Goal: Task Accomplishment & Management: Use online tool/utility

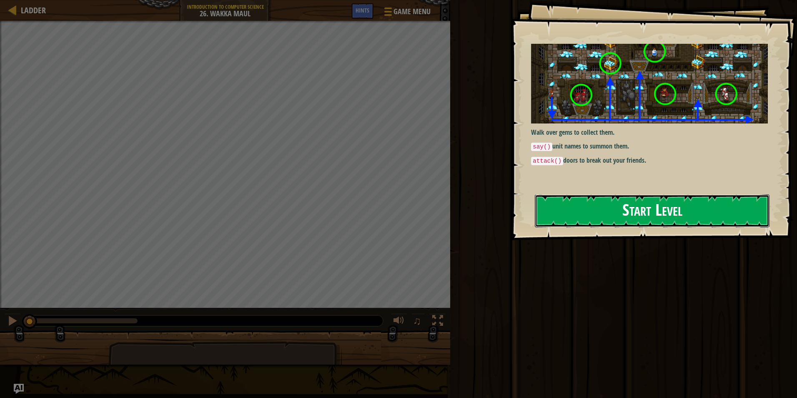
click at [594, 209] on button "Start Level" at bounding box center [652, 210] width 235 height 33
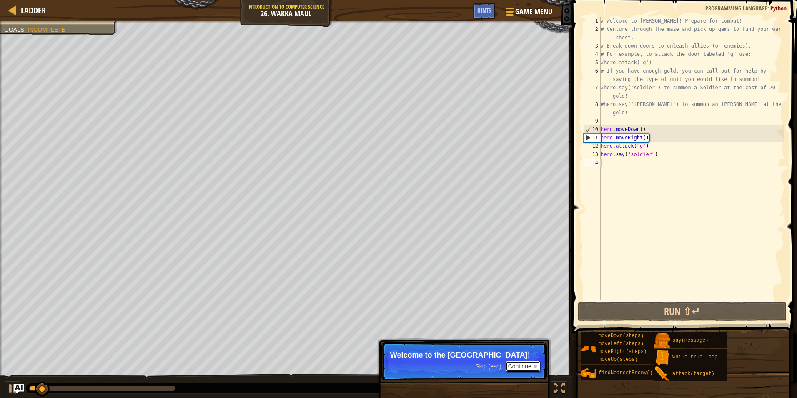
click at [520, 368] on button "Continue" at bounding box center [523, 366] width 35 height 11
click at [525, 369] on p "Skip (esc) Continue It is time to demonstrate your" at bounding box center [463, 361] width 165 height 38
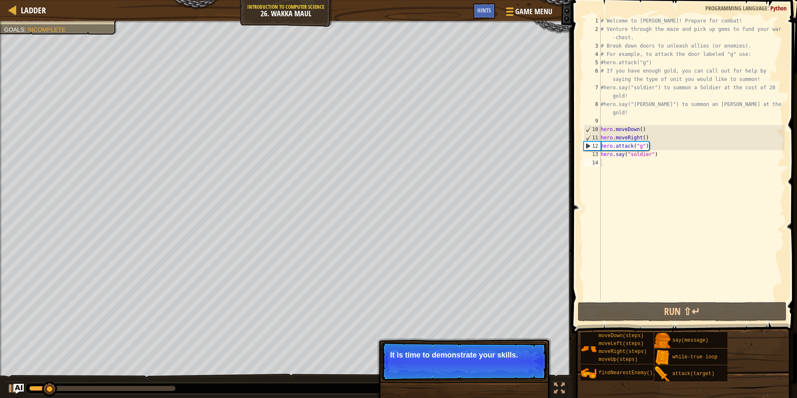
click at [527, 369] on button "Continue" at bounding box center [523, 366] width 35 height 11
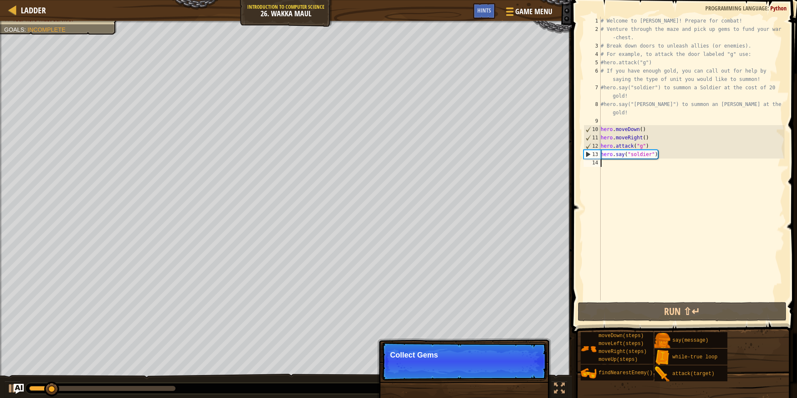
click at [527, 369] on p "Skip (esc) Continue Collect Gems" at bounding box center [463, 361] width 165 height 38
click at [527, 369] on p "Skip (esc) Continue Collect Gems to afford su" at bounding box center [463, 361] width 165 height 38
click at [527, 369] on p "Skip (esc) Continue Collect Gems to afford summonin" at bounding box center [463, 361] width 165 height 38
click at [527, 369] on p "Skip (esc) Continue Collect Gems to afford summoning frien" at bounding box center [463, 361] width 165 height 38
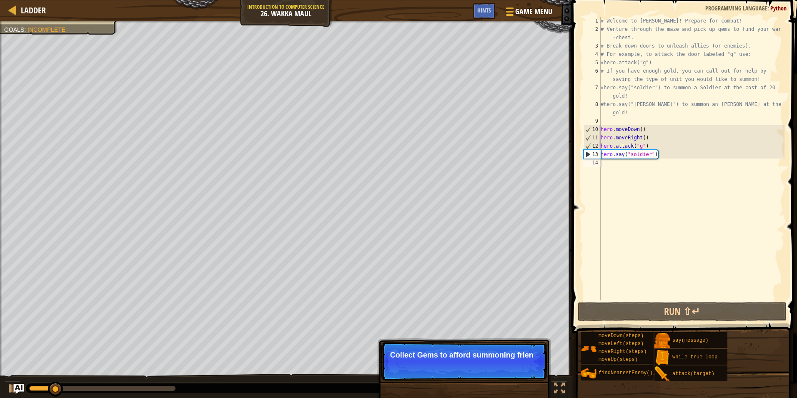
click at [527, 369] on p "Skip (esc) Continue Collect Gems to afford summoning frien" at bounding box center [463, 361] width 165 height 38
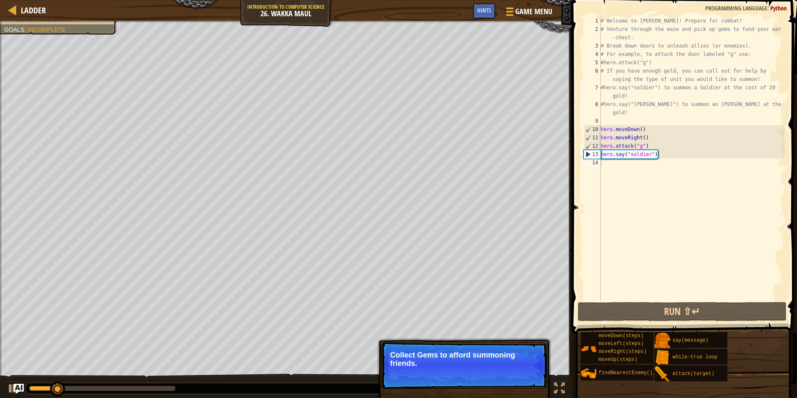
click at [527, 369] on button "Continue" at bounding box center [523, 374] width 35 height 11
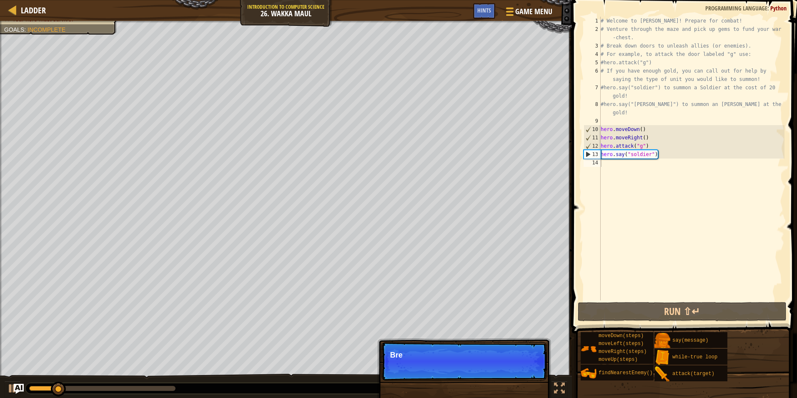
click at [527, 369] on p "Skip (esc) Continue Bre" at bounding box center [463, 361] width 165 height 38
click at [528, 369] on p "Skip (esc) Continue Break ope" at bounding box center [463, 361] width 165 height 38
click at [529, 369] on p "Skip (esc) Continue Break open doors" at bounding box center [463, 361] width 165 height 38
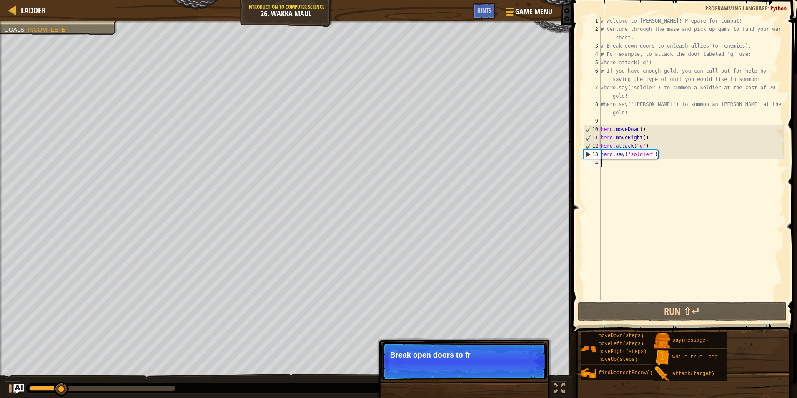
click at [529, 369] on p "Skip (esc) Continue Break open doors to fr" at bounding box center [463, 361] width 165 height 38
click at [529, 369] on p "Skip (esc) Continue Break open doors to free frie" at bounding box center [463, 361] width 165 height 38
click at [529, 369] on p "Skip (esc) Continue Break open doors to free friend or o" at bounding box center [463, 361] width 165 height 38
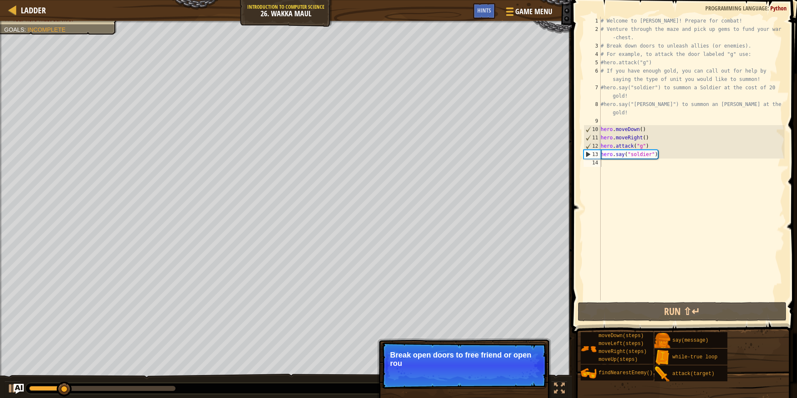
click at [529, 369] on p "Skip (esc) Continue Break open doors to free friend or open rou" at bounding box center [463, 365] width 165 height 47
click at [529, 369] on p "Skip (esc) Continue Break open doors to free friend or open routes to" at bounding box center [463, 365] width 165 height 47
click at [529, 372] on p "Skip (esc) Continue Break open doors to free friend or open routes to bonuse" at bounding box center [463, 365] width 165 height 47
click at [527, 378] on button "Continue" at bounding box center [523, 374] width 35 height 11
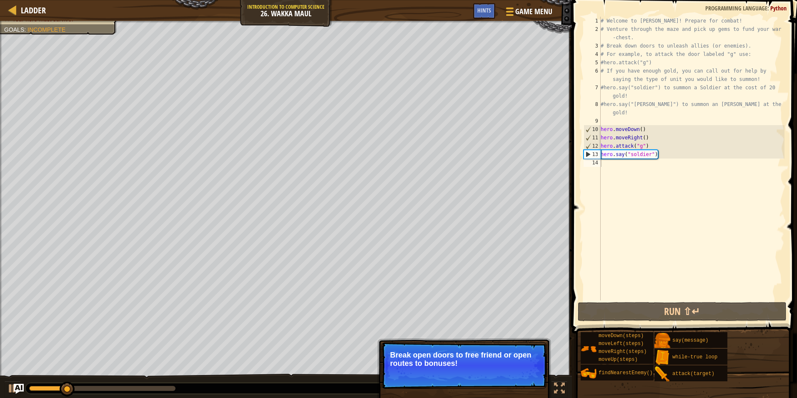
click at [527, 378] on p "Skip (esc) Continue Break open doors to free friend or open routes to bonuses!" at bounding box center [463, 365] width 165 height 47
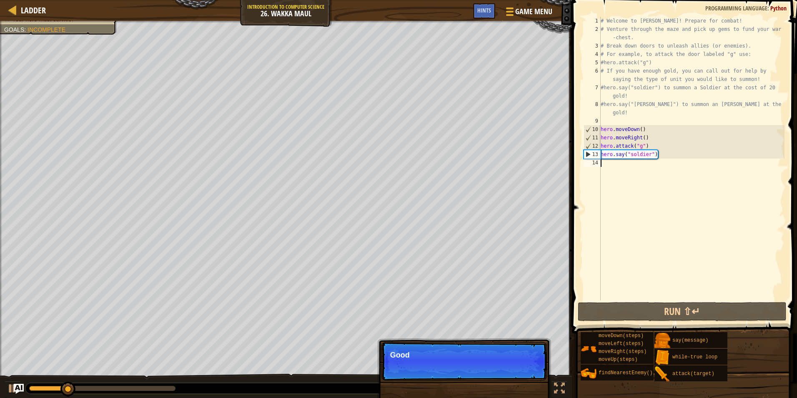
click at [529, 377] on p "Skip (esc) Continue Good" at bounding box center [463, 361] width 165 height 38
click at [529, 373] on p "Skip (esc) Continue Good luck!" at bounding box center [463, 361] width 165 height 38
click at [529, 372] on p "Skip (esc) Continue Good luck!" at bounding box center [463, 361] width 165 height 38
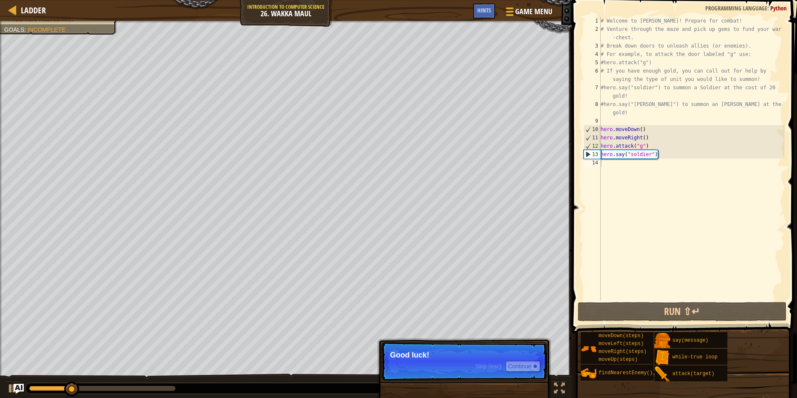
click at [529, 372] on p "Skip (esc) Continue Good luck!" at bounding box center [463, 361] width 165 height 38
click at [529, 371] on button "Continue" at bounding box center [523, 366] width 35 height 11
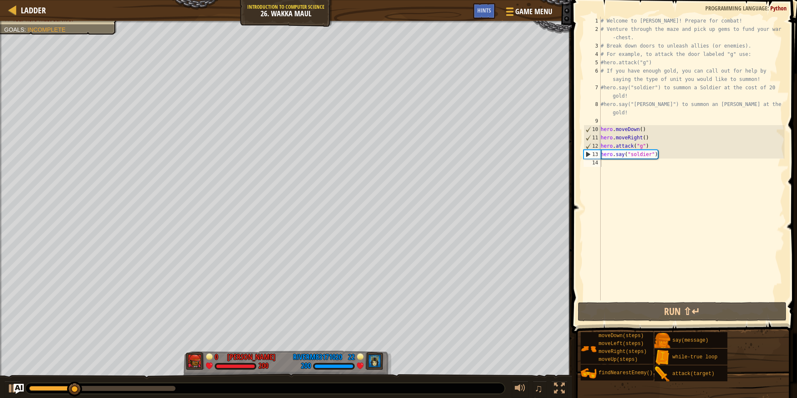
click at [529, 367] on div "Defeat the enemy hero in 90 seconds. Your hero must survive. Goals : Incomplete…" at bounding box center [398, 210] width 797 height 378
click at [5, 385] on button at bounding box center [12, 389] width 17 height 17
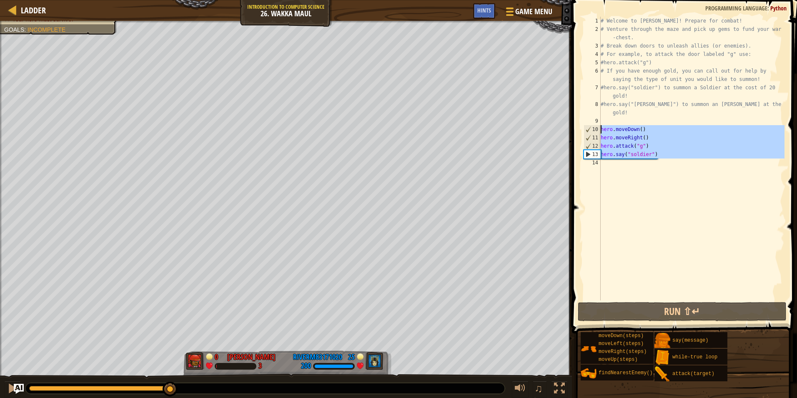
drag, startPoint x: 669, startPoint y: 170, endPoint x: 590, endPoint y: 128, distance: 89.9
click at [590, 128] on div "1 2 3 4 5 6 7 8 9 10 11 12 13 14 # Welcome to Wakka Maul! Prepare for combat! #…" at bounding box center [683, 158] width 203 height 283
type textarea "hero.moveDown() hero.moveRight()"
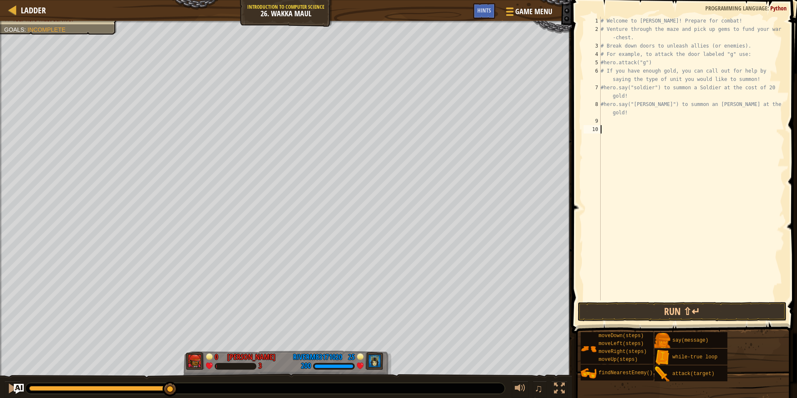
type textarea "h"
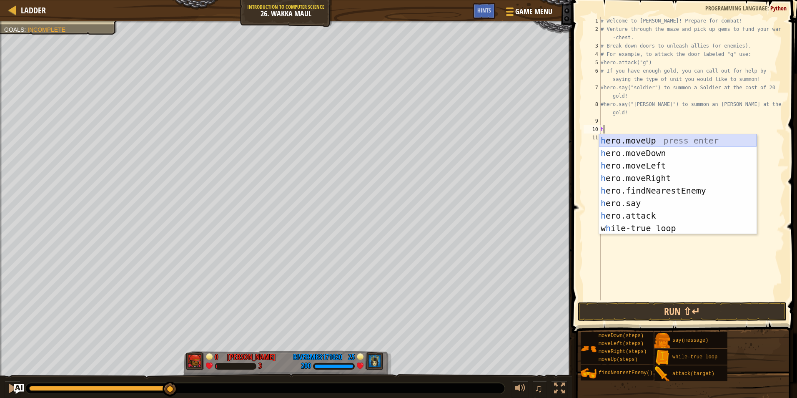
click at [657, 142] on div "h ero.moveUp press enter h ero.moveDown press enter h ero.moveLeft press enter …" at bounding box center [678, 196] width 158 height 125
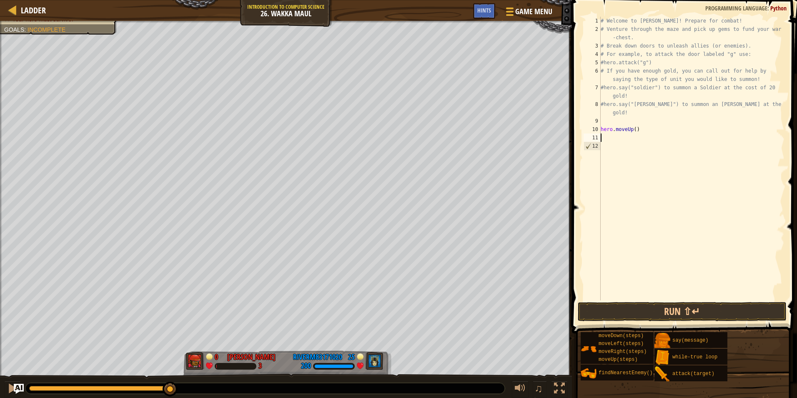
type textarea "d"
type textarea "h"
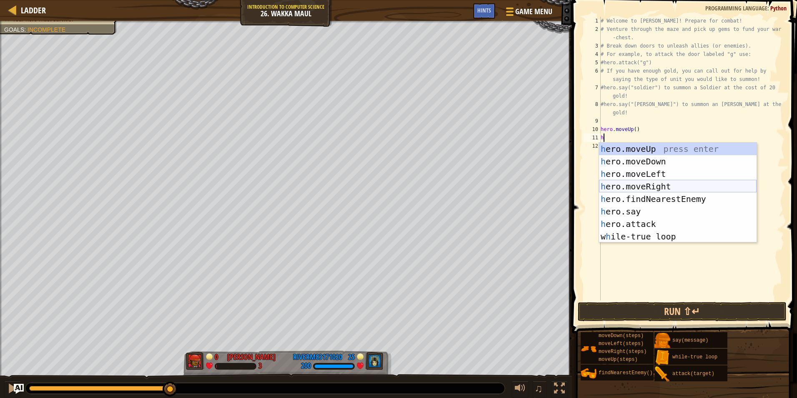
click at [644, 187] on div "h ero.moveUp press enter h ero.moveDown press enter h ero.moveLeft press enter …" at bounding box center [678, 205] width 158 height 125
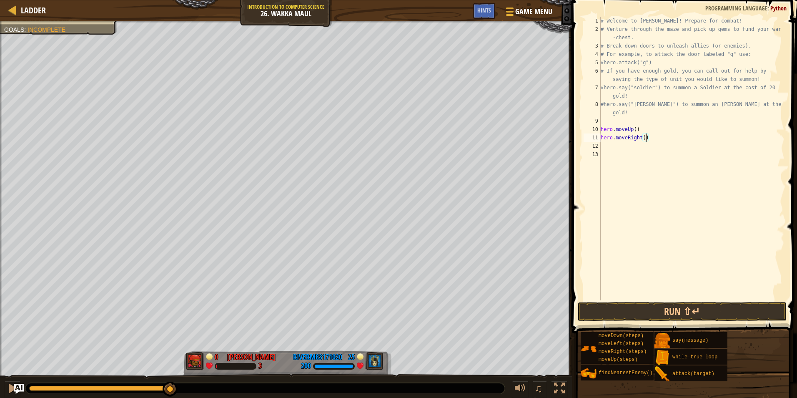
click at [647, 138] on div "# Welcome to [PERSON_NAME]! Prepare for combat! # Venture through the maze and …" at bounding box center [691, 167] width 185 height 300
type textarea "hero.moveRight(3)"
click at [629, 148] on div "# Welcome to [PERSON_NAME]! Prepare for combat! # Venture through the maze and …" at bounding box center [691, 167] width 185 height 300
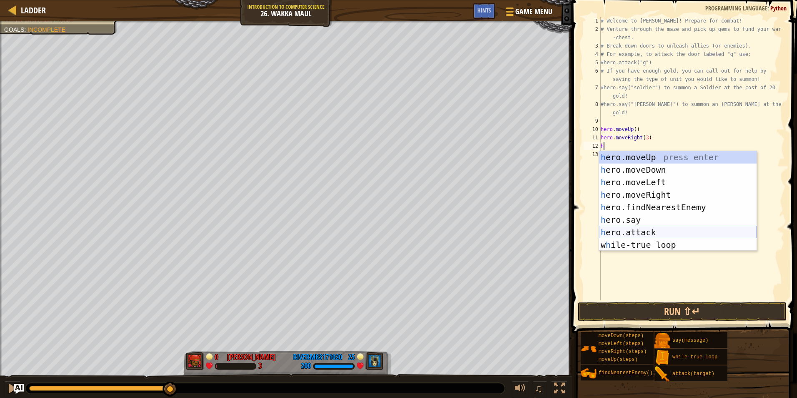
click at [633, 235] on div "h ero.moveUp press enter h ero.moveDown press enter h ero.moveLeft press enter …" at bounding box center [678, 213] width 158 height 125
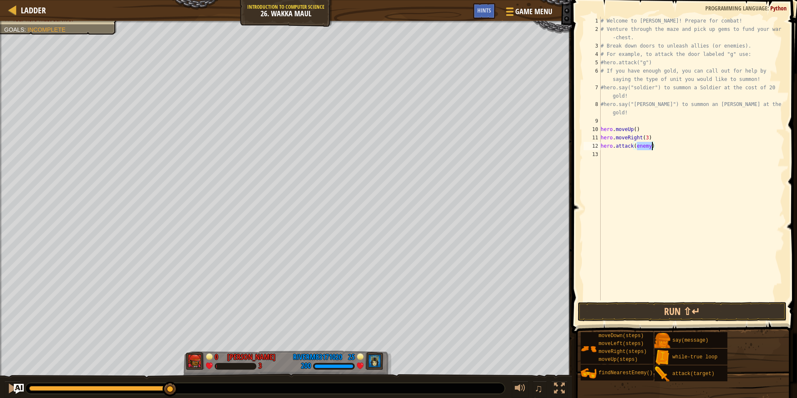
click at [29, 386] on div "0:00.0 Now: 0:36.8 Max: 0:38.1" at bounding box center [99, 388] width 141 height 5
click at [33, 386] on div "0:00.9 Now: 0:36.8 Max: 0:38.1" at bounding box center [99, 388] width 141 height 5
type textarea "hero.attack("f")"
click at [616, 156] on div "# Welcome to [PERSON_NAME]! Prepare for combat! # Venture through the maze and …" at bounding box center [691, 167] width 185 height 300
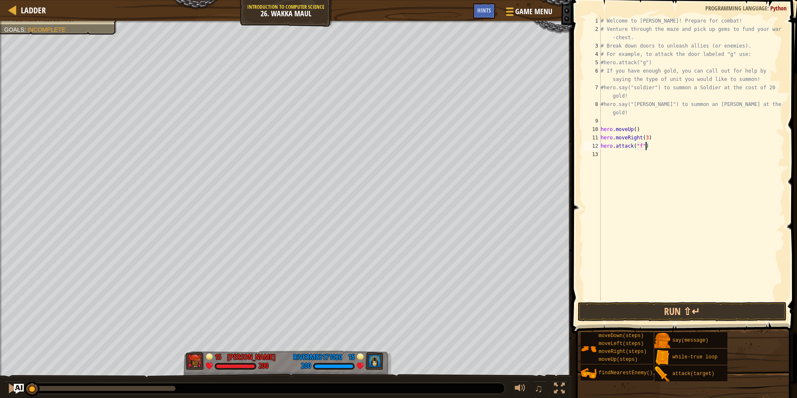
scroll to position [4, 0]
type textarea "h"
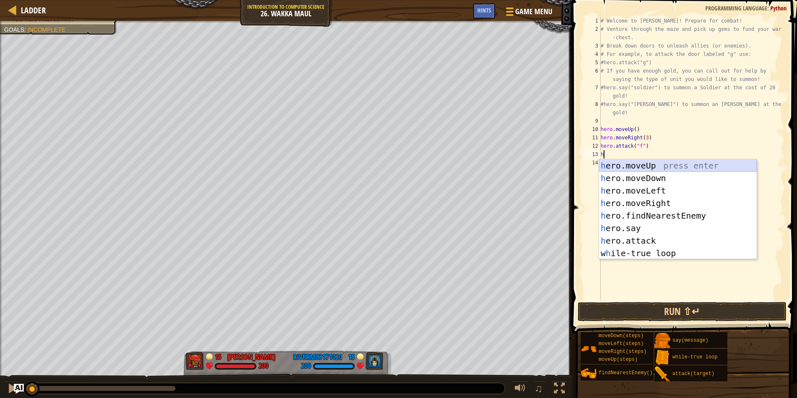
click at [668, 168] on div "h ero.moveUp press enter h ero.moveDown press enter h ero.moveLeft press enter …" at bounding box center [678, 221] width 158 height 125
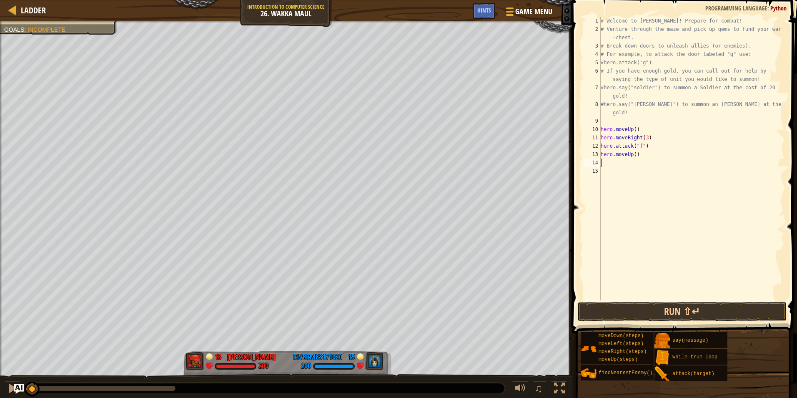
type textarea "h"
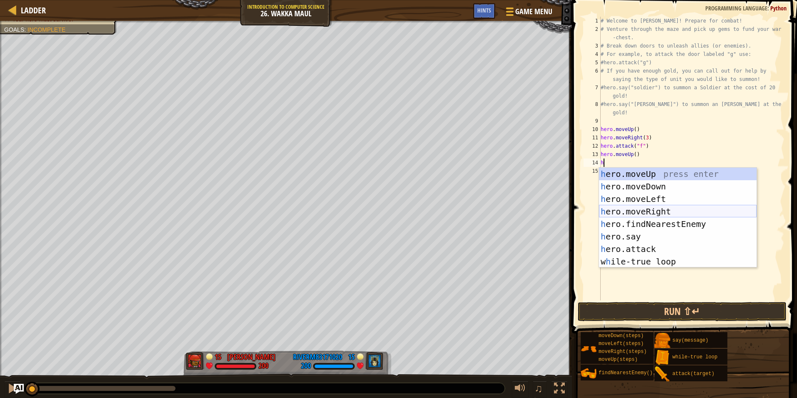
click at [641, 210] on div "h ero.moveUp press enter h ero.moveDown press enter h ero.moveLeft press enter …" at bounding box center [678, 230] width 158 height 125
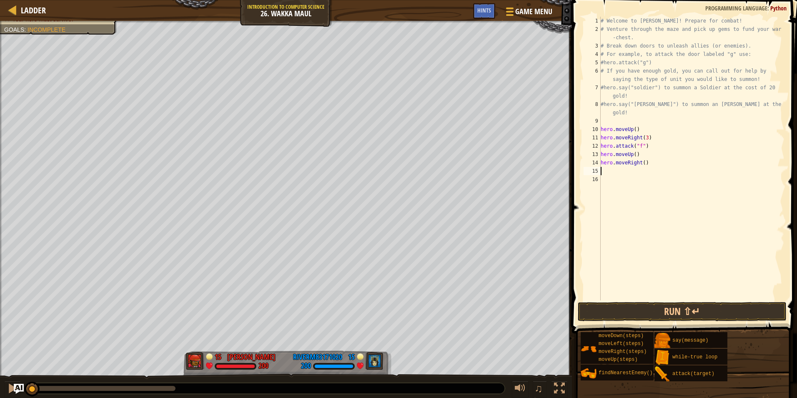
type textarea "h"
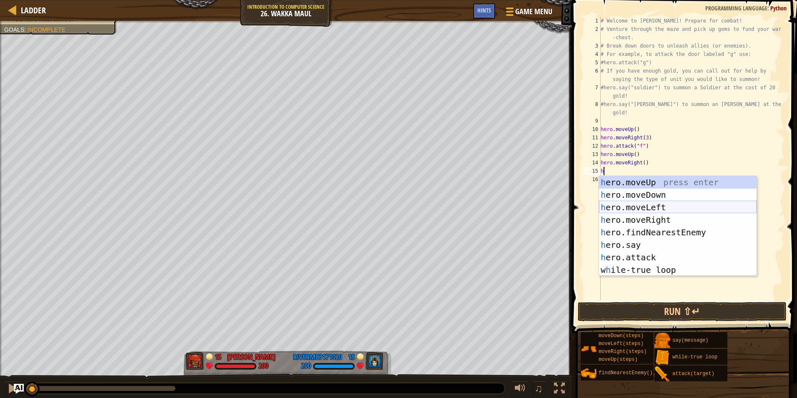
click at [644, 206] on div "h ero.moveUp press enter h ero.moveDown press enter h ero.moveLeft press enter …" at bounding box center [678, 238] width 158 height 125
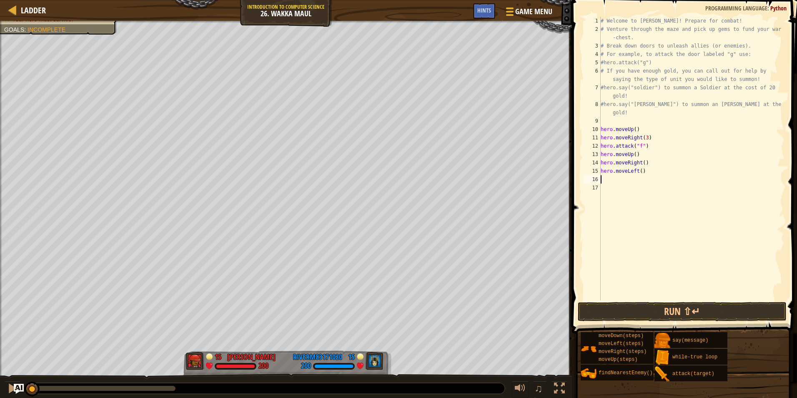
type textarea "h"
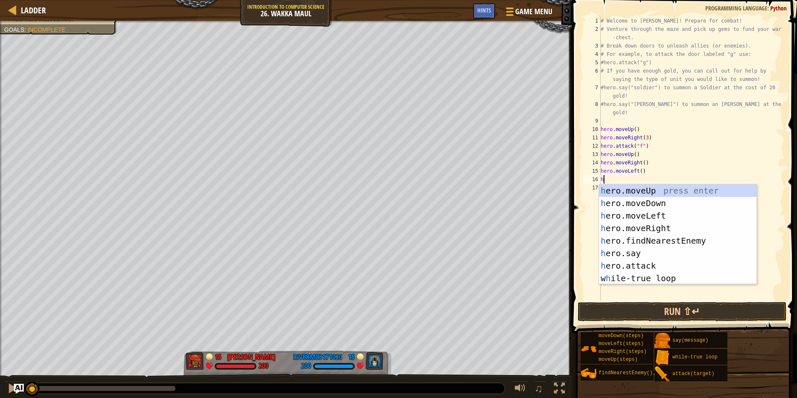
click at [640, 204] on div "h ero.moveUp press enter h ero.moveDown press enter h ero.moveLeft press enter …" at bounding box center [678, 246] width 158 height 125
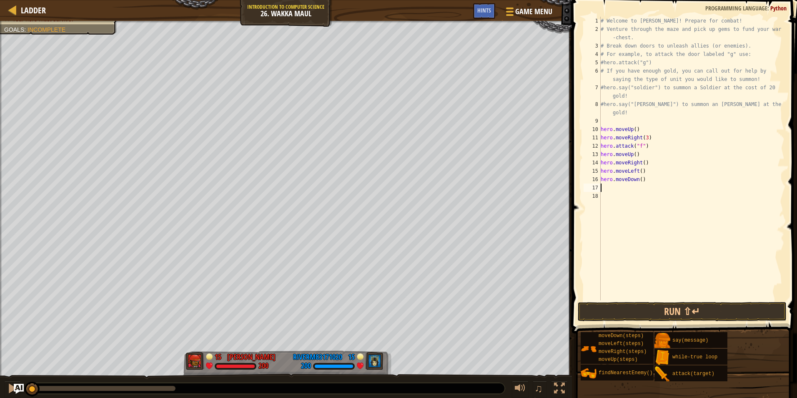
type textarea "h"
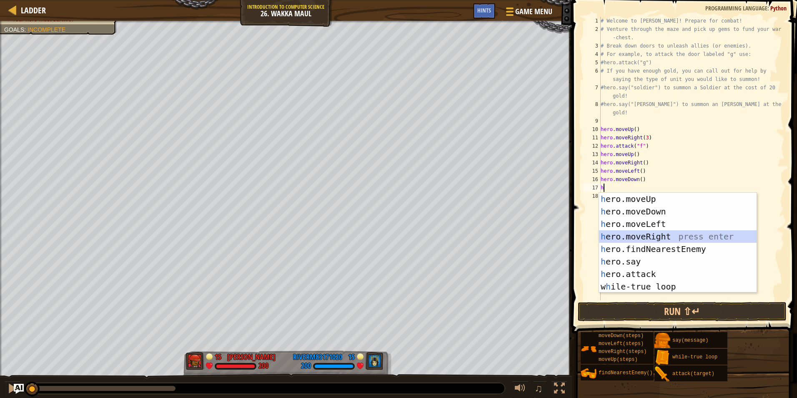
click at [639, 235] on div "h ero.moveUp press enter h ero.moveDown press enter h ero.moveLeft press enter …" at bounding box center [678, 255] width 158 height 125
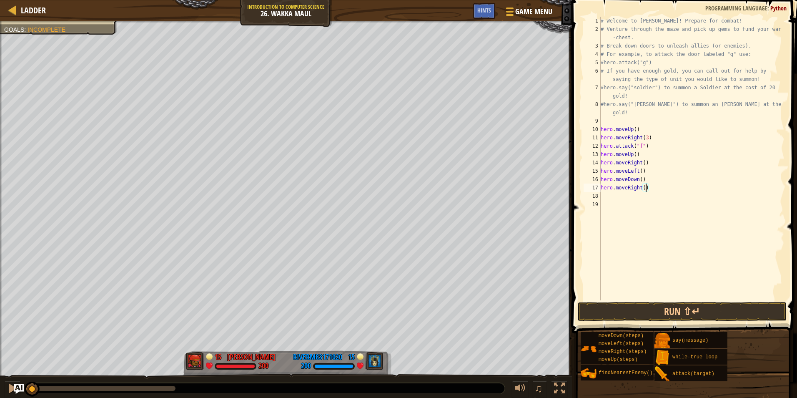
click at [644, 187] on div "# Welcome to [PERSON_NAME]! Prepare for combat! # Venture through the maze and …" at bounding box center [691, 167] width 185 height 300
type textarea "hero.moveRight(2)"
click at [623, 198] on div "# Welcome to [PERSON_NAME]! Prepare for combat! # Venture through the maze and …" at bounding box center [691, 167] width 185 height 300
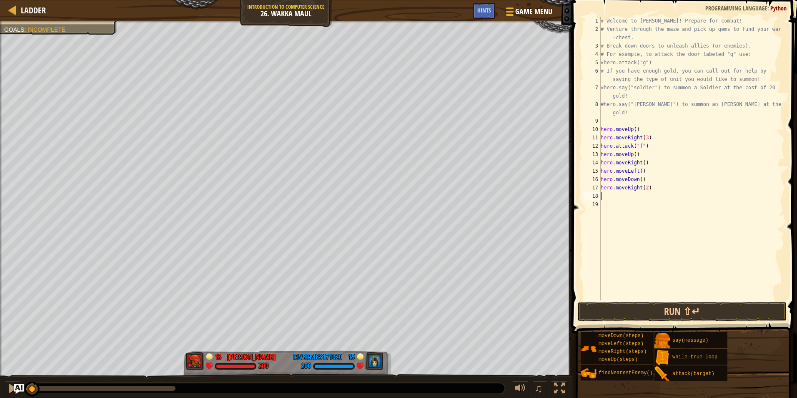
type textarea "h"
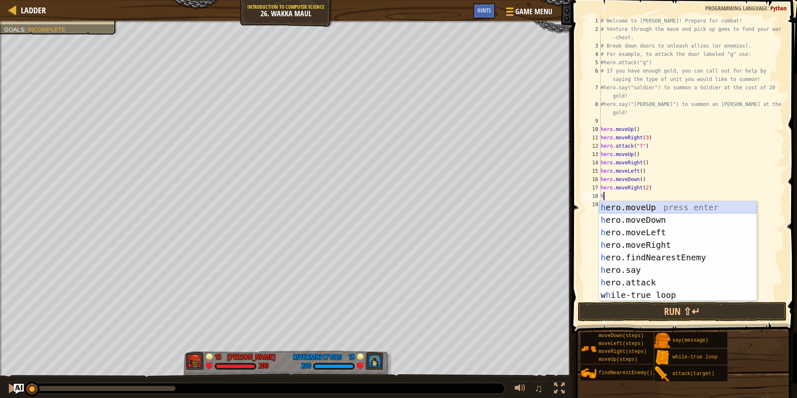
click at [642, 208] on div "h ero.moveUp press enter h ero.moveDown press enter h ero.moveLeft press enter …" at bounding box center [678, 263] width 158 height 125
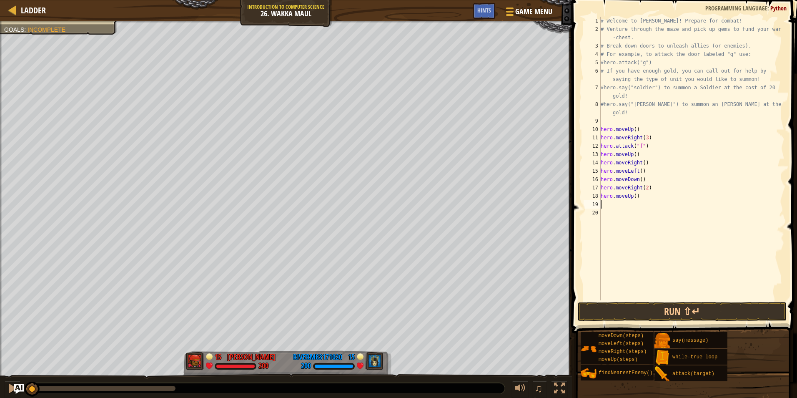
type textarea "2"
click at [636, 196] on div "# Welcome to [PERSON_NAME]! Prepare for combat! # Venture through the maze and …" at bounding box center [691, 167] width 185 height 300
type textarea "hero.moveUp(2)"
click at [632, 205] on div "# Welcome to [PERSON_NAME]! Prepare for combat! # Venture through the maze and …" at bounding box center [691, 167] width 185 height 300
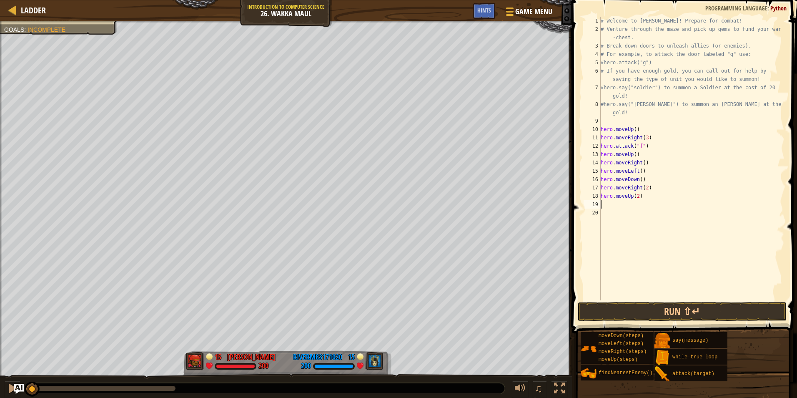
scroll to position [4, 0]
type textarea "h"
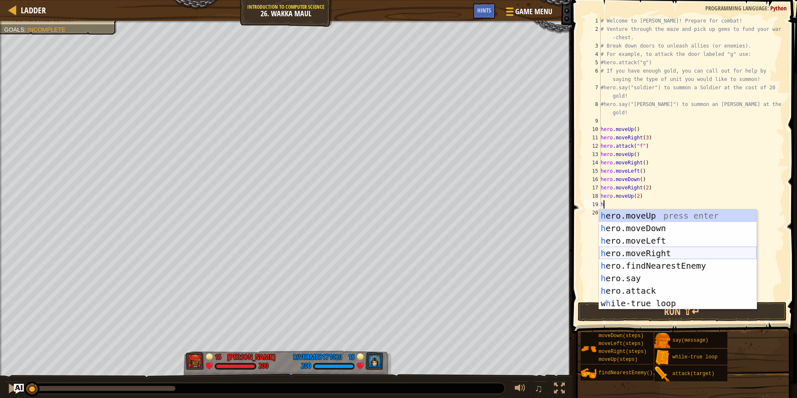
click at [639, 251] on div "h ero.moveUp press enter h ero.moveDown press enter h ero.moveLeft press enter …" at bounding box center [678, 271] width 158 height 125
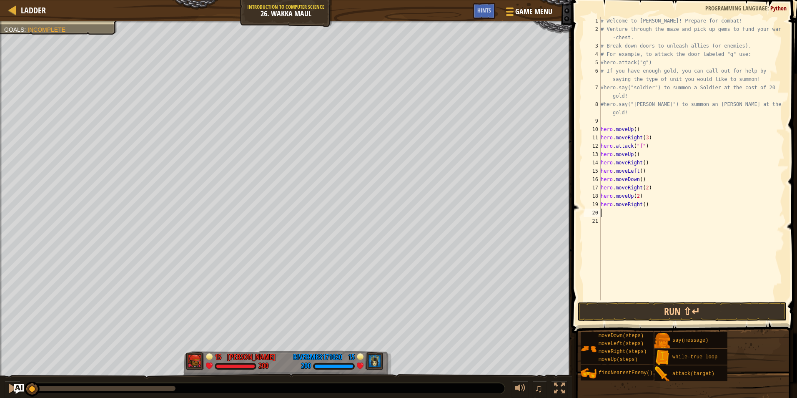
type textarea "h"
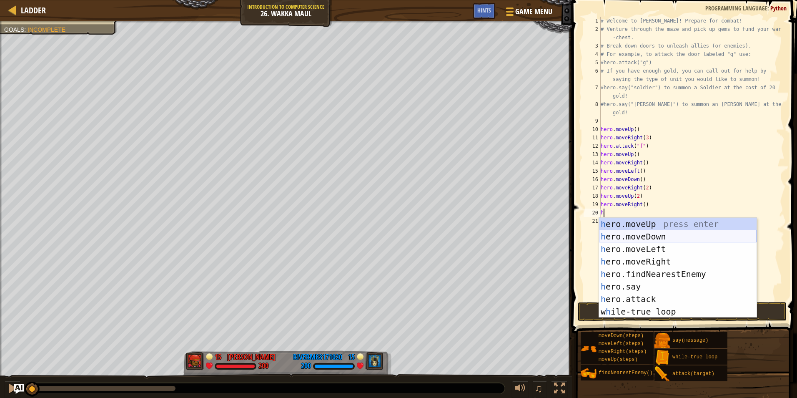
click at [643, 233] on div "h ero.moveUp press enter h ero.moveDown press enter h ero.moveLeft press enter …" at bounding box center [678, 280] width 158 height 125
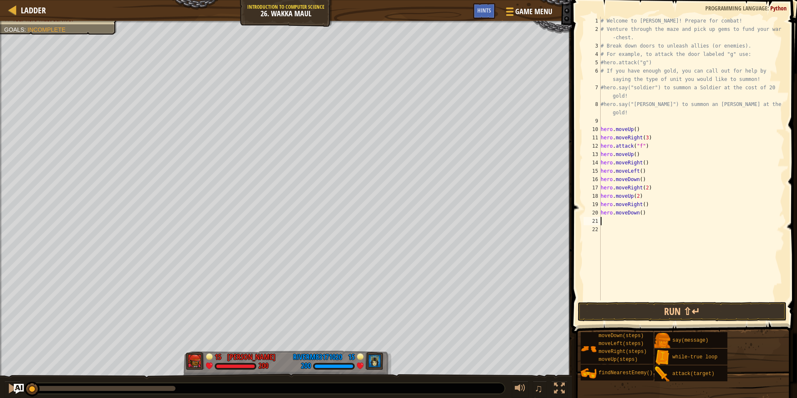
click at [642, 211] on div "# Welcome to [PERSON_NAME]! Prepare for combat! # Venture through the maze and …" at bounding box center [691, 167] width 185 height 300
type textarea "hero.moveDown(2)"
click at [639, 218] on div "# Welcome to [PERSON_NAME]! Prepare for combat! # Venture through the maze and …" at bounding box center [691, 167] width 185 height 300
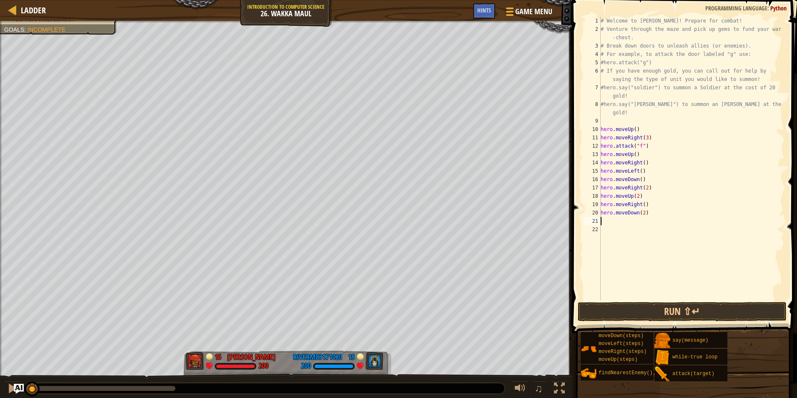
type textarea "h"
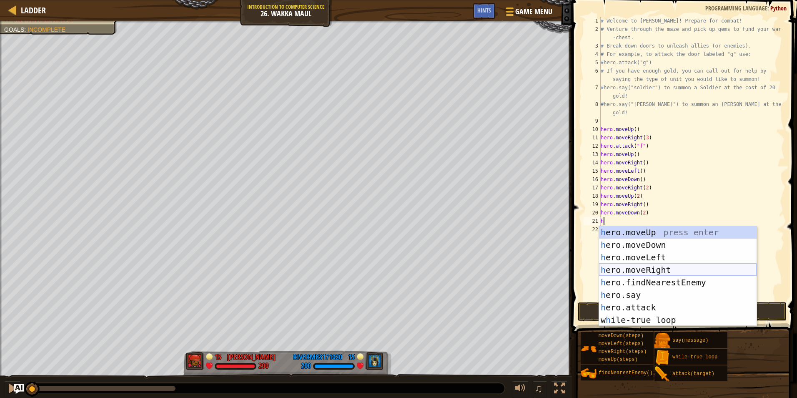
click at [644, 268] on div "h ero.moveUp press enter h ero.moveDown press enter h ero.moveLeft press enter …" at bounding box center [678, 288] width 158 height 125
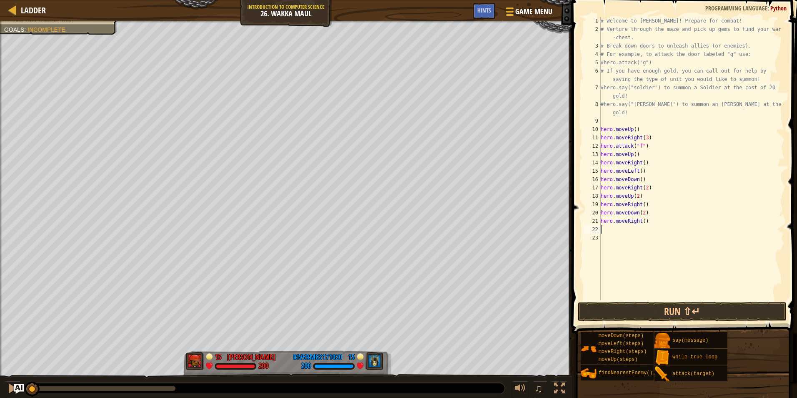
type textarea "h"
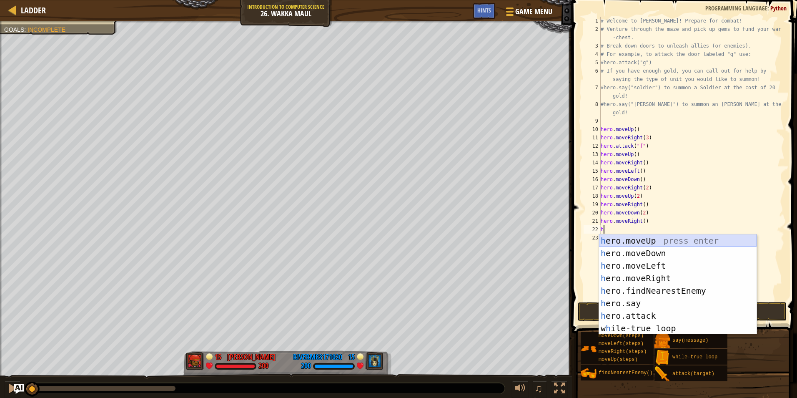
click at [649, 239] on div "h ero.moveUp press enter h ero.moveDown press enter h ero.moveLeft press enter …" at bounding box center [678, 296] width 158 height 125
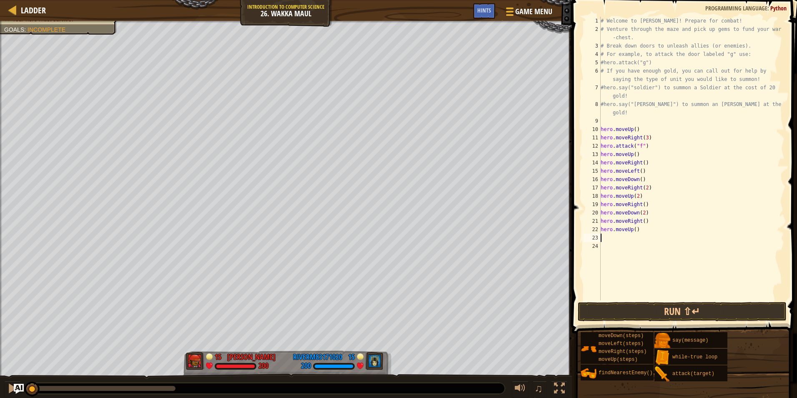
type textarea "h"
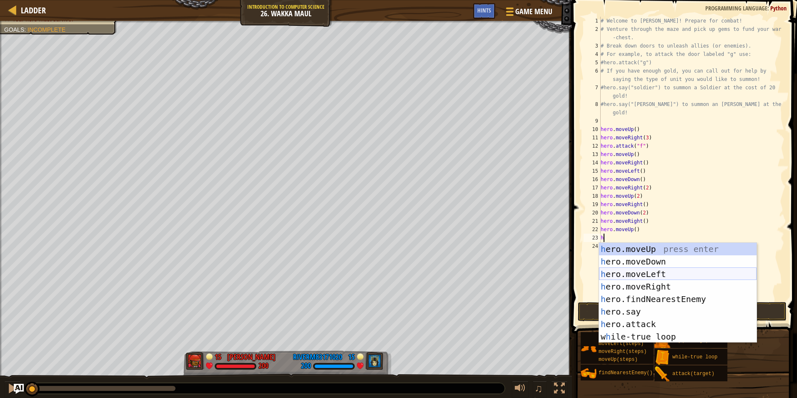
click at [648, 274] on div "h ero.moveUp press enter h ero.moveDown press enter h ero.moveLeft press enter …" at bounding box center [678, 305] width 158 height 125
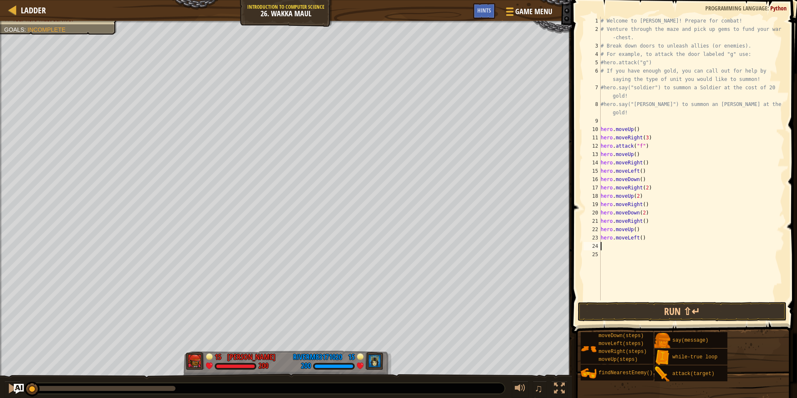
click at [642, 239] on div "# Welcome to [PERSON_NAME]! Prepare for combat! # Venture through the maze and …" at bounding box center [691, 167] width 185 height 300
type textarea "hero.moveLeft(2)"
click at [626, 248] on div "# Welcome to [PERSON_NAME]! Prepare for combat! # Venture through the maze and …" at bounding box center [691, 167] width 185 height 300
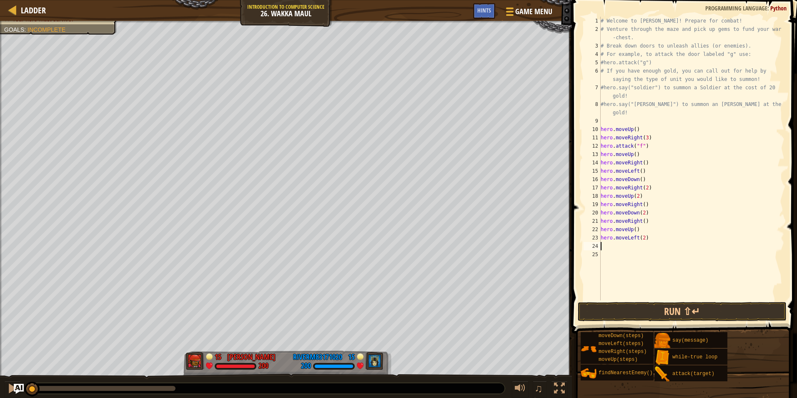
type textarea "h"
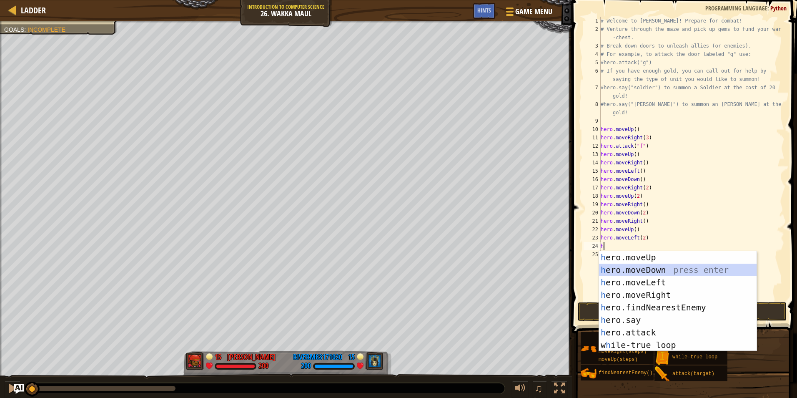
click at [654, 268] on div "h ero.moveUp press enter h ero.moveDown press enter h ero.moveLeft press enter …" at bounding box center [678, 313] width 158 height 125
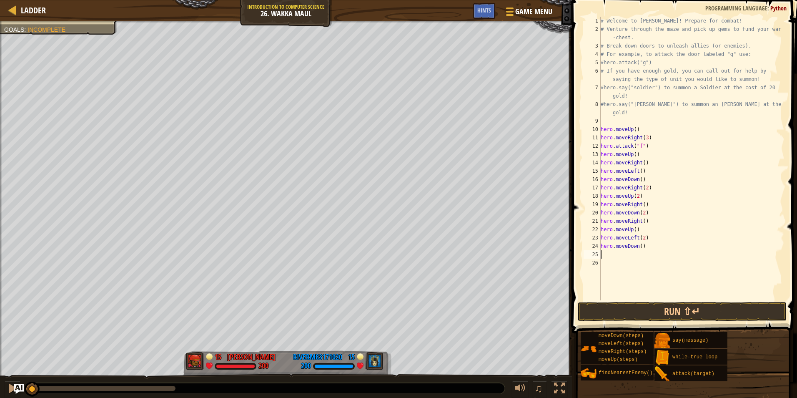
click at [642, 246] on div "# Welcome to [PERSON_NAME]! Prepare for combat! # Venture through the maze and …" at bounding box center [691, 167] width 185 height 300
type textarea "hero.moveDown(2)"
click at [628, 254] on div "# Welcome to [PERSON_NAME]! Prepare for combat! # Venture through the maze and …" at bounding box center [691, 167] width 185 height 300
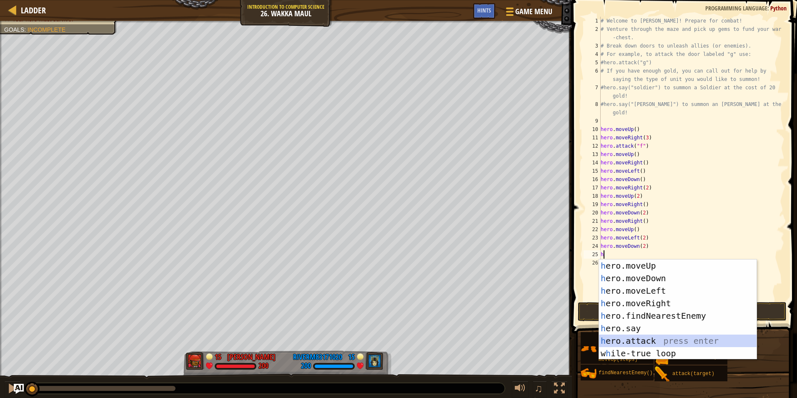
click at [639, 338] on div "h ero.moveUp press enter h ero.moveDown press enter h ero.moveLeft press enter …" at bounding box center [678, 321] width 158 height 125
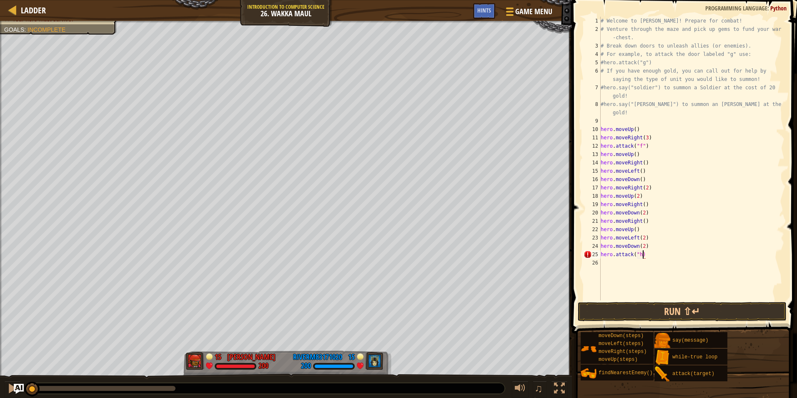
scroll to position [4, 3]
type textarea "hero.attack("h")"
click at [639, 261] on div "# Welcome to [PERSON_NAME]! Prepare for combat! # Venture through the maze and …" at bounding box center [691, 167] width 185 height 300
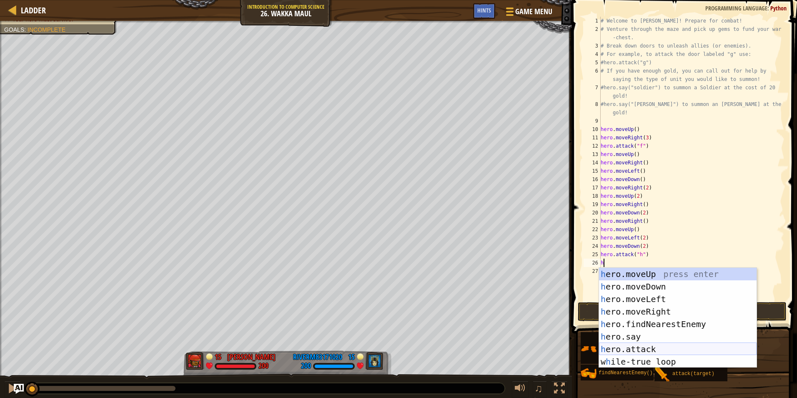
click at [645, 347] on div "h ero.moveUp press enter h ero.moveDown press enter h ero.moveLeft press enter …" at bounding box center [678, 330] width 158 height 125
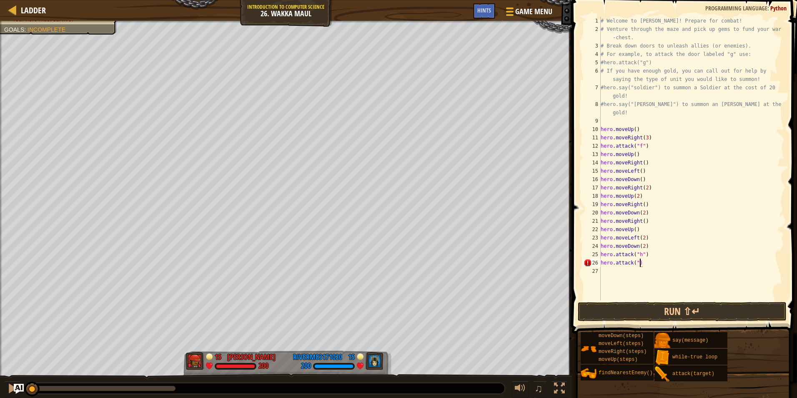
scroll to position [4, 3]
click at [649, 306] on button "Run ⇧↵" at bounding box center [682, 311] width 209 height 19
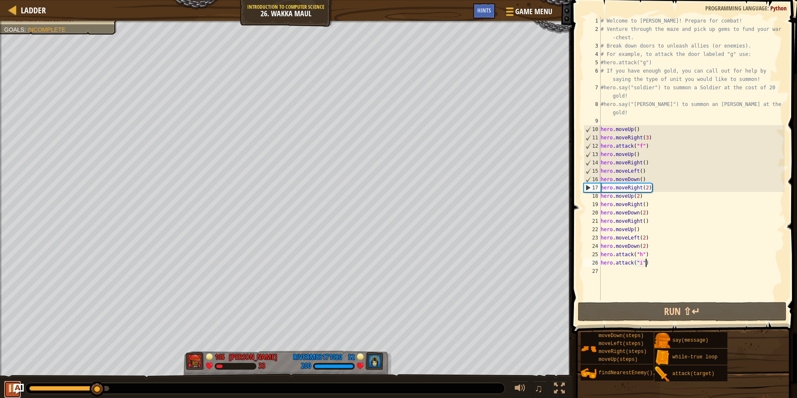
click at [7, 388] on button at bounding box center [12, 389] width 17 height 17
click at [653, 129] on div "# Welcome to [PERSON_NAME]! Prepare for combat! # Venture through the maze and …" at bounding box center [691, 167] width 185 height 300
drag, startPoint x: 644, startPoint y: 129, endPoint x: 576, endPoint y: 133, distance: 67.7
click at [576, 133] on div "hero.moveUp() 1 2 3 4 5 6 7 8 9 10 11 12 13 14 15 16 17 18 19 20 21 22 23 24 25…" at bounding box center [683, 183] width 228 height 358
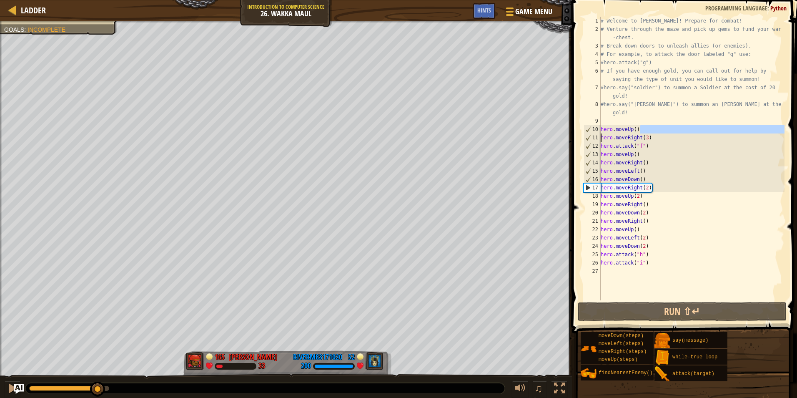
click at [642, 127] on div "# Welcome to [PERSON_NAME]! Prepare for combat! # Venture through the maze and …" at bounding box center [691, 158] width 185 height 283
drag, startPoint x: 641, startPoint y: 127, endPoint x: 600, endPoint y: 130, distance: 41.0
click at [600, 130] on div "hero.moveUp() 1 2 3 4 5 6 7 8 9 10 11 12 13 14 15 16 17 18 19 20 21 22 23 24 25…" at bounding box center [683, 158] width 203 height 283
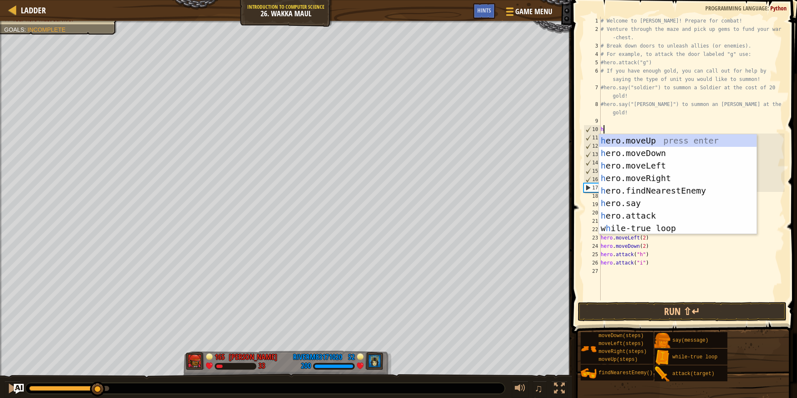
type textarea "he"
click at [629, 153] on div "he ro.moveUp press enter he ro.moveDown press enter he ro.moveLeft press enter …" at bounding box center [678, 196] width 158 height 125
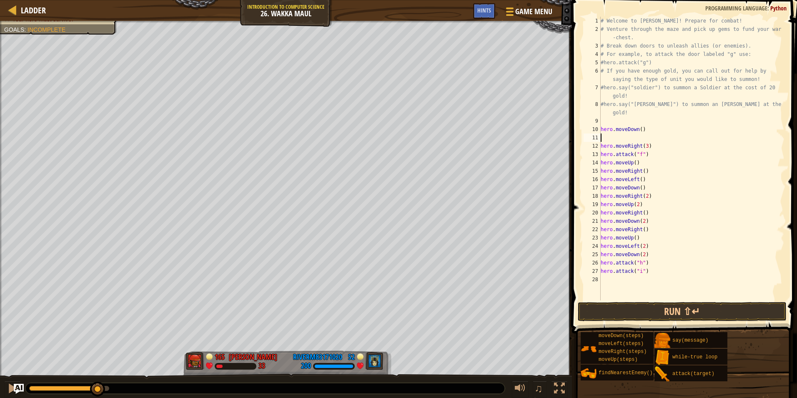
type textarea "e"
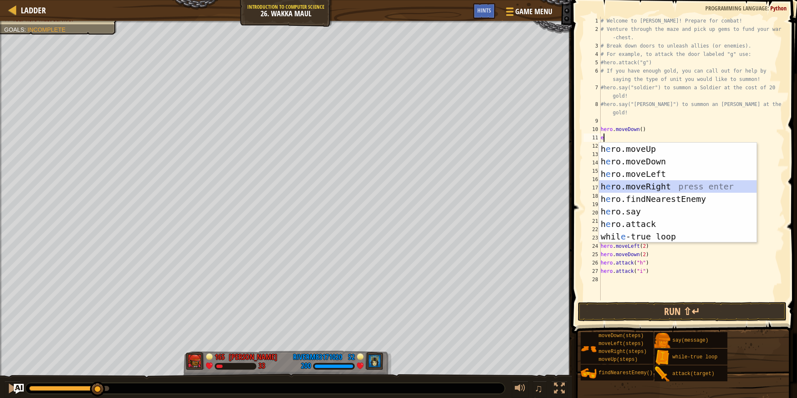
click at [636, 184] on div "h e ro.moveUp press enter h e ro.moveDown press enter h e ro.moveLeft press ent…" at bounding box center [678, 205] width 158 height 125
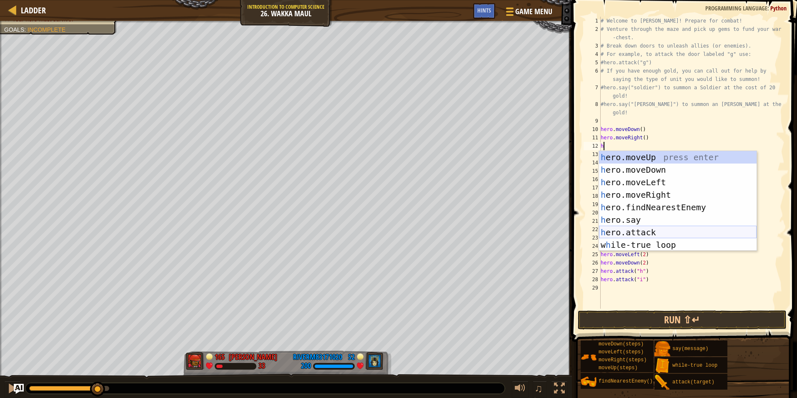
click at [642, 229] on div "h ero.moveUp press enter h ero.moveDown press enter h ero.moveLeft press enter …" at bounding box center [678, 213] width 158 height 125
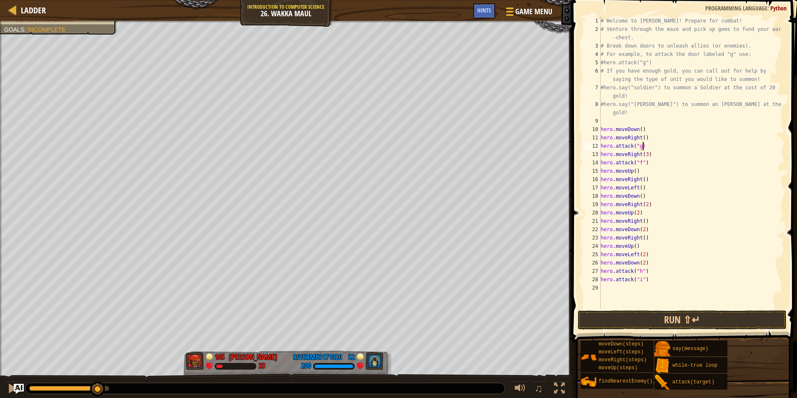
scroll to position [4, 3]
type textarea "hero.attack("g")"
click at [648, 163] on div "# Welcome to [PERSON_NAME]! Prepare for combat! # Venture through the maze and …" at bounding box center [691, 171] width 185 height 308
type textarea "hero.moveRight(3)"
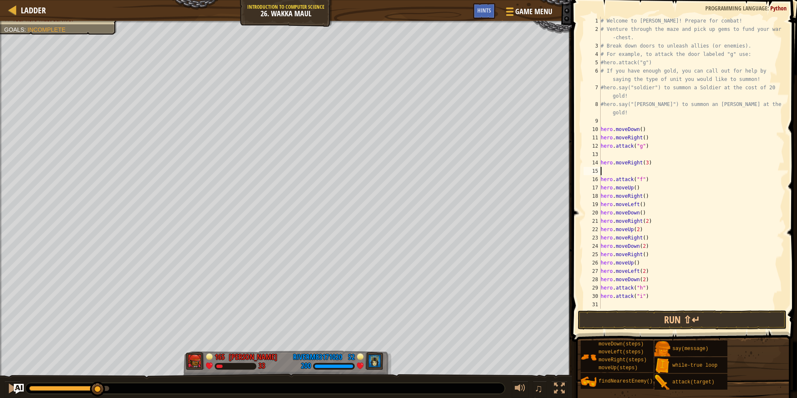
type textarea "hero.moveRight(3)"
click at [649, 161] on div "# Welcome to [PERSON_NAME]! Prepare for combat! # Venture through the maze and …" at bounding box center [691, 171] width 185 height 308
type textarea "hero.moveRight()"
click at [645, 155] on div "# Welcome to [PERSON_NAME]! Prepare for combat! # Venture through the maze and …" at bounding box center [691, 171] width 185 height 308
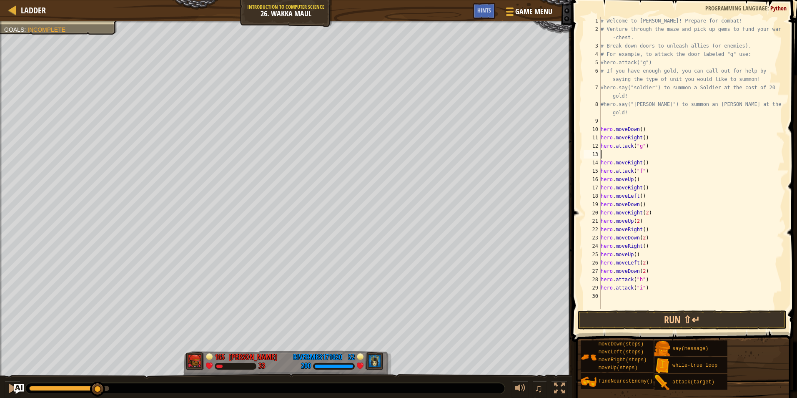
type textarea "h"
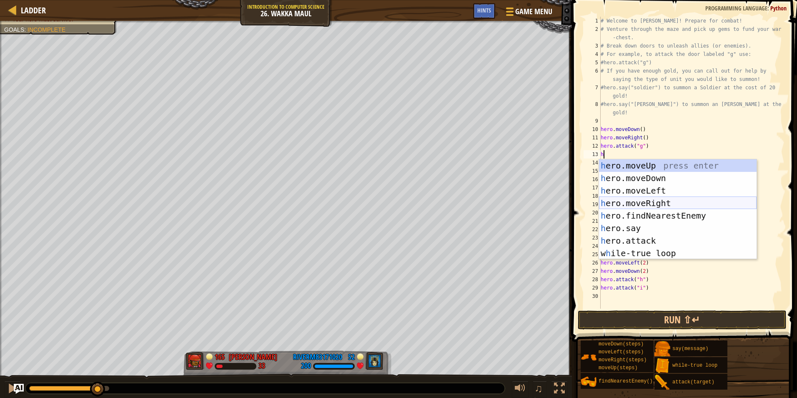
click at [650, 200] on div "h ero.moveUp press enter h ero.moveDown press enter h ero.moveLeft press enter …" at bounding box center [678, 221] width 158 height 125
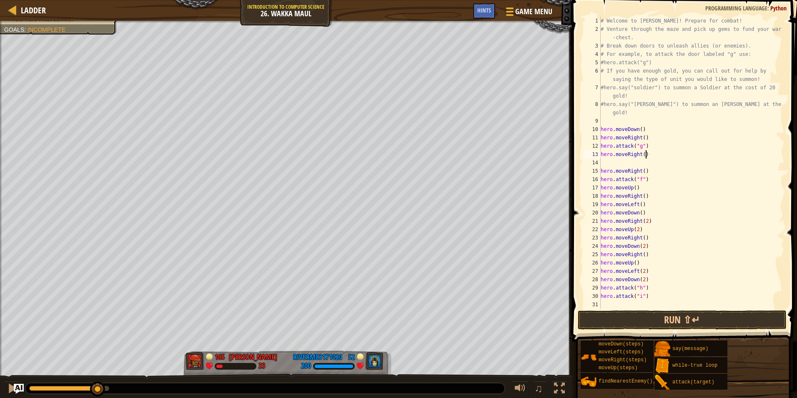
click at [646, 156] on div "# Welcome to [PERSON_NAME]! Prepare for combat! # Venture through the maze and …" at bounding box center [691, 171] width 185 height 308
type textarea "hero.moveRight(2)"
click at [638, 161] on div "# Welcome to [PERSON_NAME]! Prepare for combat! # Venture through the maze and …" at bounding box center [691, 171] width 185 height 308
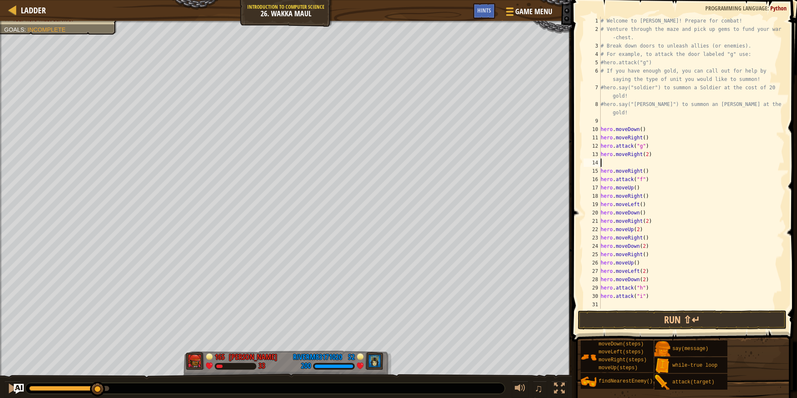
type textarea "h"
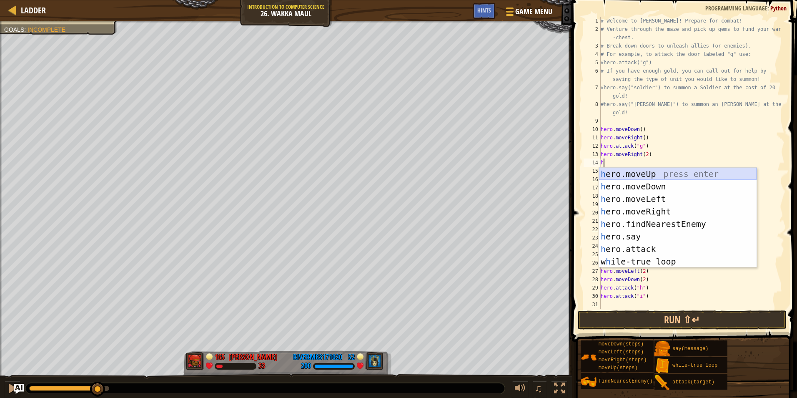
click at [642, 175] on div "h ero.moveUp press enter h ero.moveDown press enter h ero.moveLeft press enter …" at bounding box center [678, 230] width 158 height 125
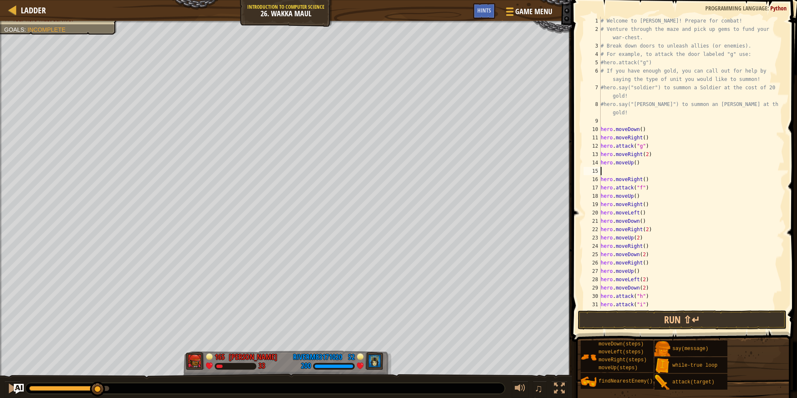
click at [637, 164] on div "# Welcome to [PERSON_NAME]! Prepare for combat! # Venture through the maze and …" at bounding box center [688, 171] width 179 height 308
drag, startPoint x: 651, startPoint y: 178, endPoint x: 597, endPoint y: 181, distance: 53.9
click at [597, 181] on div "hero.moveUp(2) 1 2 3 4 5 6 7 8 9 10 11 12 13 14 15 16 17 18 19 20 21 22 23 24 2…" at bounding box center [683, 163] width 203 height 292
type textarea "hero.moveRight()"
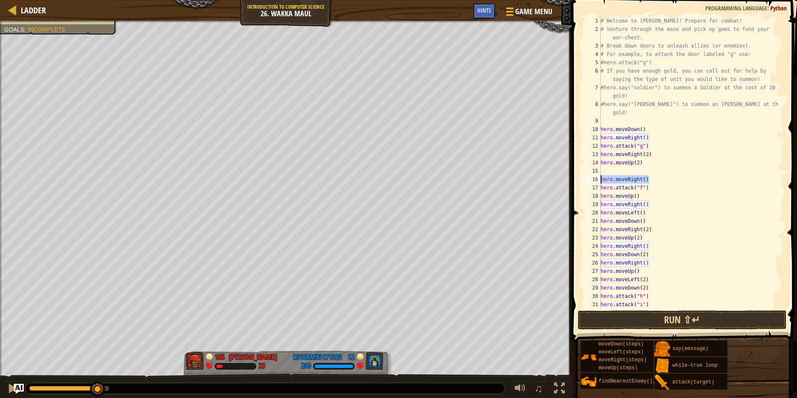
scroll to position [4, 0]
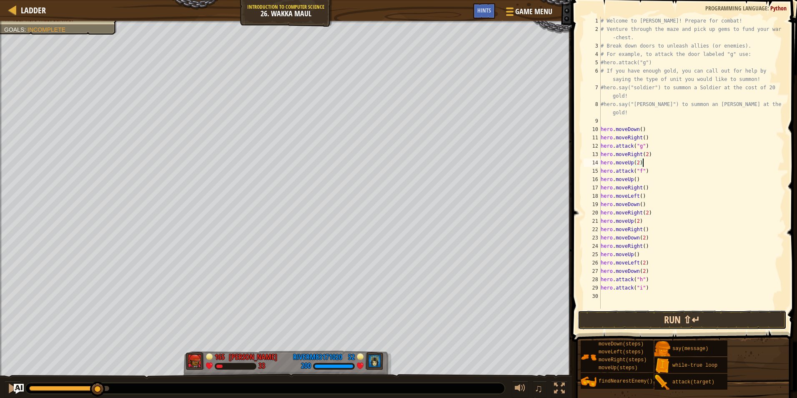
click at [640, 322] on button "Run ⇧↵" at bounding box center [682, 319] width 209 height 19
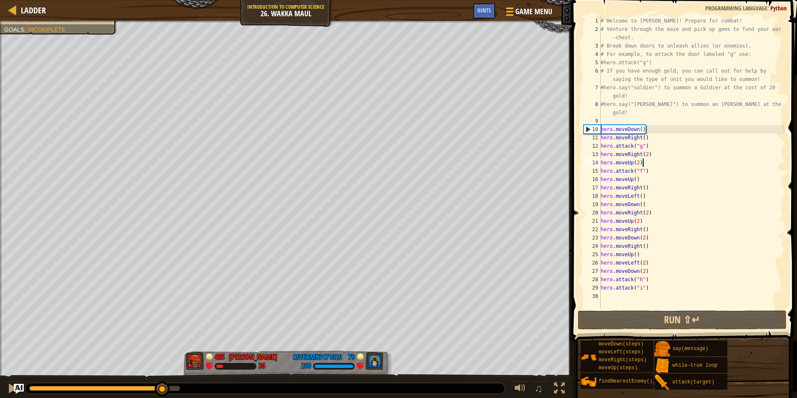
click at [162, 389] on div at bounding box center [104, 388] width 151 height 5
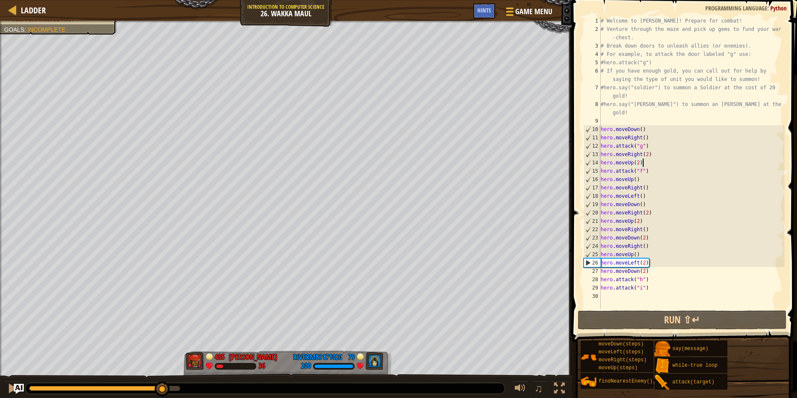
click at [150, 385] on div at bounding box center [264, 388] width 479 height 11
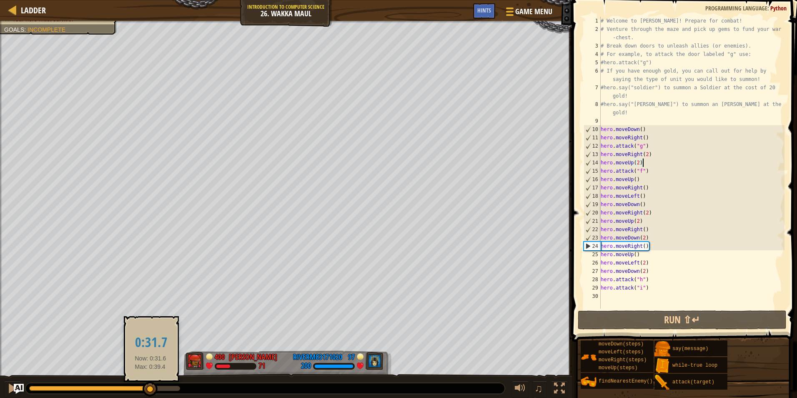
click at [150, 386] on div at bounding box center [89, 388] width 121 height 5
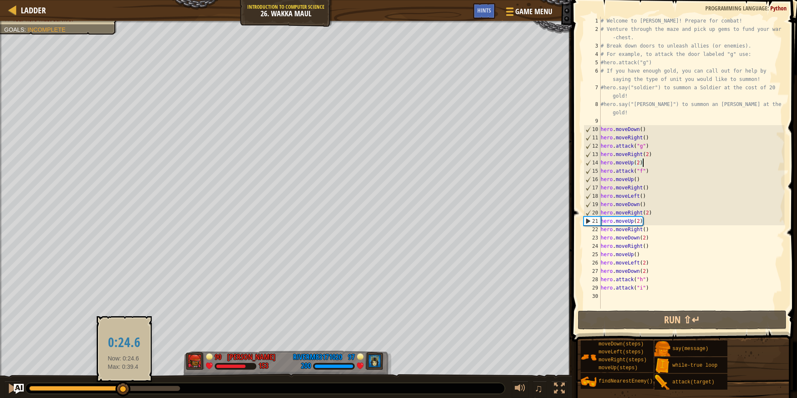
click at [123, 388] on div at bounding box center [76, 388] width 94 height 5
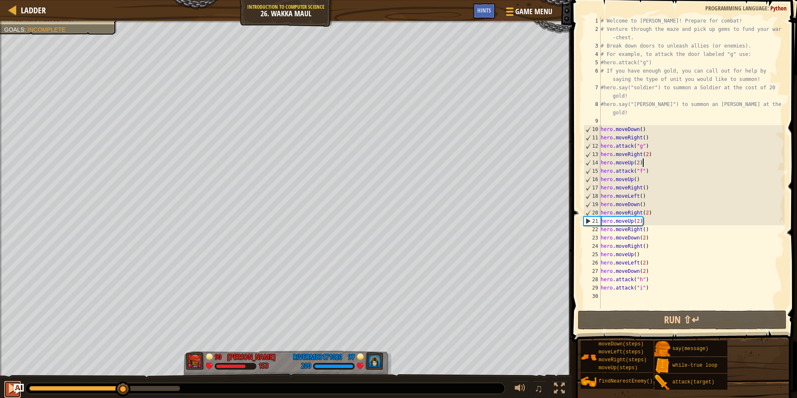
click at [7, 389] on button at bounding box center [12, 389] width 17 height 17
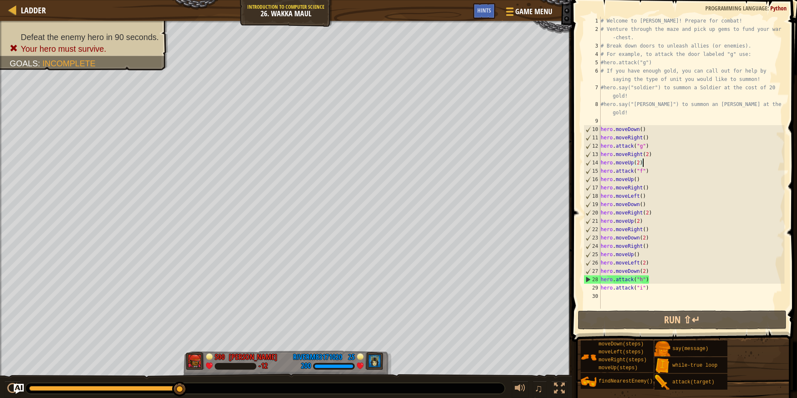
click at [657, 170] on div "# Welcome to [PERSON_NAME]! Prepare for combat! # Venture through the maze and …" at bounding box center [691, 171] width 185 height 308
type textarea "hero.attack("f")"
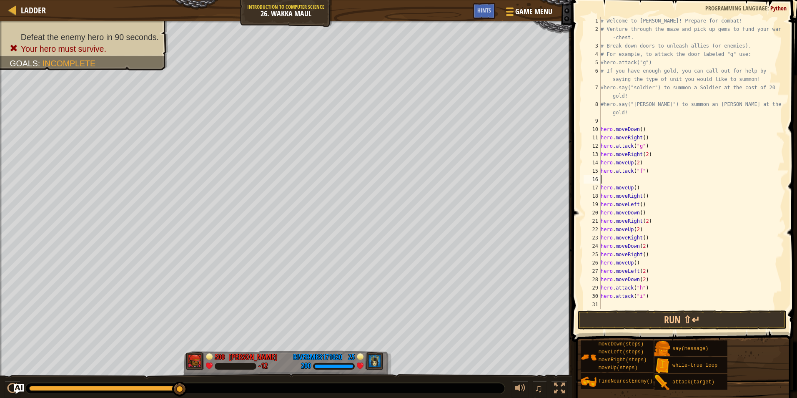
type textarea "h"
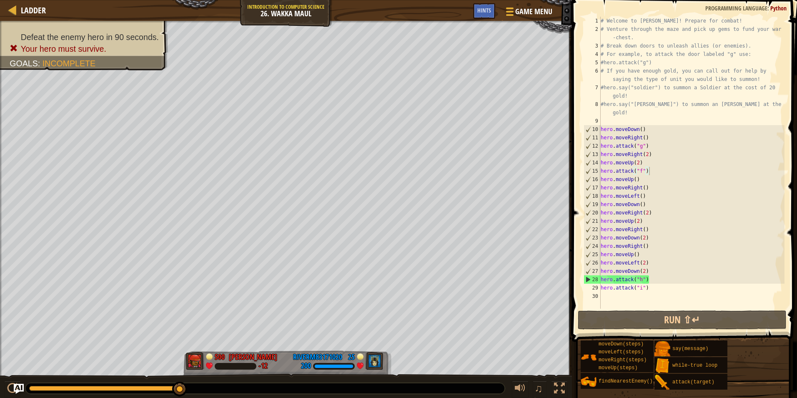
click at [154, 384] on div at bounding box center [264, 388] width 479 height 11
click at [154, 392] on div at bounding box center [264, 388] width 479 height 11
click at [154, 389] on div at bounding box center [104, 388] width 151 height 5
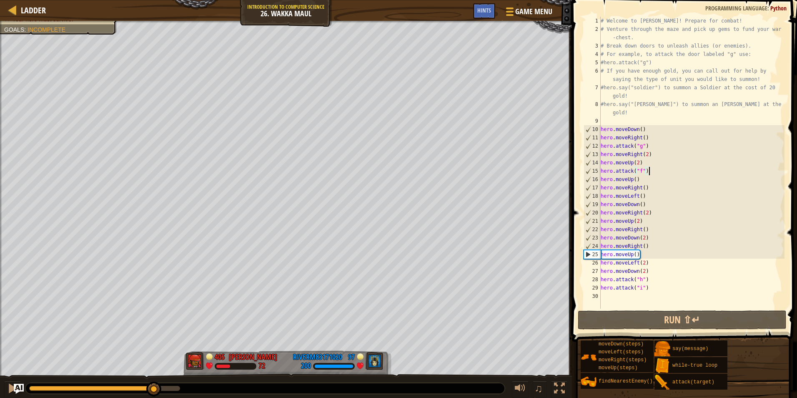
click at [137, 387] on div at bounding box center [91, 388] width 125 height 5
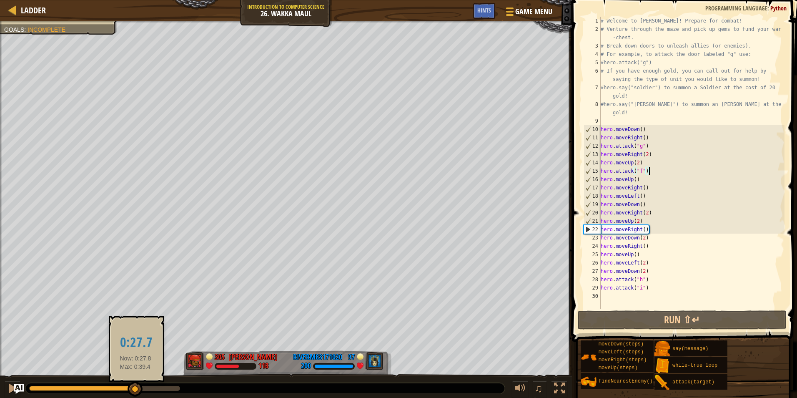
click at [134, 386] on div at bounding box center [135, 388] width 15 height 15
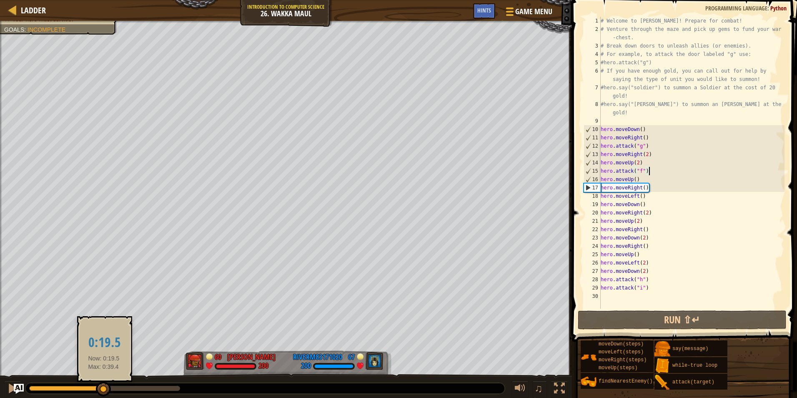
click at [104, 387] on div at bounding box center [66, 388] width 75 height 5
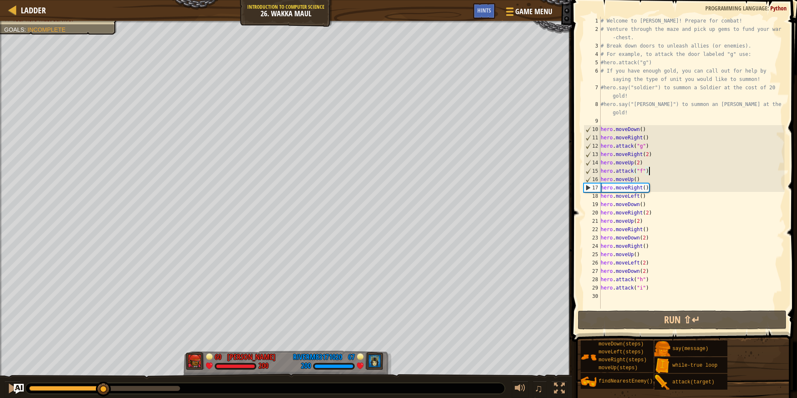
click at [657, 187] on div "# Welcome to [PERSON_NAME]! Prepare for combat! # Venture through the maze and …" at bounding box center [691, 171] width 185 height 308
type textarea "hero.moveRight()"
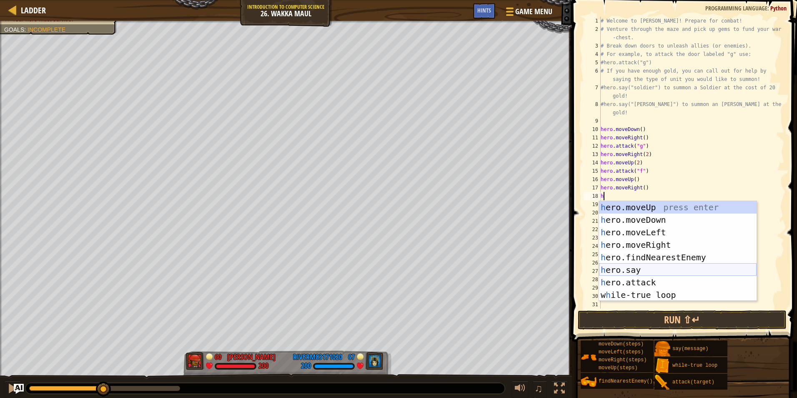
click at [639, 265] on div "h ero.moveUp press enter h ero.moveDown press enter h ero.moveLeft press enter …" at bounding box center [678, 263] width 158 height 125
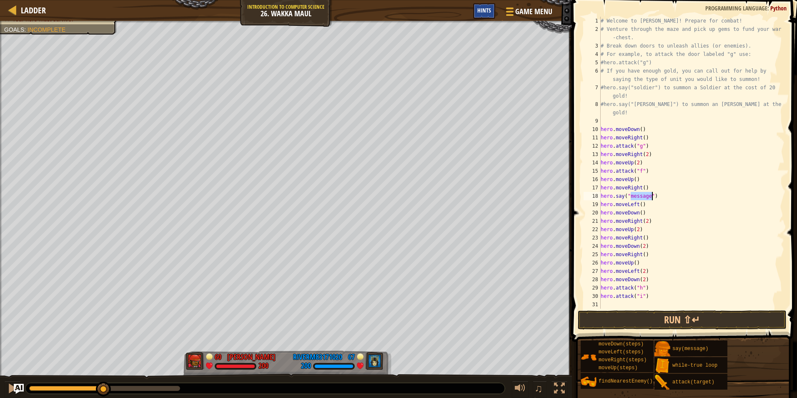
click at [479, 10] on span "Hints" at bounding box center [484, 10] width 14 height 8
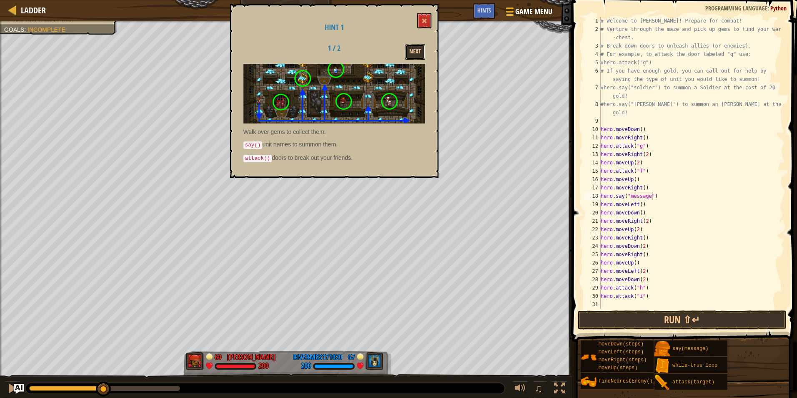
click at [413, 45] on button "Next" at bounding box center [415, 51] width 20 height 15
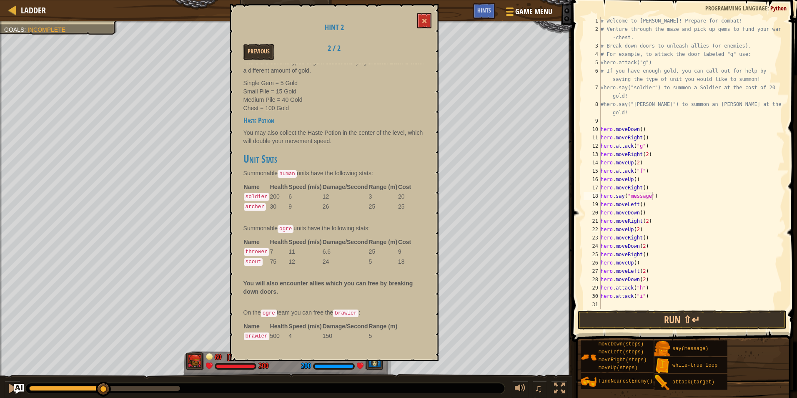
scroll to position [232, 0]
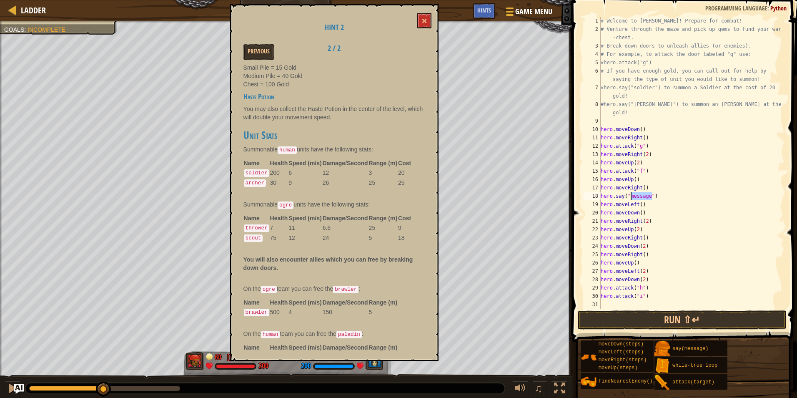
drag, startPoint x: 651, startPoint y: 196, endPoint x: 631, endPoint y: 195, distance: 20.0
click at [631, 195] on div "# Welcome to [PERSON_NAME]! Prepare for combat! # Venture through the maze and …" at bounding box center [691, 171] width 185 height 308
click at [657, 322] on button "Run ⇧↵" at bounding box center [682, 319] width 209 height 19
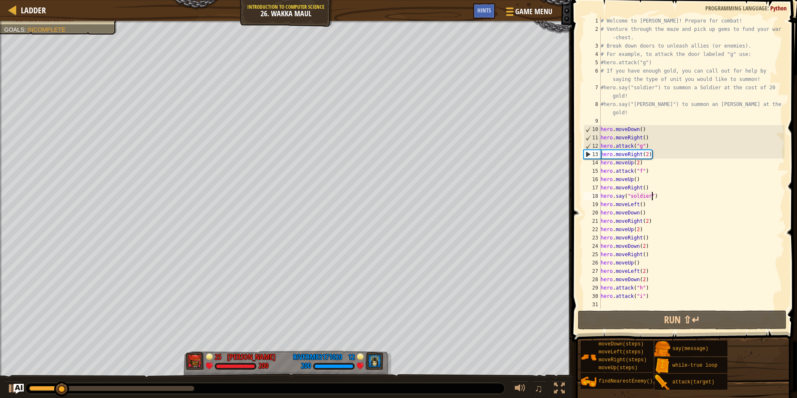
click at [165, 384] on div at bounding box center [264, 388] width 479 height 11
click at [165, 388] on div at bounding box center [111, 388] width 165 height 5
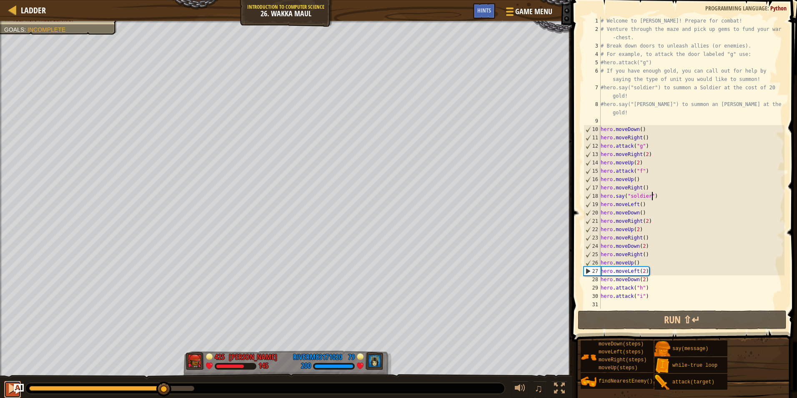
click at [8, 387] on div at bounding box center [12, 388] width 11 height 11
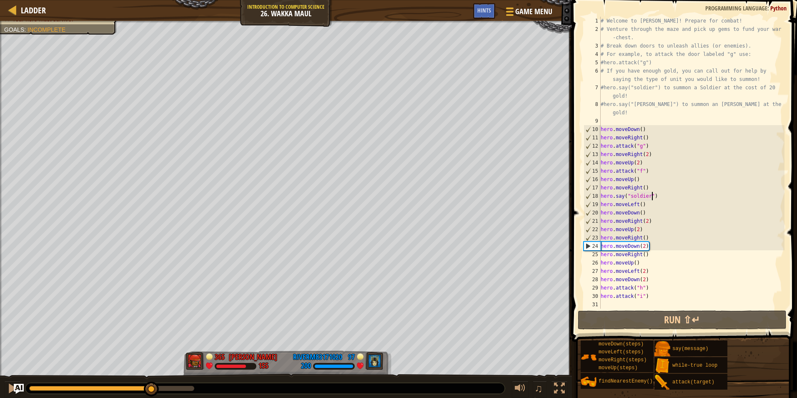
click at [152, 386] on div at bounding box center [90, 388] width 123 height 5
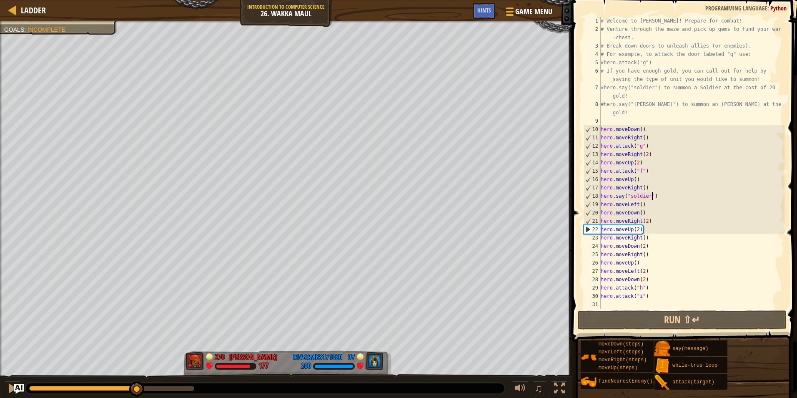
click at [137, 387] on div at bounding box center [83, 388] width 108 height 5
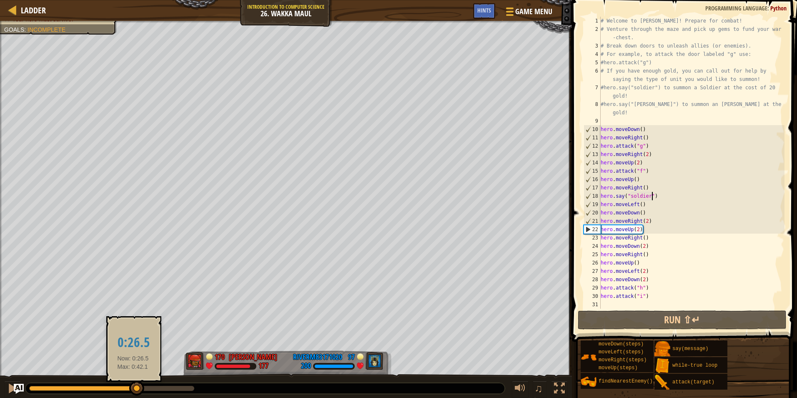
click at [133, 387] on div at bounding box center [136, 388] width 15 height 15
click at [123, 387] on div at bounding box center [81, 388] width 104 height 5
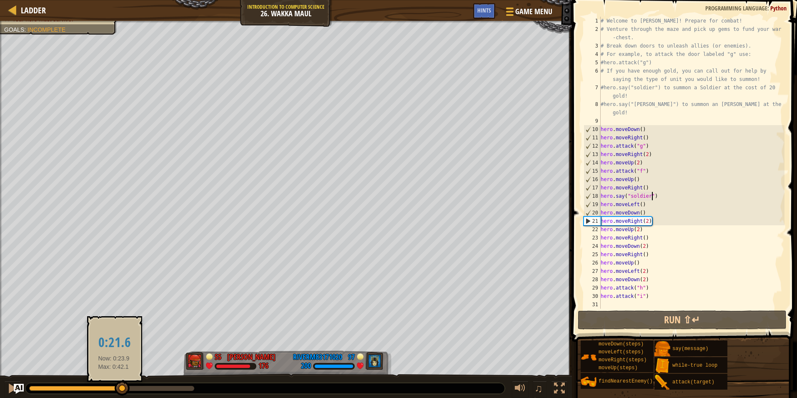
click at [114, 387] on div at bounding box center [111, 388] width 165 height 5
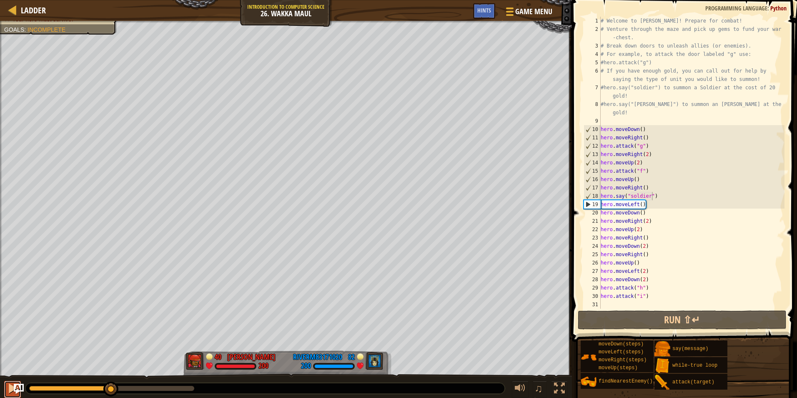
click at [5, 388] on button at bounding box center [12, 389] width 17 height 17
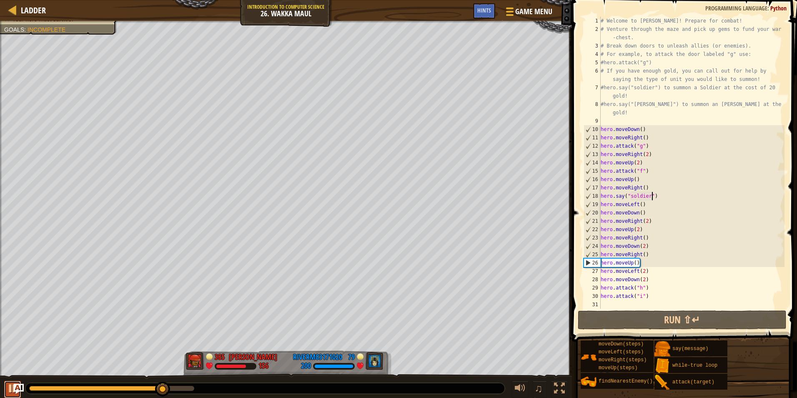
click at [7, 386] on button at bounding box center [12, 389] width 17 height 17
click at [657, 244] on div "# Welcome to [PERSON_NAME]! Prepare for combat! # Venture through the maze and …" at bounding box center [691, 171] width 185 height 308
type textarea "hero.moveDown(2)"
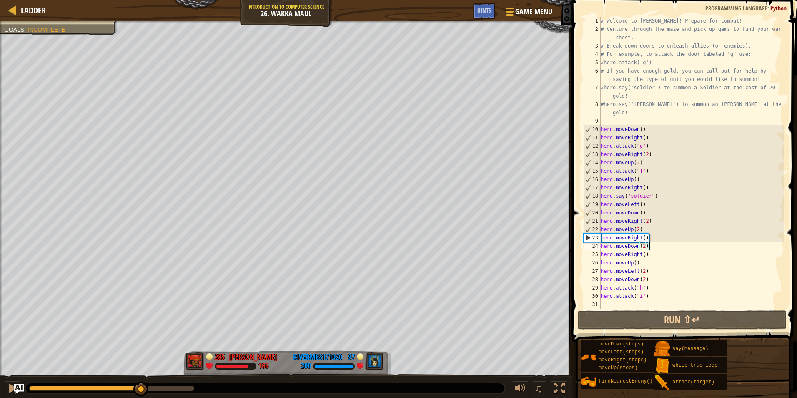
click at [141, 388] on div at bounding box center [85, 388] width 112 height 5
click at [670, 245] on div "# Welcome to [PERSON_NAME]! Prepare for combat! # Venture through the maze and …" at bounding box center [691, 171] width 185 height 308
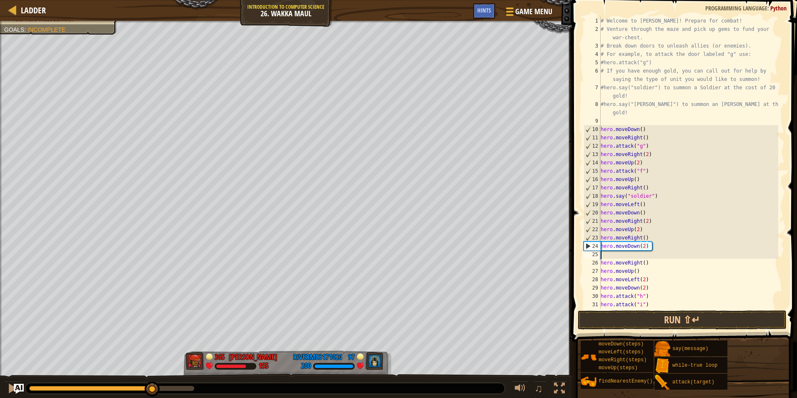
scroll to position [4, 0]
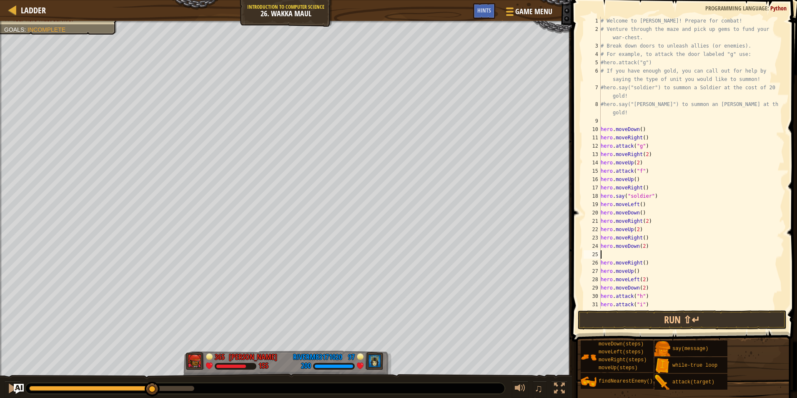
type textarea "he"
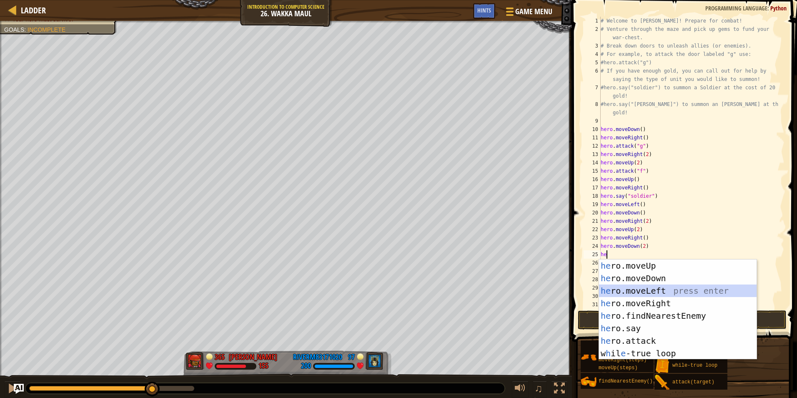
click at [667, 290] on div "he ro.moveUp press enter he ro.moveDown press enter he ro.moveLeft press enter …" at bounding box center [678, 321] width 158 height 125
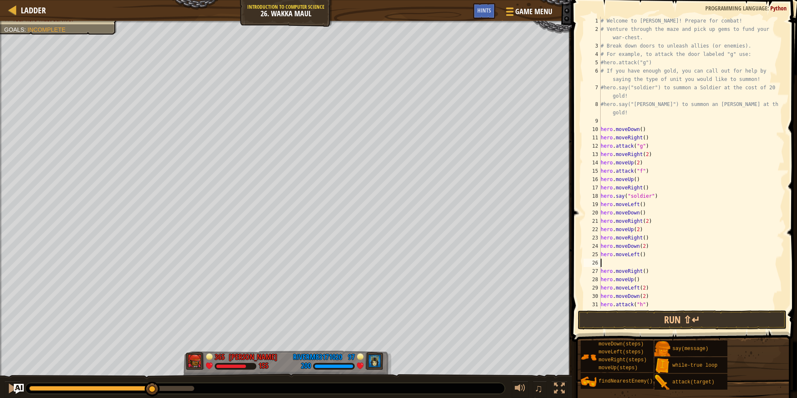
type textarea "h"
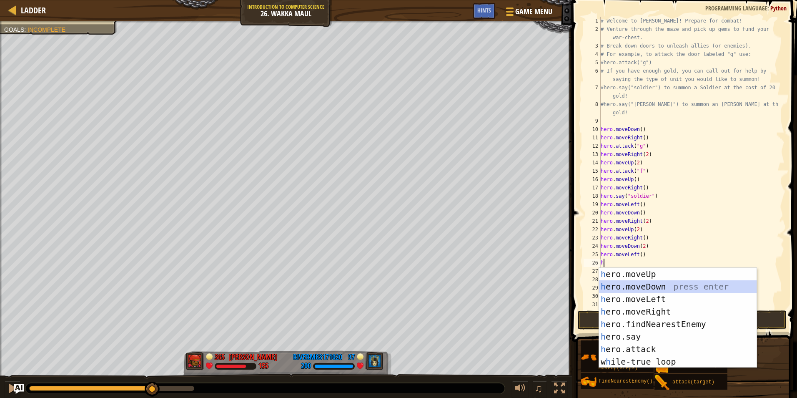
click at [639, 281] on div "h ero.moveUp press enter h ero.moveDown press enter h ero.moveLeft press enter …" at bounding box center [678, 330] width 158 height 125
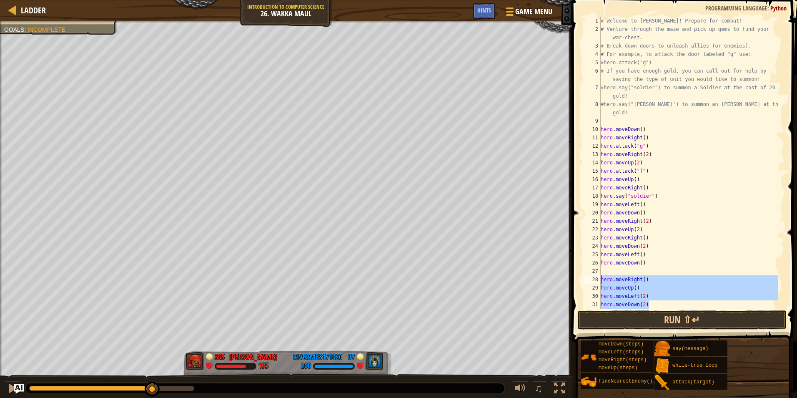
drag, startPoint x: 655, startPoint y: 303, endPoint x: 599, endPoint y: 278, distance: 61.4
click at [599, 278] on div "1 2 3 4 5 6 7 8 9 10 11 12 13 14 15 16 17 18 19 20 21 22 23 24 25 26 27 28 29 3…" at bounding box center [683, 163] width 203 height 292
type textarea "hero.moveRight() hero.moveUp()"
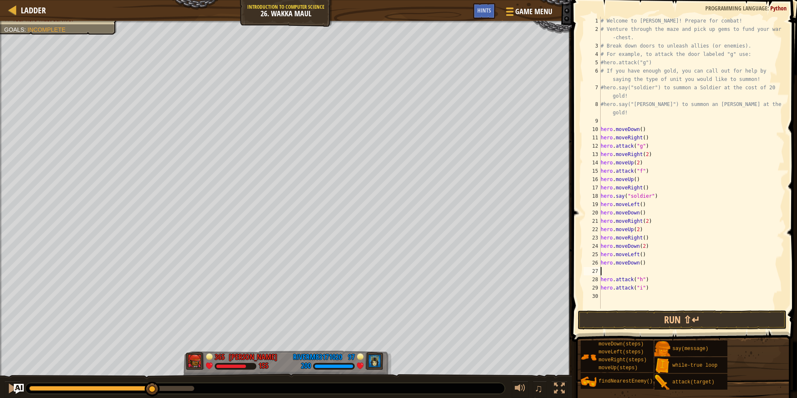
type textarea "hero.moveDown()"
click at [649, 287] on div "# Welcome to [PERSON_NAME]! Prepare for combat! # Venture through the maze and …" at bounding box center [691, 171] width 185 height 308
click at [634, 319] on button "Run ⇧↵" at bounding box center [682, 319] width 209 height 19
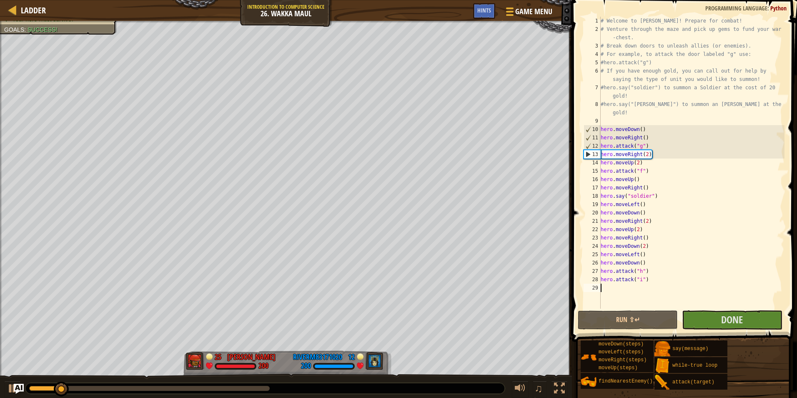
click at [205, 383] on div at bounding box center [264, 388] width 479 height 11
click at [205, 386] on div at bounding box center [149, 388] width 241 height 5
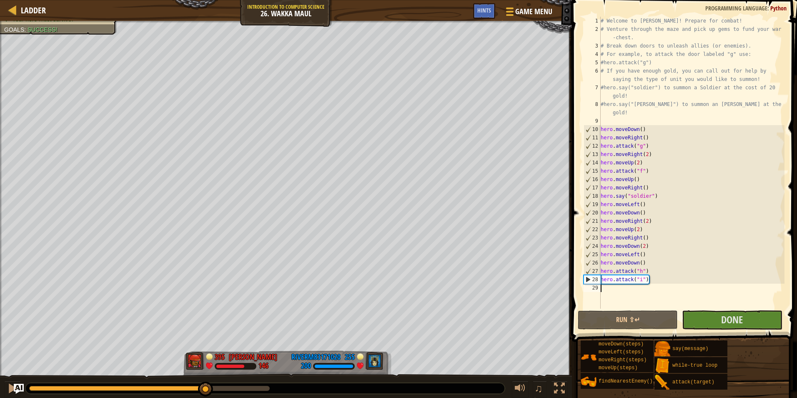
click at [195, 387] on div at bounding box center [117, 388] width 177 height 5
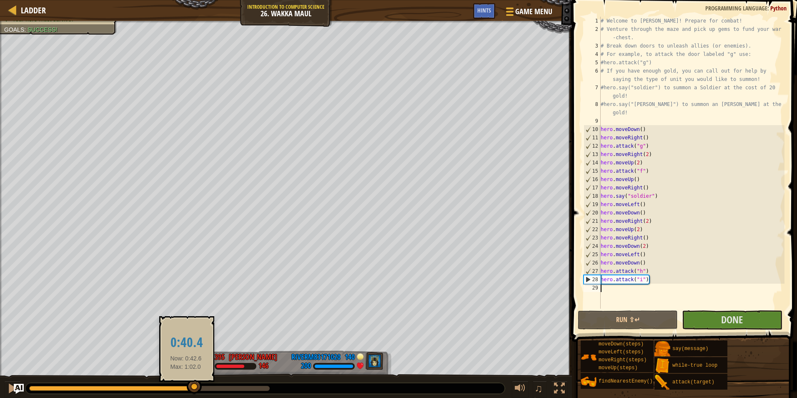
click at [184, 386] on div at bounding box center [111, 388] width 165 height 5
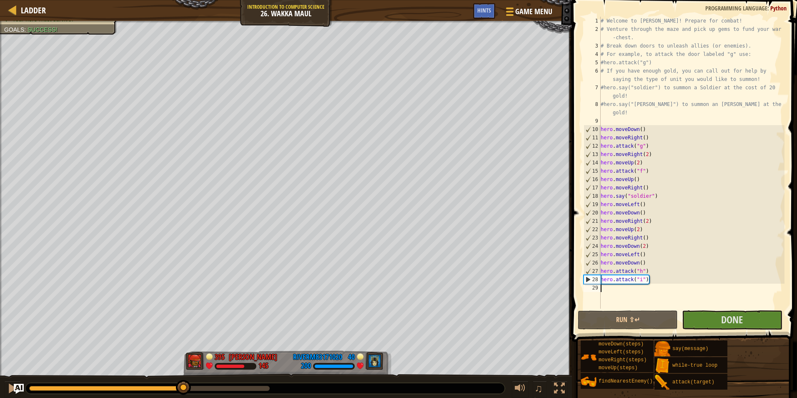
click at [173, 384] on div at bounding box center [264, 388] width 479 height 11
click at [165, 386] on div at bounding box center [106, 388] width 155 height 5
click at [8, 386] on div at bounding box center [12, 388] width 11 height 11
click at [7, 388] on button at bounding box center [12, 389] width 17 height 17
click at [174, 387] on div at bounding box center [106, 388] width 155 height 5
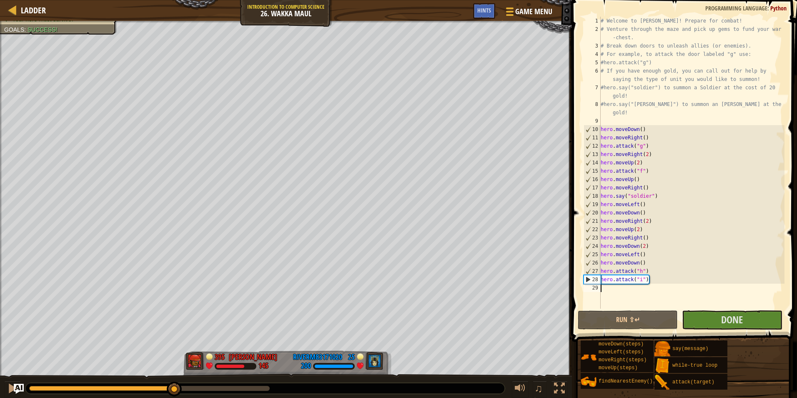
click at [165, 385] on div at bounding box center [264, 388] width 479 height 11
click at [163, 387] on div at bounding box center [96, 388] width 134 height 5
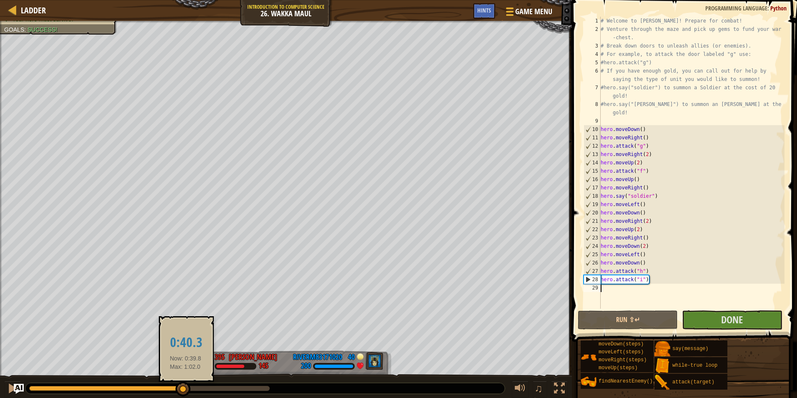
click at [186, 387] on div at bounding box center [182, 388] width 15 height 15
click at [189, 387] on div at bounding box center [185, 386] width 15 height 15
click at [192, 387] on div at bounding box center [188, 384] width 15 height 15
click at [194, 387] on div at bounding box center [191, 388] width 15 height 15
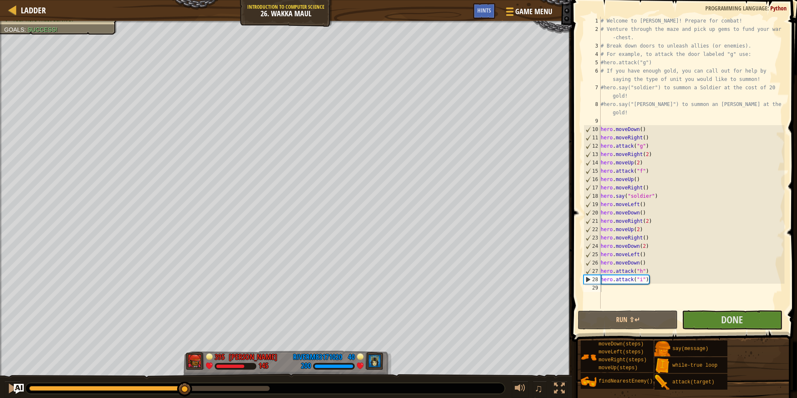
click at [175, 385] on div at bounding box center [264, 388] width 479 height 11
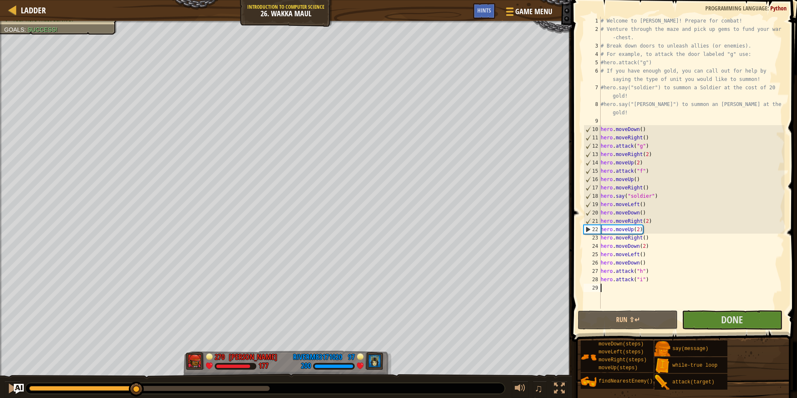
drag, startPoint x: 159, startPoint y: 386, endPoint x: 137, endPoint y: 380, distance: 22.3
click at [657, 231] on div "# Welcome to [PERSON_NAME]! Prepare for combat! # Venture through the maze and …" at bounding box center [691, 171] width 185 height 308
type textarea "hero.moveUp(2)"
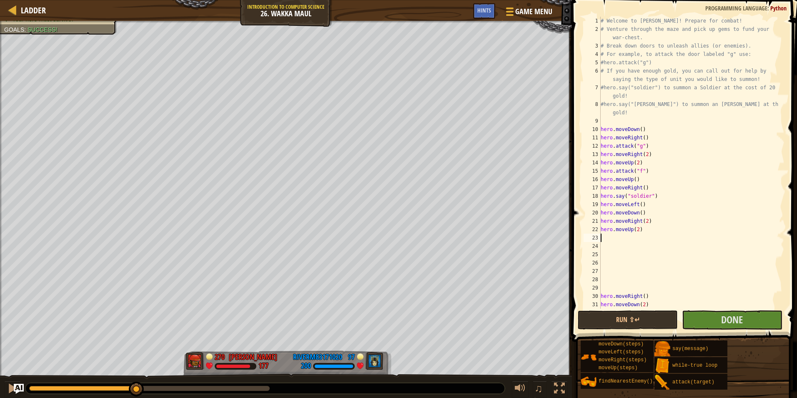
click at [629, 241] on div "# Welcome to [PERSON_NAME]! Prepare for combat! # Venture through the maze and …" at bounding box center [688, 171] width 179 height 308
type textarea "h"
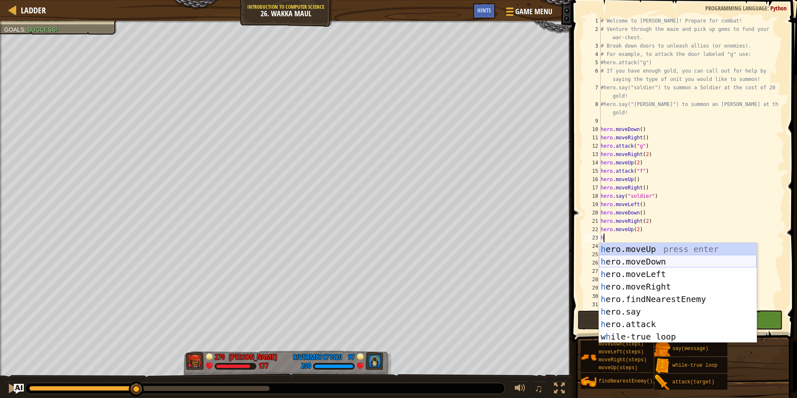
click at [644, 259] on div "h ero.moveUp press enter h ero.moveDown press enter h ero.moveLeft press enter …" at bounding box center [678, 305] width 158 height 125
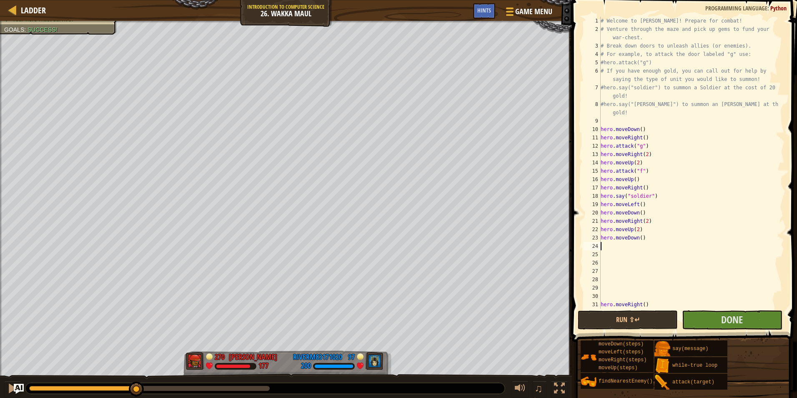
click at [644, 237] on div "# Welcome to [PERSON_NAME]! Prepare for combat! # Venture through the maze and …" at bounding box center [688, 171] width 179 height 308
type textarea "hero.moveDown(2)"
click at [636, 244] on div "# Welcome to [PERSON_NAME]! Prepare for combat! # Venture through the maze and …" at bounding box center [688, 171] width 179 height 308
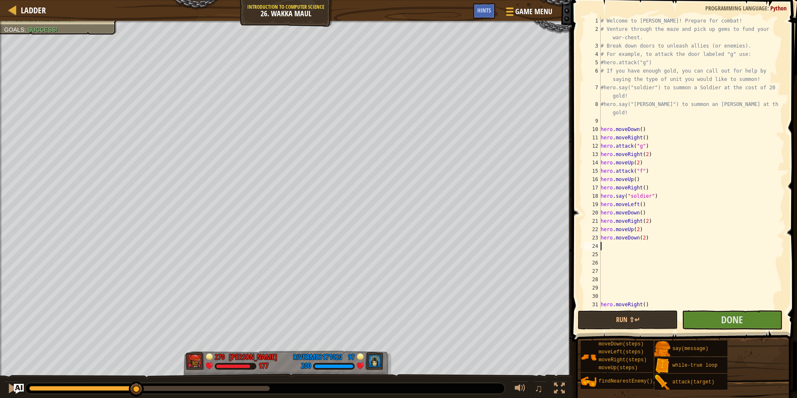
type textarea "h"
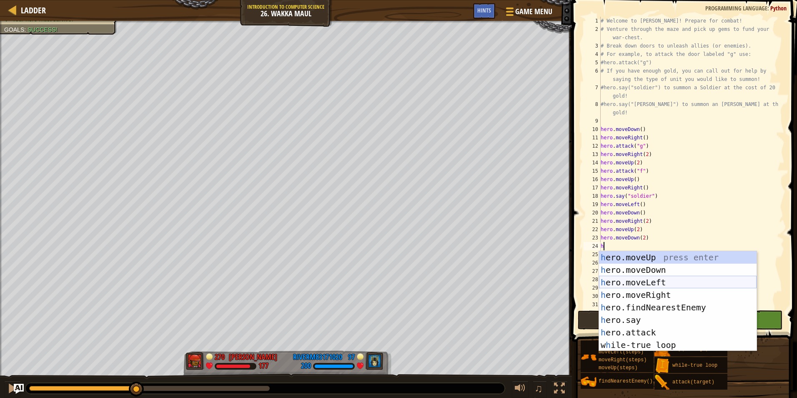
click at [646, 280] on div "h ero.moveUp press enter h ero.moveDown press enter h ero.moveLeft press enter …" at bounding box center [678, 313] width 158 height 125
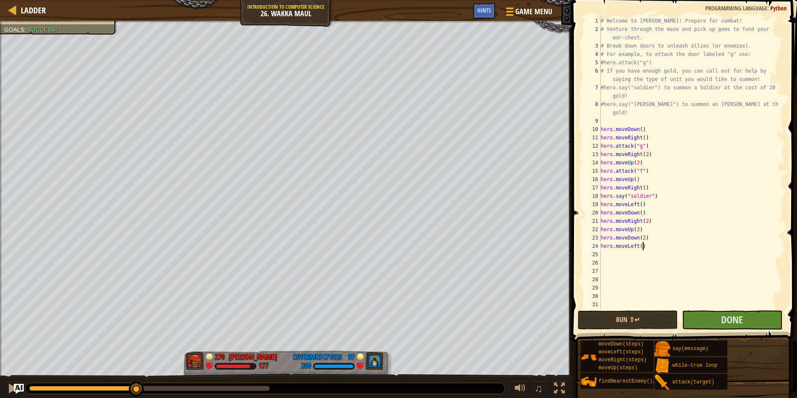
click at [643, 246] on div "# Welcome to [PERSON_NAME]! Prepare for combat! # Venture through the maze and …" at bounding box center [688, 171] width 179 height 308
type textarea "hero.moveLeft(3)"
click at [638, 251] on div "# Welcome to [PERSON_NAME]! Prepare for combat! # Venture through the maze and …" at bounding box center [688, 171] width 179 height 308
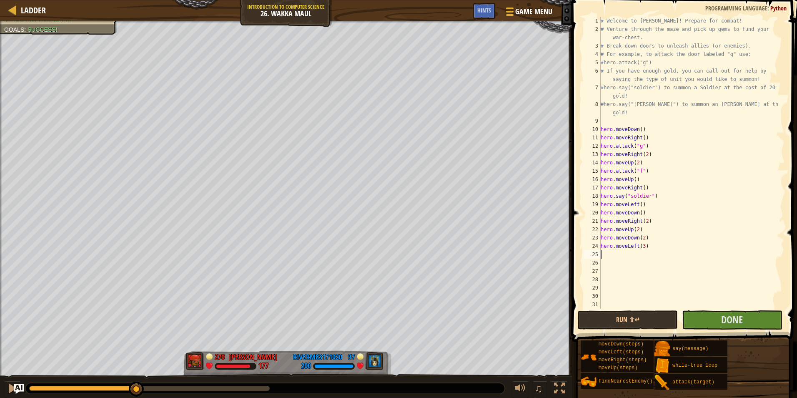
type textarea "h"
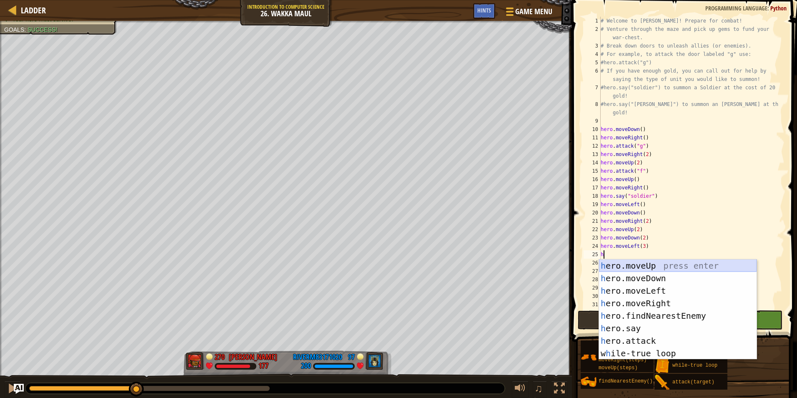
click at [636, 266] on div "h ero.moveUp press enter h ero.moveDown press enter h ero.moveLeft press enter …" at bounding box center [678, 321] width 158 height 125
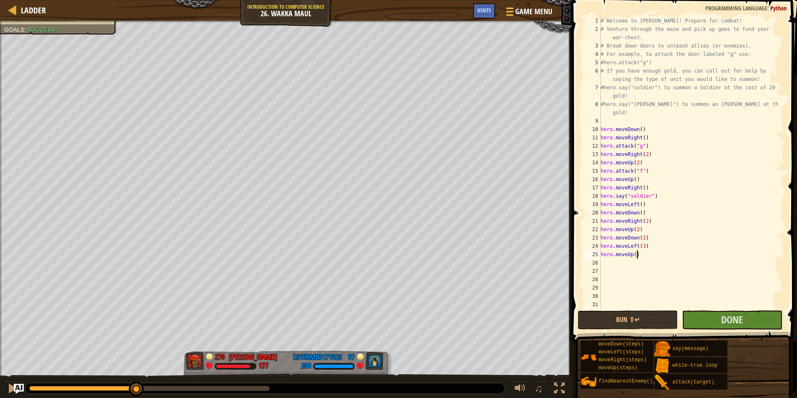
click at [636, 256] on div "# Welcome to [PERSON_NAME]! Prepare for combat! # Venture through the maze and …" at bounding box center [688, 171] width 179 height 308
type textarea "hero.moveUp(2)"
click at [663, 321] on button "Run ⇧↵" at bounding box center [628, 319] width 100 height 19
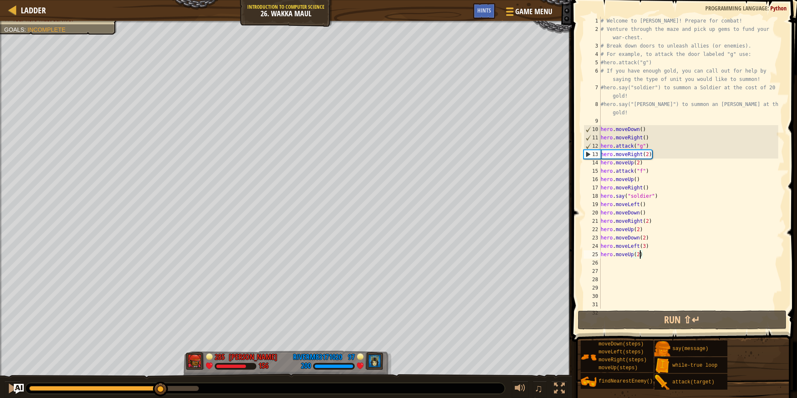
click at [161, 388] on div at bounding box center [114, 388] width 170 height 5
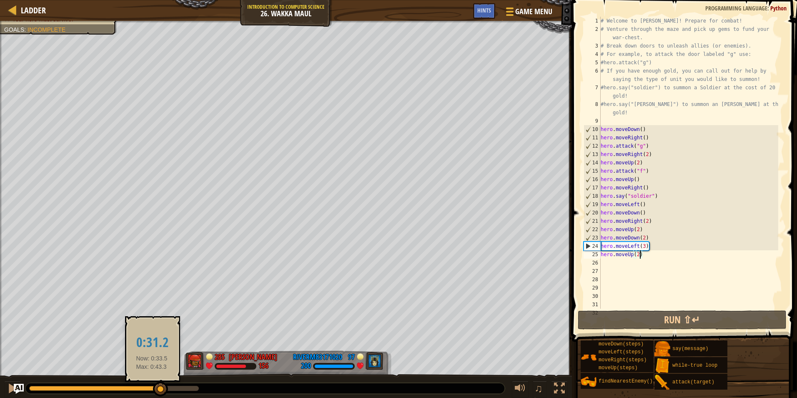
click at [152, 386] on div at bounding box center [95, 388] width 132 height 5
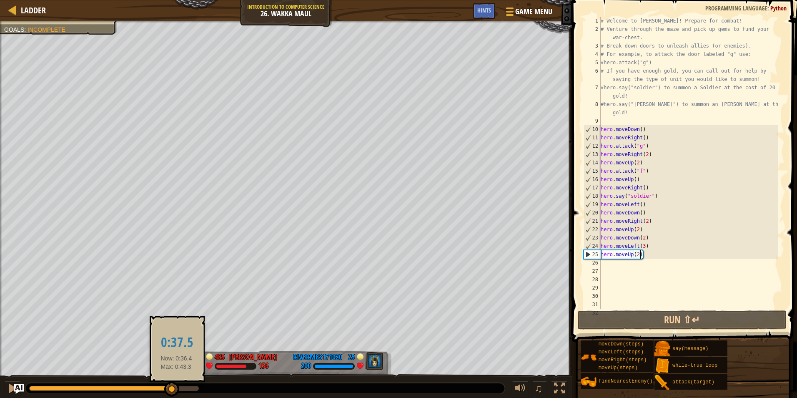
click at [176, 385] on div at bounding box center [171, 388] width 15 height 15
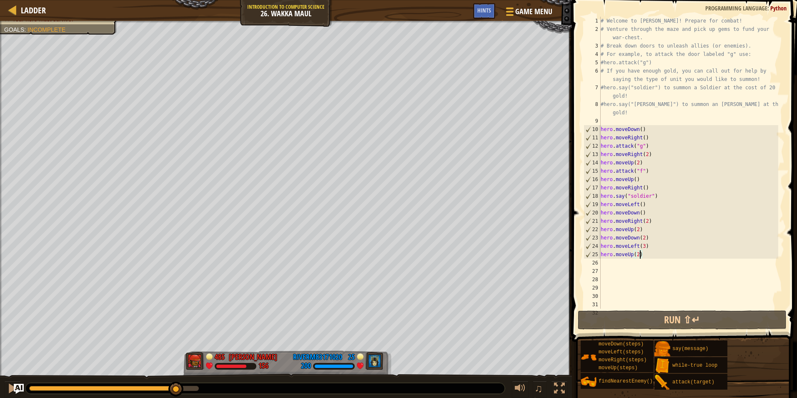
click at [165, 387] on div at bounding box center [102, 388] width 147 height 5
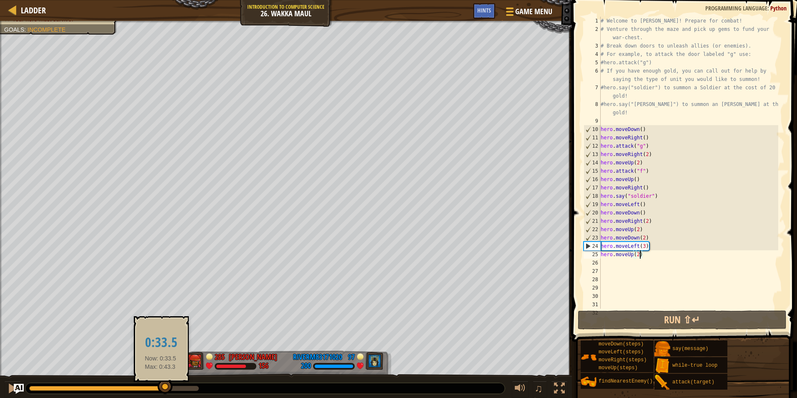
click at [160, 387] on div at bounding box center [165, 386] width 15 height 15
click at [160, 387] on div at bounding box center [160, 388] width 15 height 15
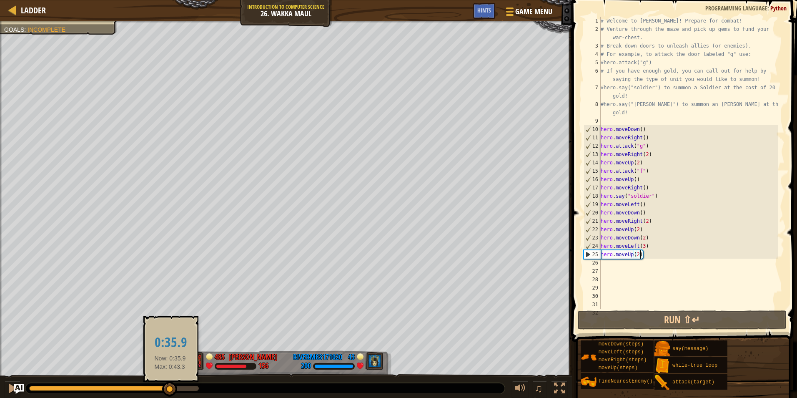
drag, startPoint x: 164, startPoint y: 387, endPoint x: 170, endPoint y: 386, distance: 6.3
click at [170, 386] on div at bounding box center [169, 388] width 15 height 15
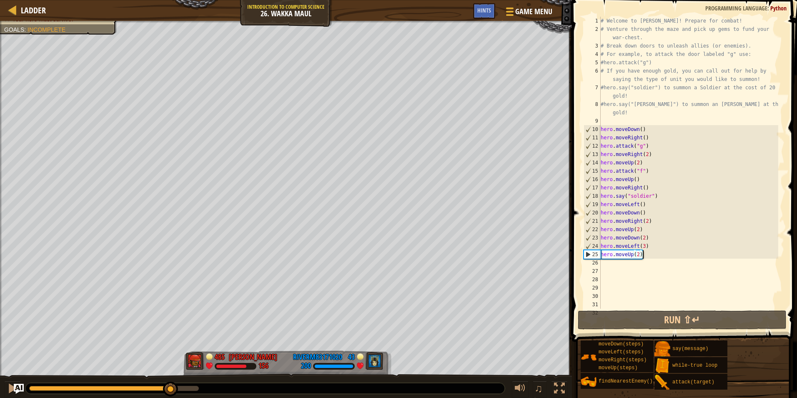
click at [661, 257] on div "# Welcome to [PERSON_NAME]! Prepare for combat! # Venture through the maze and …" at bounding box center [688, 171] width 179 height 308
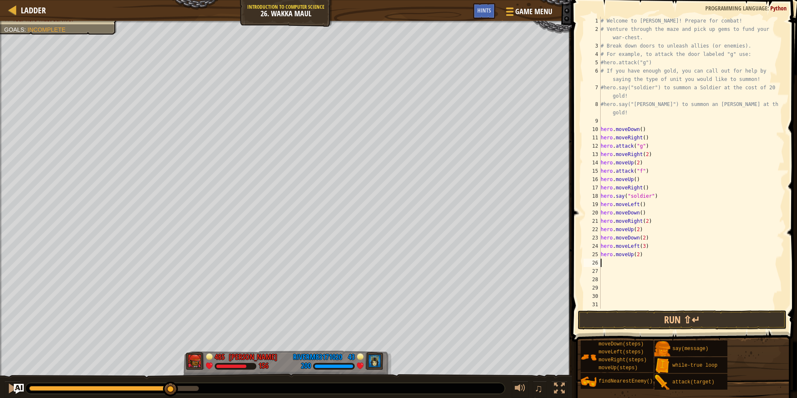
type textarea "he"
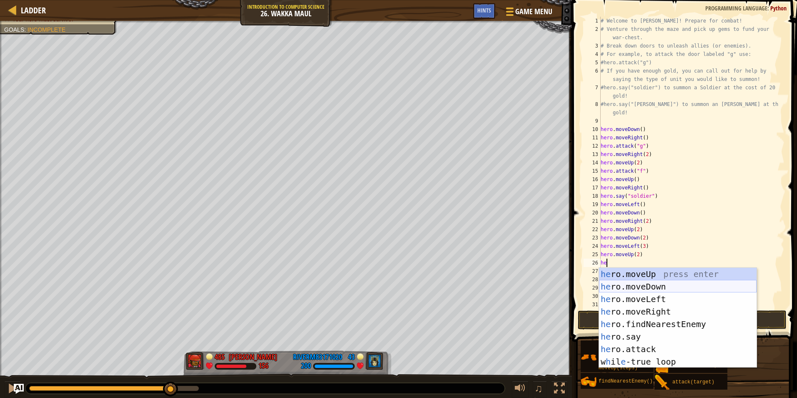
click at [654, 297] on div "he ro.moveUp press enter he ro.moveDown press enter he ro.moveLeft press enter …" at bounding box center [678, 330] width 158 height 125
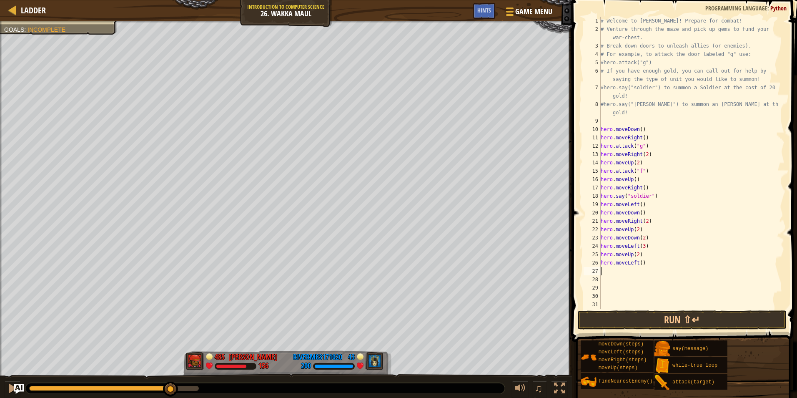
type textarea "h"
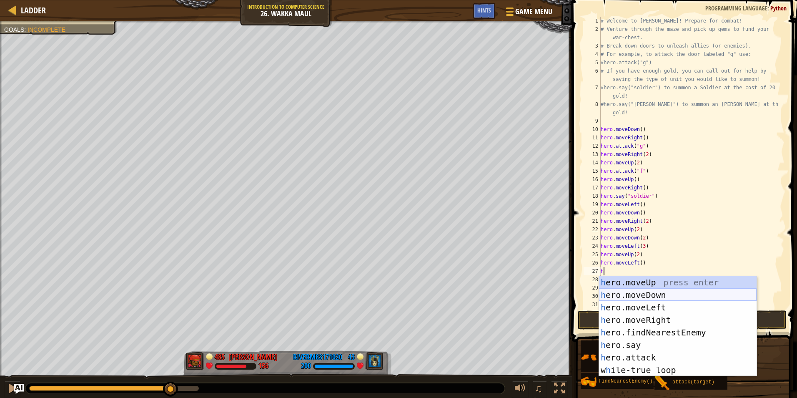
click at [636, 294] on div "h ero.moveUp press enter h ero.moveDown press enter h ero.moveLeft press enter …" at bounding box center [678, 338] width 158 height 125
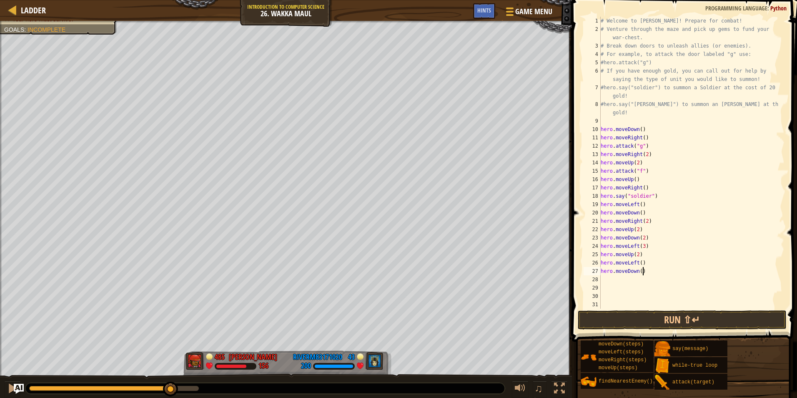
click at [642, 272] on div "# Welcome to [PERSON_NAME]! Prepare for combat! # Venture through the maze and …" at bounding box center [688, 171] width 179 height 308
click at [645, 321] on button "Run ⇧↵" at bounding box center [682, 319] width 209 height 19
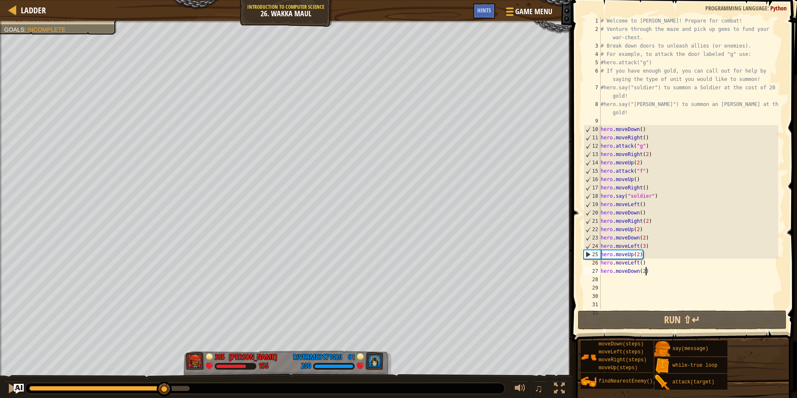
click at [165, 390] on div at bounding box center [109, 388] width 160 height 5
click at [8, 388] on div at bounding box center [12, 388] width 11 height 11
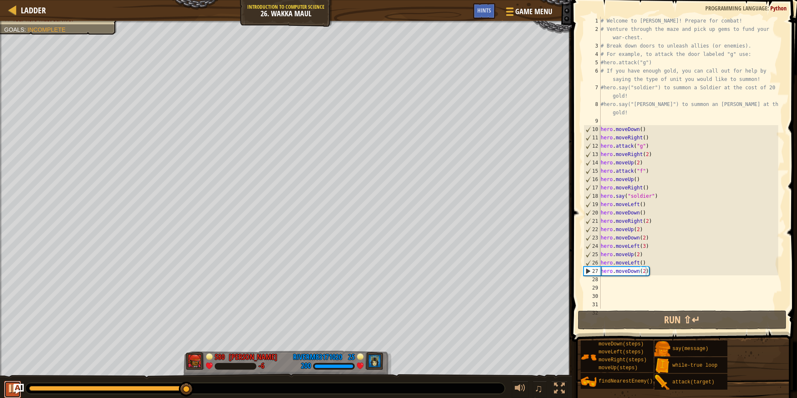
click at [8, 386] on div at bounding box center [12, 388] width 11 height 11
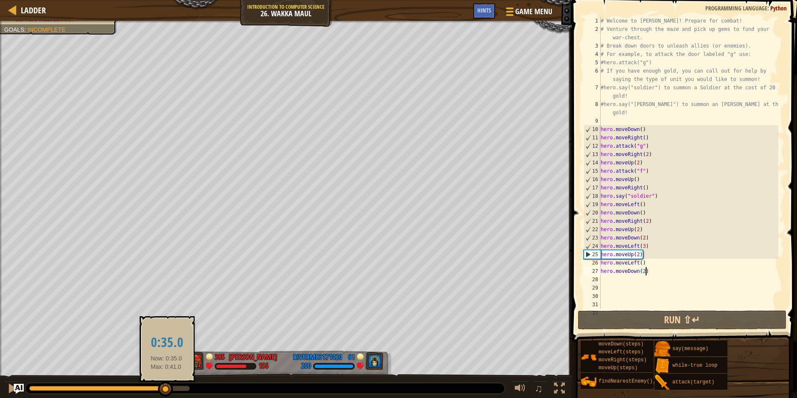
drag, startPoint x: 183, startPoint y: 390, endPoint x: 166, endPoint y: 385, distance: 16.9
click at [166, 385] on div at bounding box center [165, 388] width 15 height 15
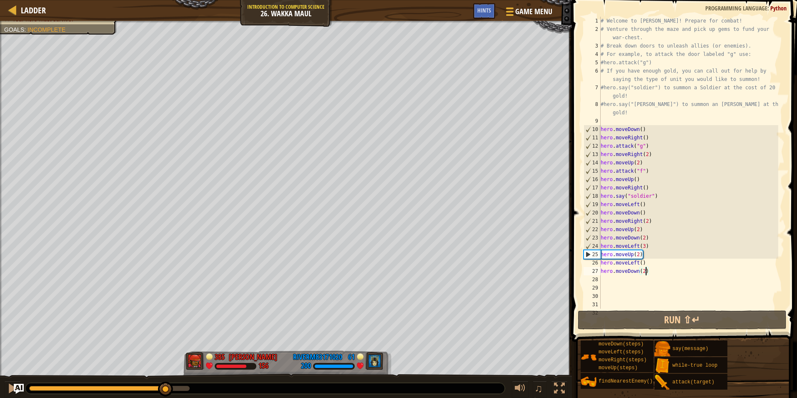
click at [639, 253] on div "# Welcome to [PERSON_NAME]! Prepare for combat! # Venture through the maze and …" at bounding box center [688, 171] width 179 height 308
click at [639, 253] on div "# Welcome to [PERSON_NAME]! Prepare for combat! # Venture through the maze and …" at bounding box center [688, 163] width 179 height 292
click at [639, 253] on div "# Welcome to [PERSON_NAME]! Prepare for combat! # Venture through the maze and …" at bounding box center [688, 171] width 179 height 308
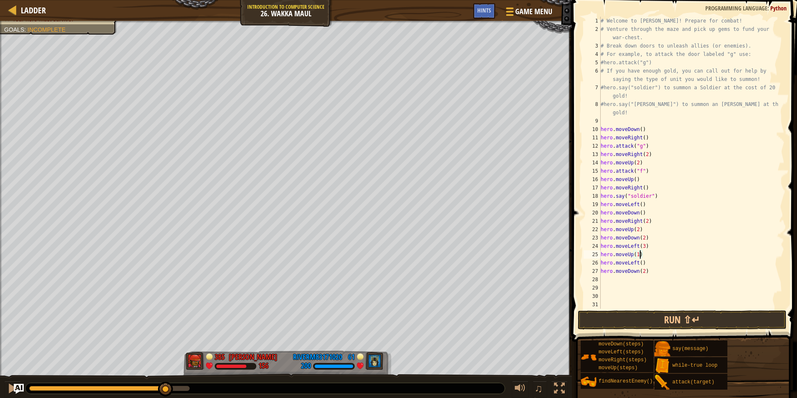
click at [646, 272] on div "# Welcome to [PERSON_NAME]! Prepare for combat! # Venture through the maze and …" at bounding box center [688, 171] width 179 height 308
click at [639, 254] on div "# Welcome to [PERSON_NAME]! Prepare for combat! # Venture through the maze and …" at bounding box center [688, 171] width 179 height 308
click at [651, 273] on div "# Welcome to [PERSON_NAME]! Prepare for combat! # Venture through the maze and …" at bounding box center [688, 171] width 179 height 308
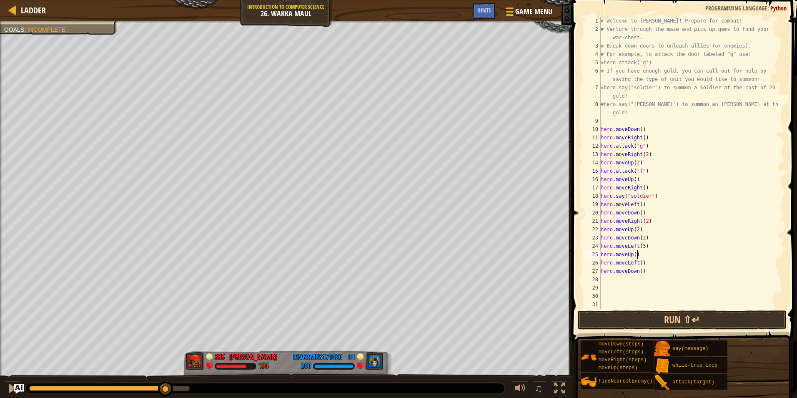
type textarea "hero.moveDown()"
type textarea "h"
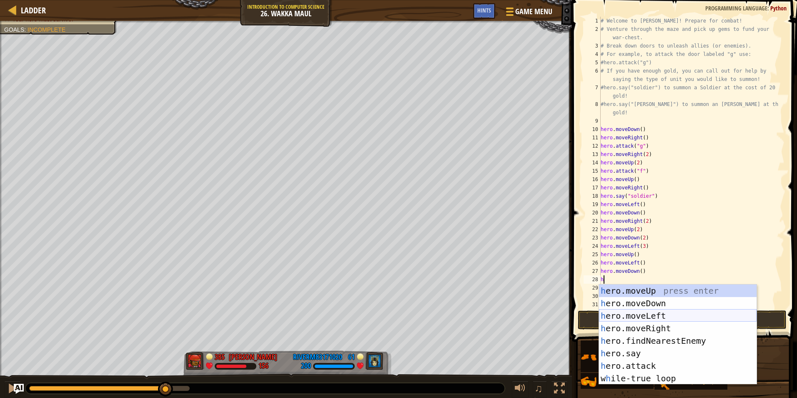
click at [653, 314] on div "h ero.moveUp press enter h ero.moveDown press enter h ero.moveLeft press enter …" at bounding box center [678, 346] width 158 height 125
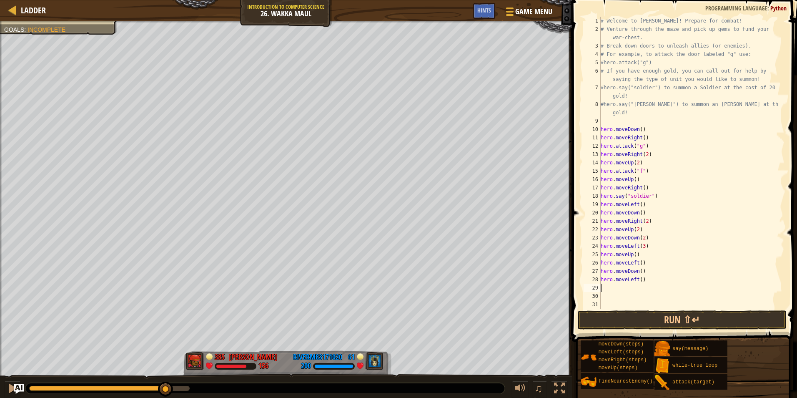
type textarea "h"
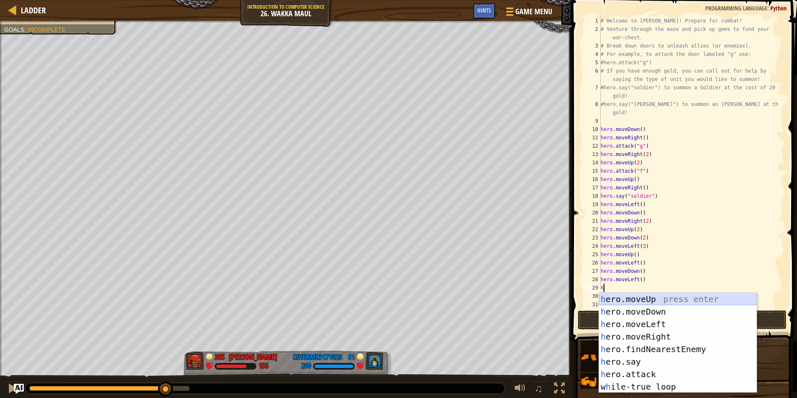
click at [644, 298] on div "h ero.moveUp press enter h ero.moveDown press enter h ero.moveLeft press enter …" at bounding box center [678, 355] width 158 height 125
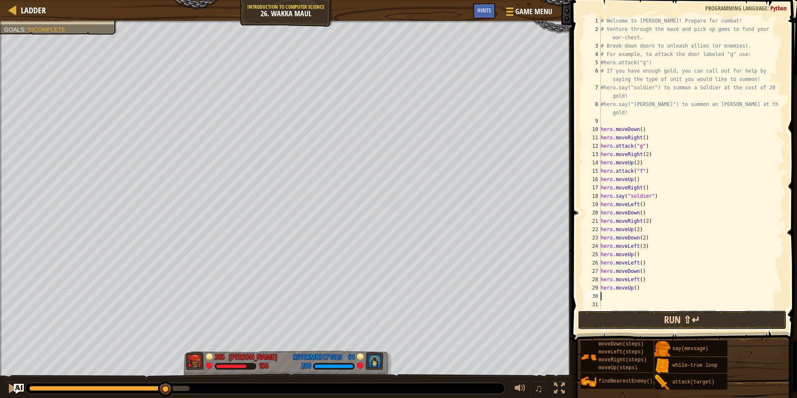
click at [632, 316] on button "Run ⇧↵" at bounding box center [682, 319] width 209 height 19
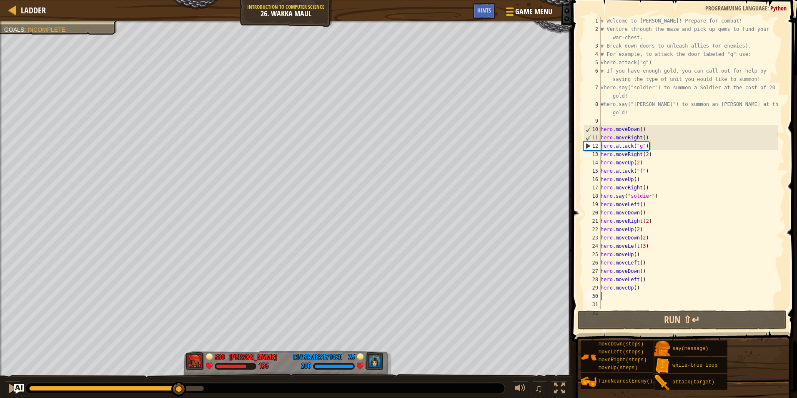
click at [179, 386] on div at bounding box center [116, 388] width 175 height 5
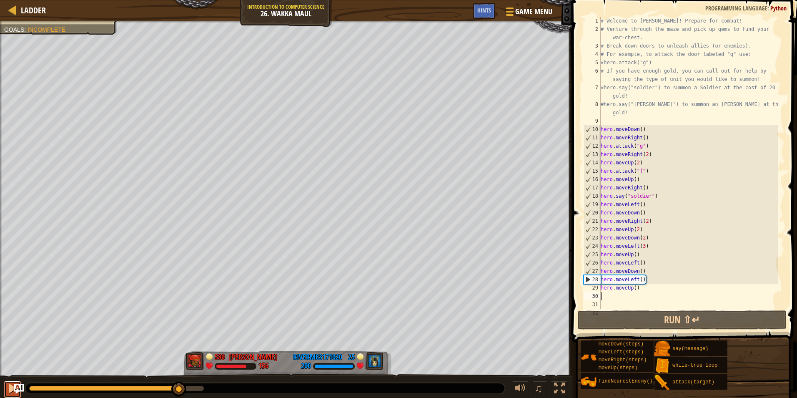
click at [8, 385] on div at bounding box center [12, 388] width 11 height 11
click at [643, 289] on div "# Welcome to [PERSON_NAME]! Prepare for combat! # Venture through the maze and …" at bounding box center [688, 171] width 179 height 308
type textarea "hero.moveUp()"
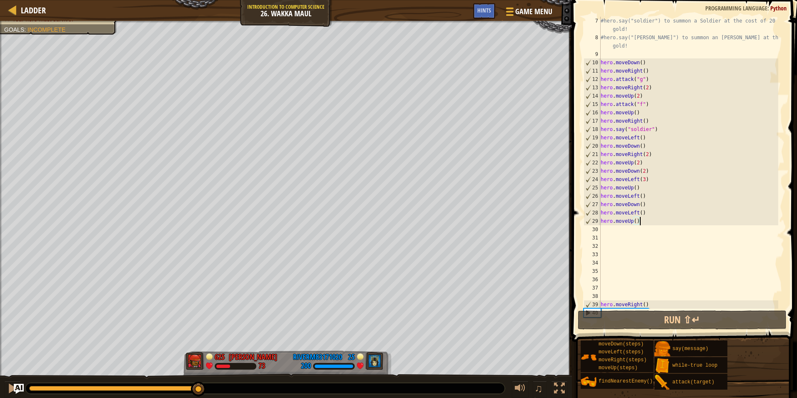
scroll to position [42, 0]
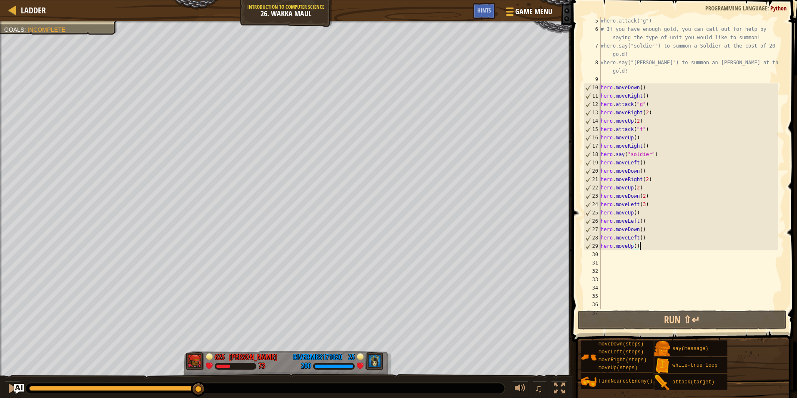
click at [652, 249] on div "#hero.attack("g") # If you have enough gold, you can call out for help by sayin…" at bounding box center [688, 171] width 179 height 308
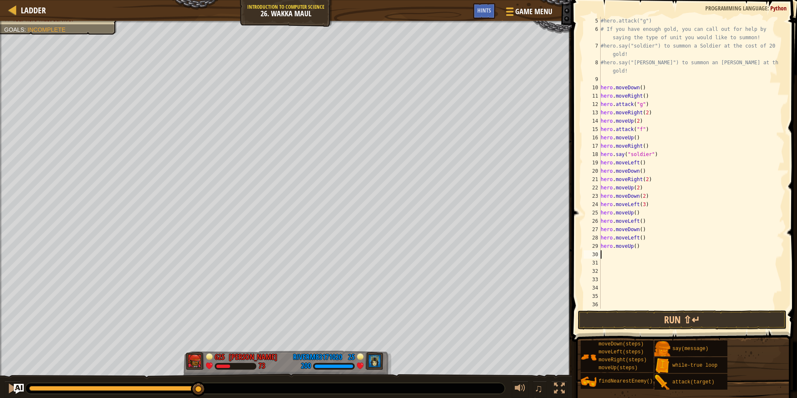
type textarea "h"
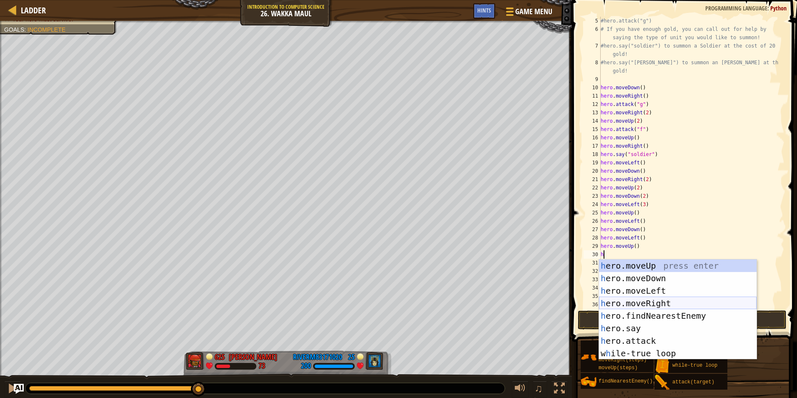
click at [659, 303] on div "h ero.moveUp press enter h ero.moveDown press enter h ero.moveLeft press enter …" at bounding box center [678, 321] width 158 height 125
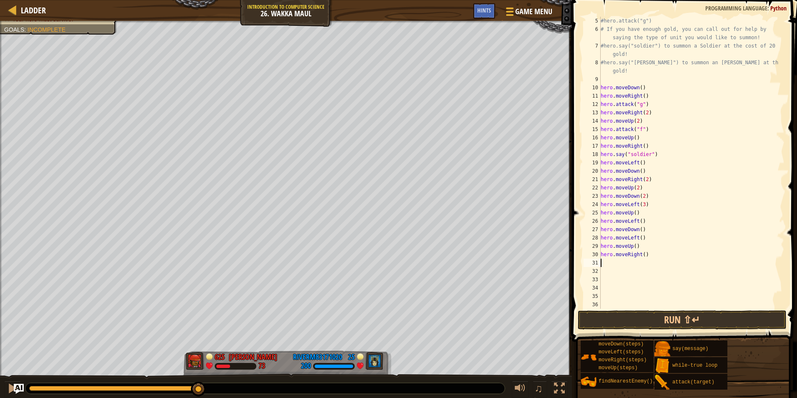
type textarea "h"
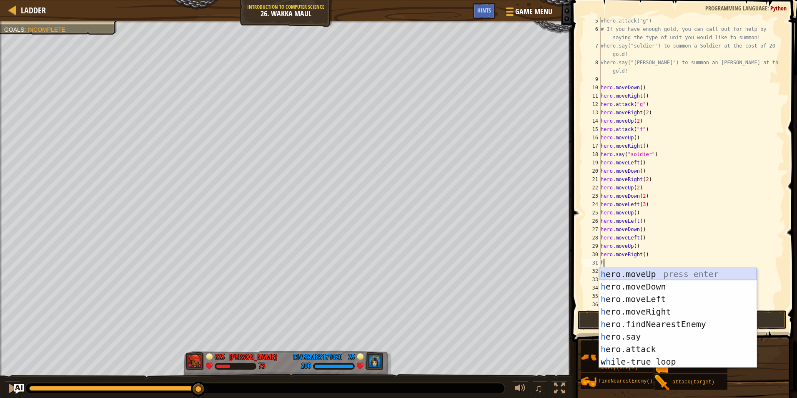
click at [641, 272] on div "h ero.moveUp press enter h ero.moveDown press enter h ero.moveLeft press enter …" at bounding box center [678, 330] width 158 height 125
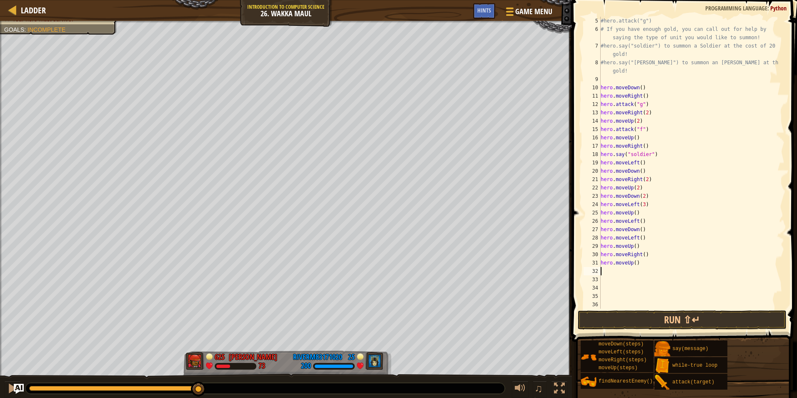
type textarea "h"
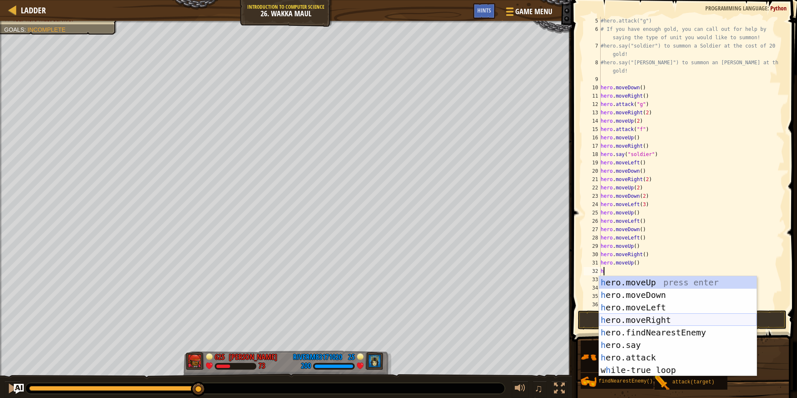
click at [648, 320] on div "h ero.moveUp press enter h ero.moveDown press enter h ero.moveLeft press enter …" at bounding box center [678, 338] width 158 height 125
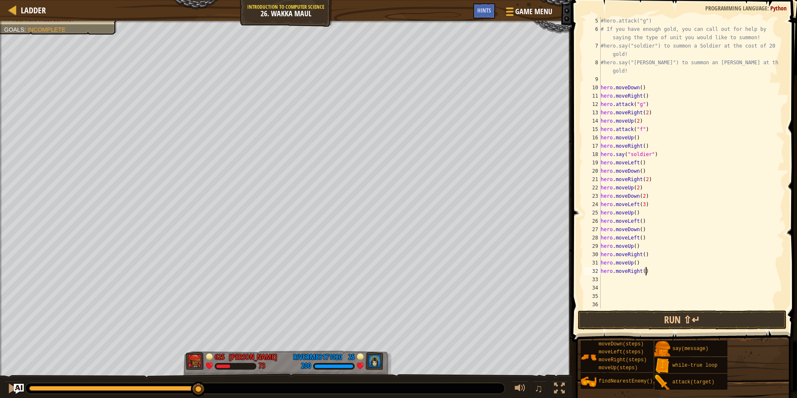
click at [646, 272] on div "#hero.attack("g") # If you have enough gold, you can call out for help by sayin…" at bounding box center [688, 171] width 179 height 308
click at [650, 316] on button "Run ⇧↵" at bounding box center [682, 319] width 209 height 19
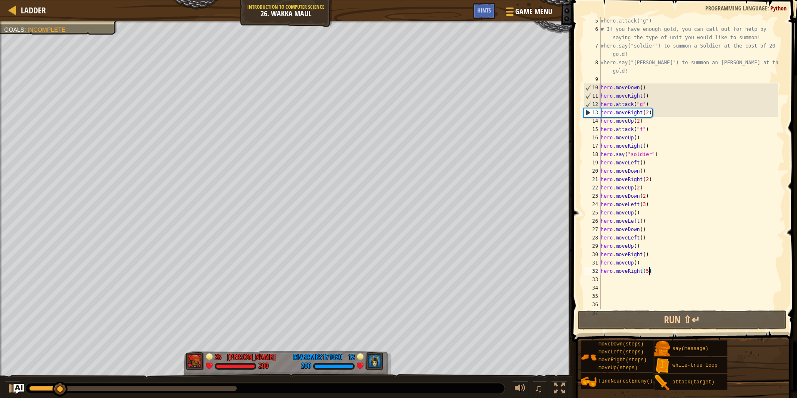
click at [193, 389] on div at bounding box center [133, 388] width 208 height 5
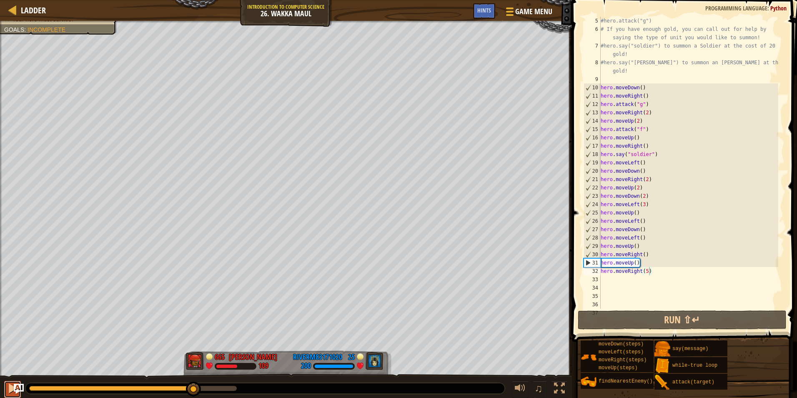
click at [5, 385] on button at bounding box center [12, 389] width 17 height 17
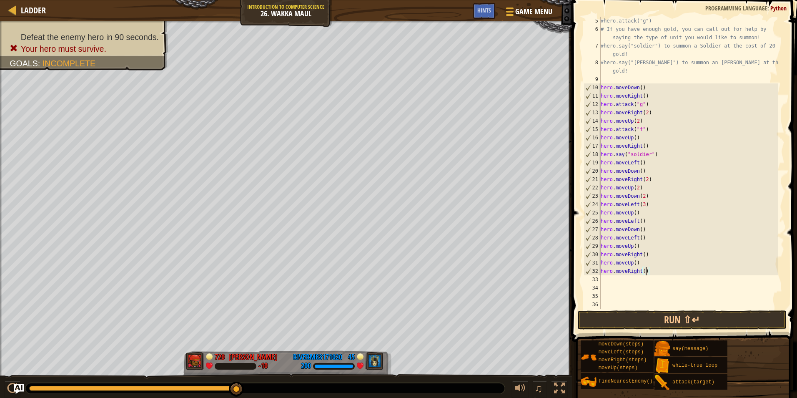
type textarea "hero.moveRight(4)"
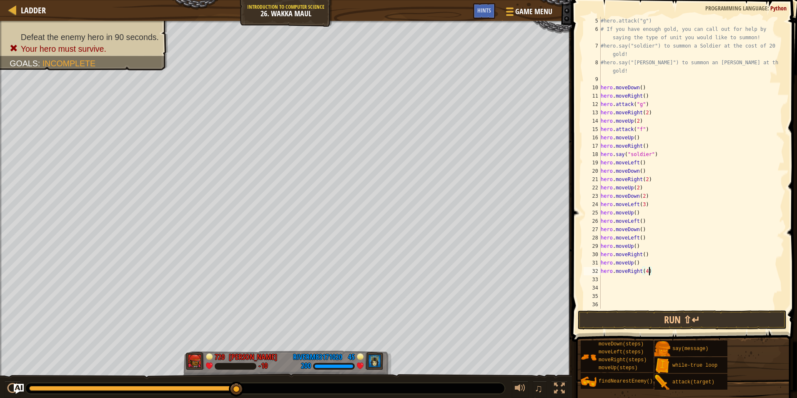
click at [669, 273] on div "#hero.attack("g") # If you have enough gold, you can call out for help by sayin…" at bounding box center [688, 171] width 179 height 308
type textarea "h"
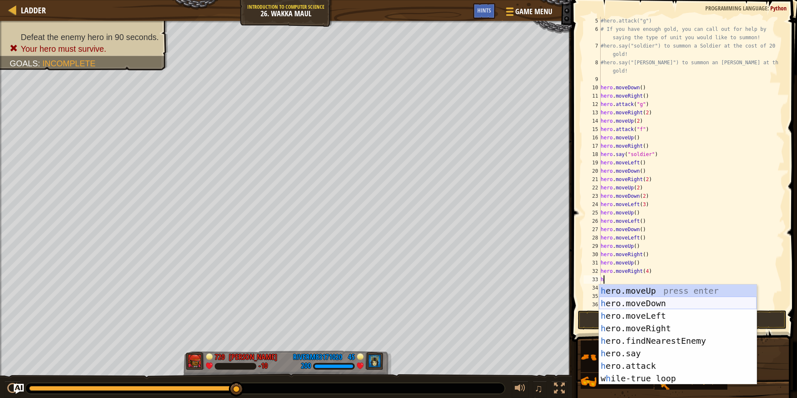
click at [645, 303] on div "h ero.moveUp press enter h ero.moveDown press enter h ero.moveLeft press enter …" at bounding box center [678, 346] width 158 height 125
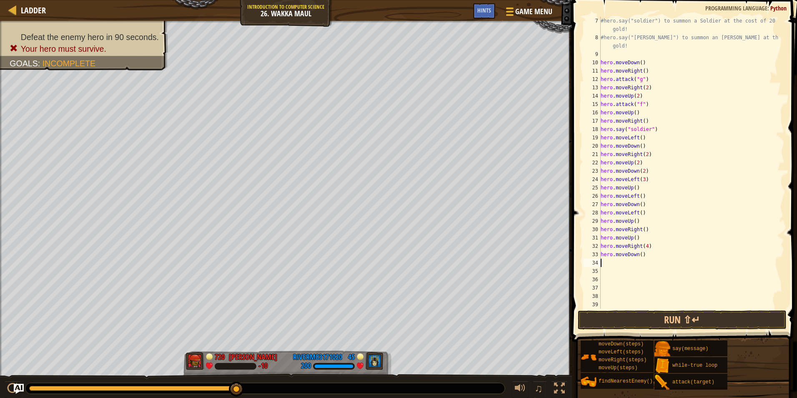
scroll to position [67, 0]
click at [642, 253] on div "#hero.say("soldier") to summon a Soldier at the cost of 20 gold! #hero.say("[PE…" at bounding box center [688, 175] width 179 height 317
type textarea "hero.moveDown(3)"
click at [620, 262] on div "#hero.say("soldier") to summon a Soldier at the cost of 20 gold! #hero.say("[PE…" at bounding box center [688, 175] width 179 height 317
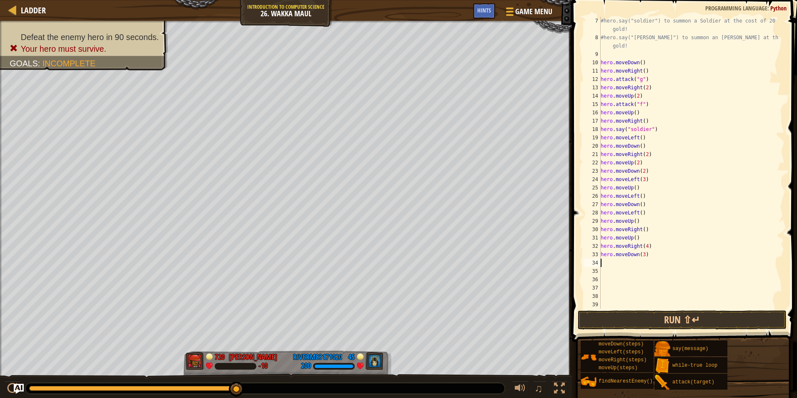
scroll to position [4, 0]
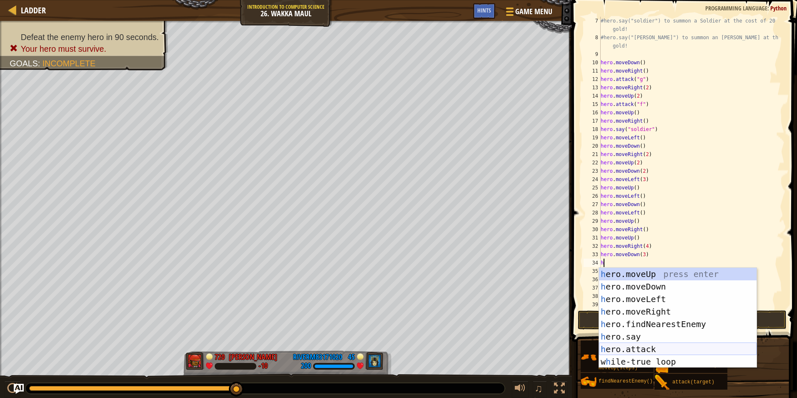
click at [628, 349] on div "h ero.moveUp press enter h ero.moveDown press enter h ero.moveLeft press enter …" at bounding box center [678, 330] width 158 height 125
type textarea "hero.attack(enemy)"
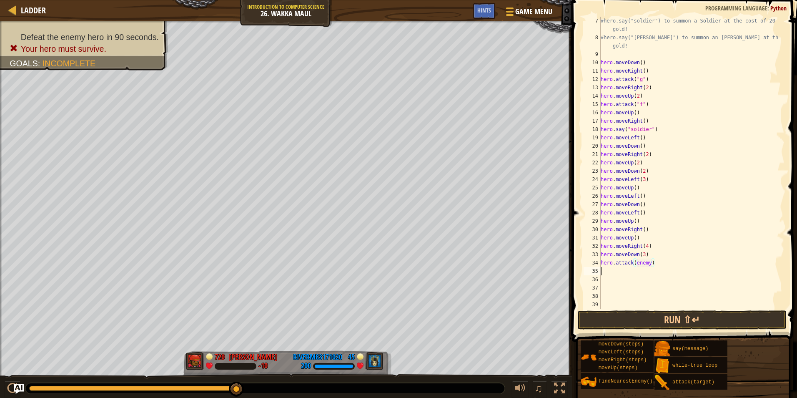
click at [624, 272] on div "#hero.say("soldier") to summon a Soldier at the cost of 20 gold! #hero.say("[PE…" at bounding box center [688, 175] width 179 height 317
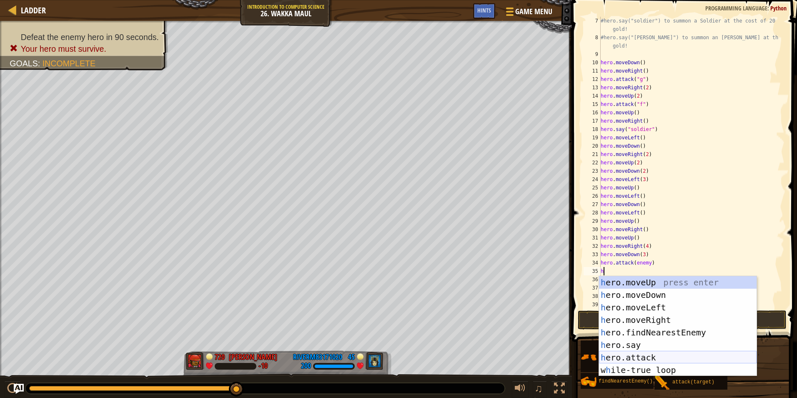
click at [641, 354] on div "h ero.moveUp press enter h ero.moveDown press enter h ero.moveLeft press enter …" at bounding box center [678, 338] width 158 height 125
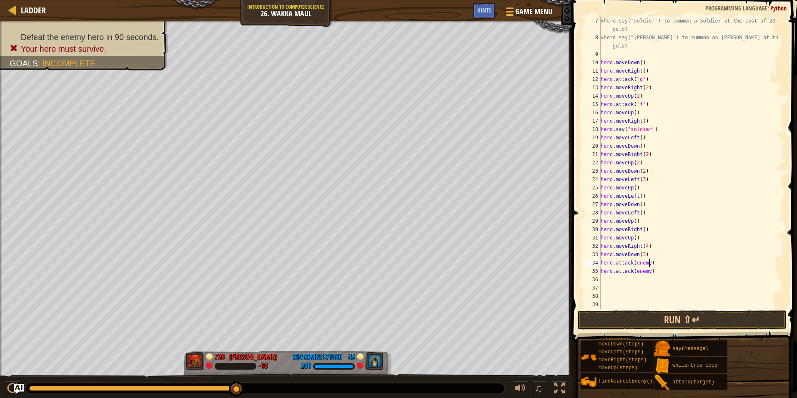
click at [647, 260] on div "#hero.say("soldier") to summon a Soldier at the cost of 20 gold! #hero.say("[PE…" at bounding box center [688, 175] width 179 height 317
click at [652, 263] on div "#hero.say("soldier") to summon a Soldier at the cost of 20 gold! #hero.say("[PE…" at bounding box center [688, 175] width 179 height 317
click at [652, 269] on div "#hero.say("soldier") to summon a Soldier at the cost of 20 gold! #hero.say("[PE…" at bounding box center [688, 175] width 179 height 317
click at [637, 319] on button "Run ⇧↵" at bounding box center [682, 319] width 209 height 19
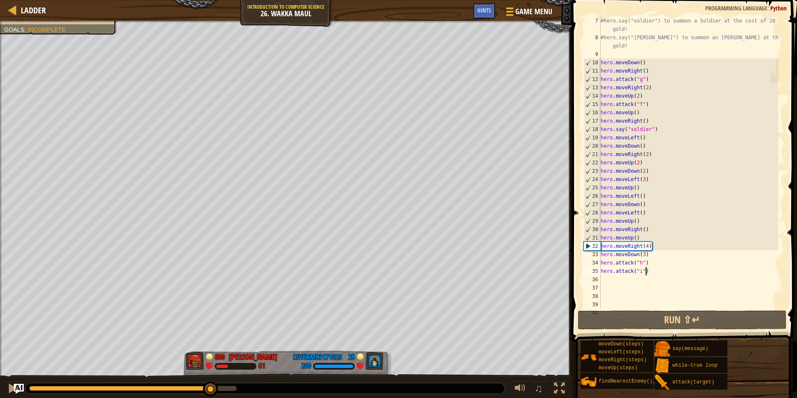
click at [211, 386] on div at bounding box center [133, 388] width 208 height 5
click at [6, 386] on button at bounding box center [12, 389] width 17 height 17
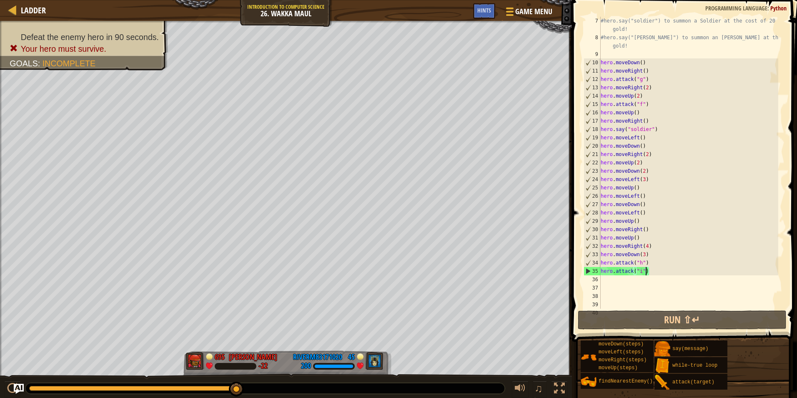
click at [656, 246] on div "#hero.say("soldier") to summon a Soldier at the cost of 20 gold! #hero.say("[PE…" at bounding box center [688, 175] width 179 height 317
click at [650, 237] on div "#hero.say("soldier") to summon a Soldier at the cost of 20 gold! #hero.say("[PE…" at bounding box center [688, 175] width 179 height 317
type textarea "hero.moveUp()"
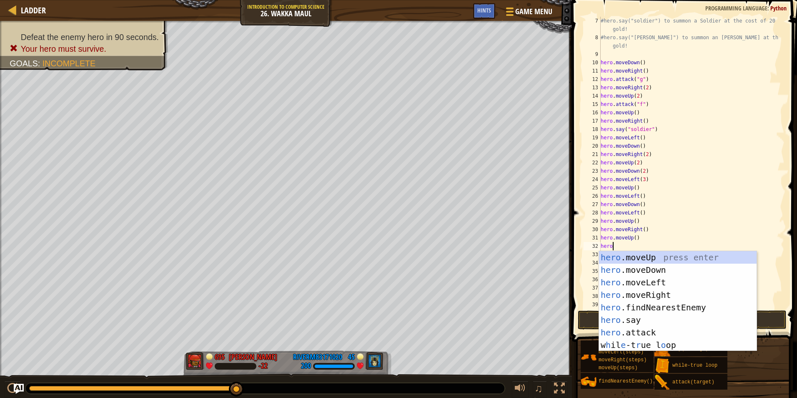
scroll to position [4, 0]
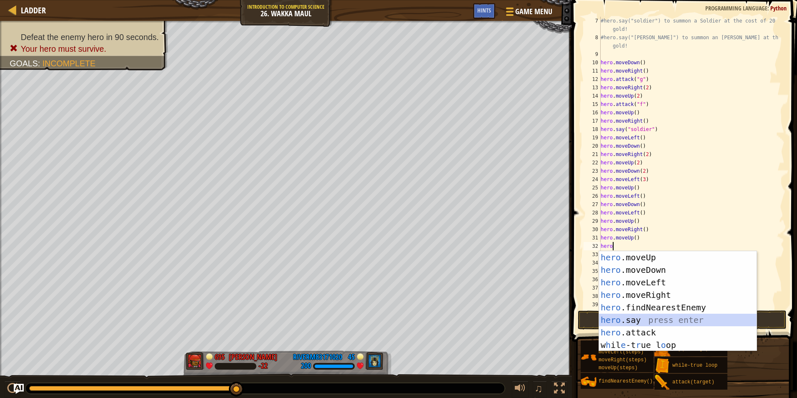
click at [642, 317] on div "hero .moveUp press enter hero .moveDown press enter hero .moveLeft press enter …" at bounding box center [678, 313] width 158 height 125
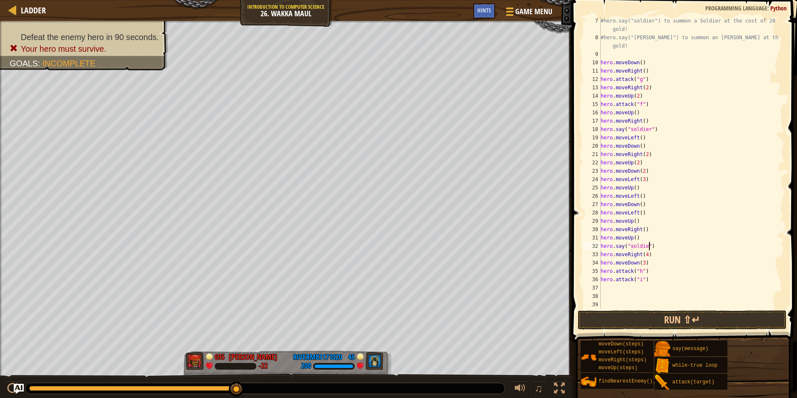
scroll to position [4, 4]
click at [663, 319] on button "Run ⇧↵" at bounding box center [682, 319] width 209 height 19
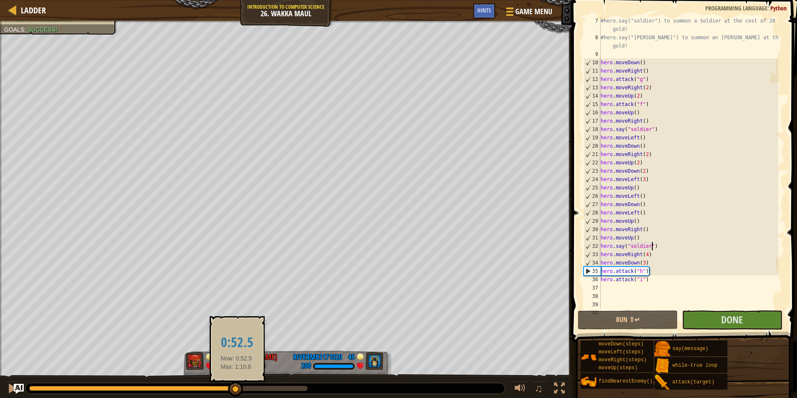
click at [236, 387] on div at bounding box center [168, 388] width 278 height 5
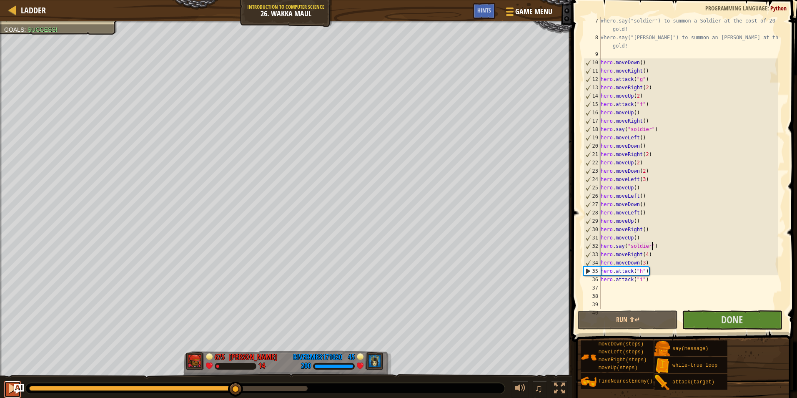
click at [8, 387] on div at bounding box center [12, 388] width 11 height 11
click at [196, 386] on div at bounding box center [141, 388] width 224 height 5
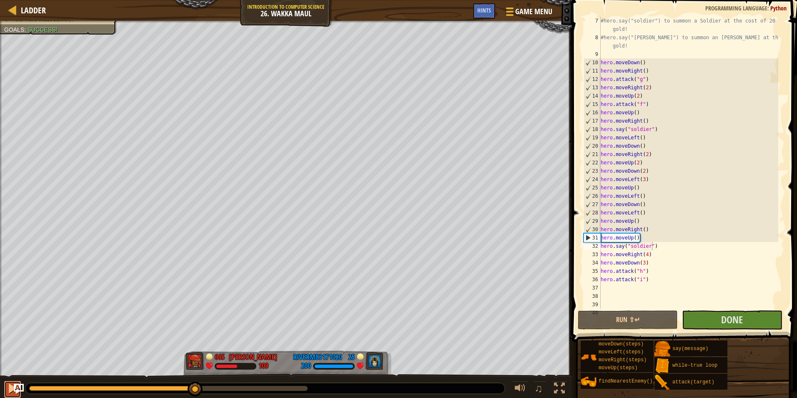
click at [5, 387] on button at bounding box center [12, 389] width 17 height 17
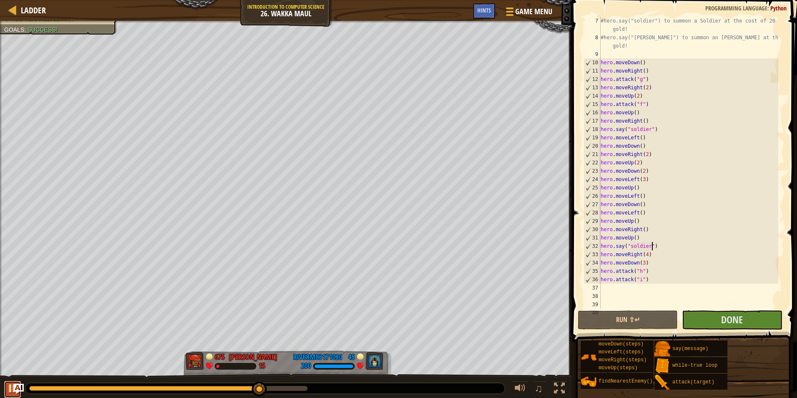
click at [7, 387] on button at bounding box center [12, 389] width 17 height 17
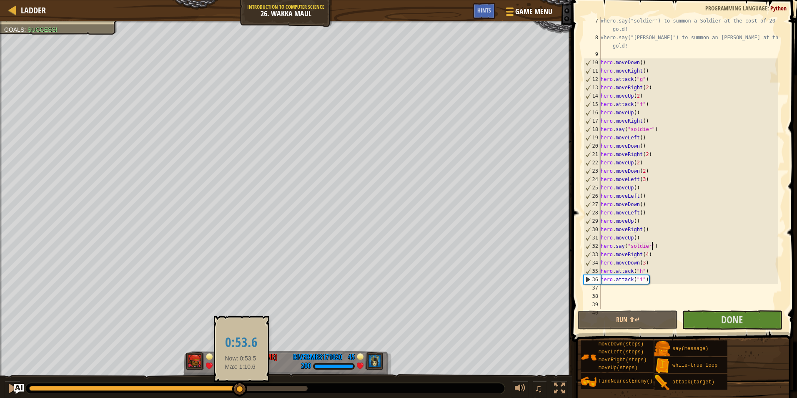
drag, startPoint x: 257, startPoint y: 388, endPoint x: 241, endPoint y: 386, distance: 16.4
click at [241, 386] on div at bounding box center [239, 388] width 15 height 15
click at [243, 385] on div at bounding box center [242, 388] width 15 height 15
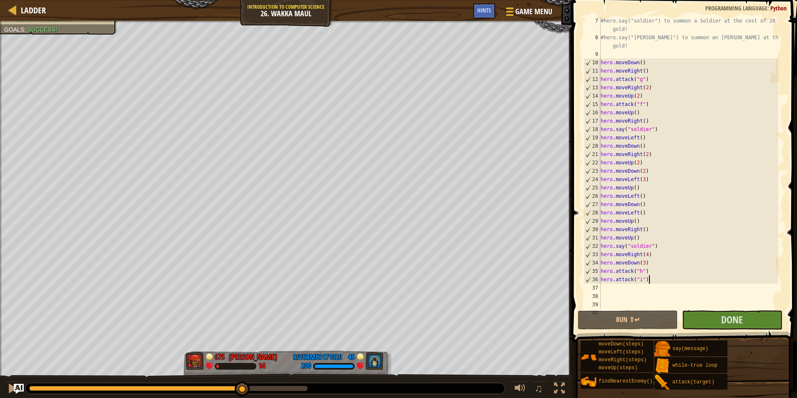
click at [666, 279] on div "#hero.say("soldier") to summon a Soldier at the cost of 20 gold! #hero.say("[PE…" at bounding box center [688, 175] width 179 height 317
type textarea "hero.attack("i")"
type textarea "h"
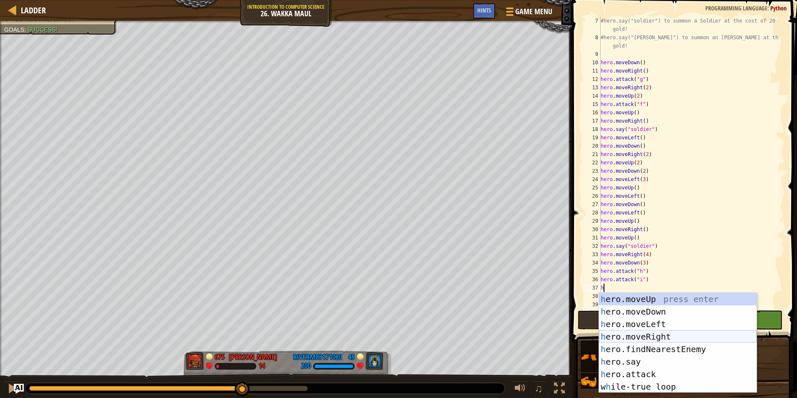
click at [653, 335] on div "h ero.moveUp press enter h ero.moveDown press enter h ero.moveLeft press enter …" at bounding box center [678, 355] width 158 height 125
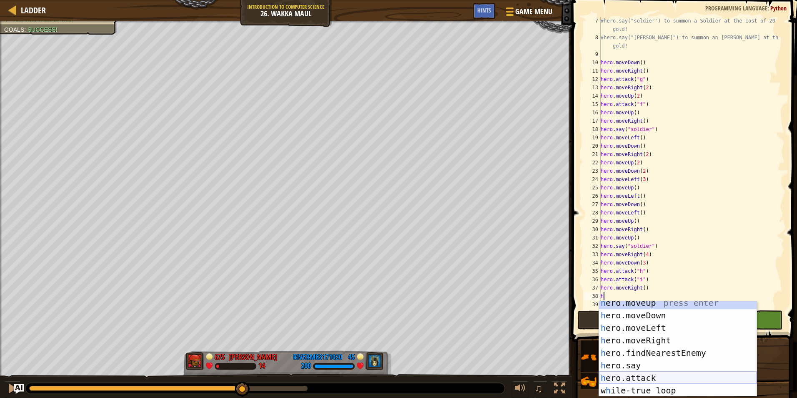
click at [641, 374] on div "h ero.moveUp press enter h ero.moveDown press enter h ero.moveLeft press enter …" at bounding box center [678, 356] width 158 height 120
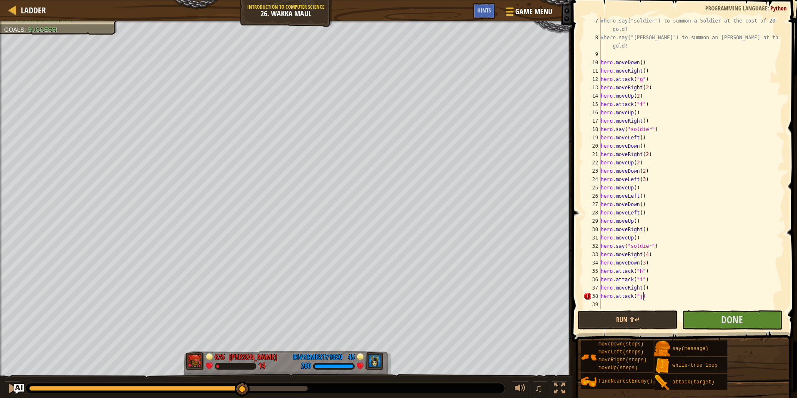
scroll to position [4, 3]
type textarea "hero.attack("j")"
click at [657, 300] on div "#hero.say("soldier") to summon a Soldier at the cost of 20 gold! #hero.say("[PE…" at bounding box center [688, 175] width 179 height 317
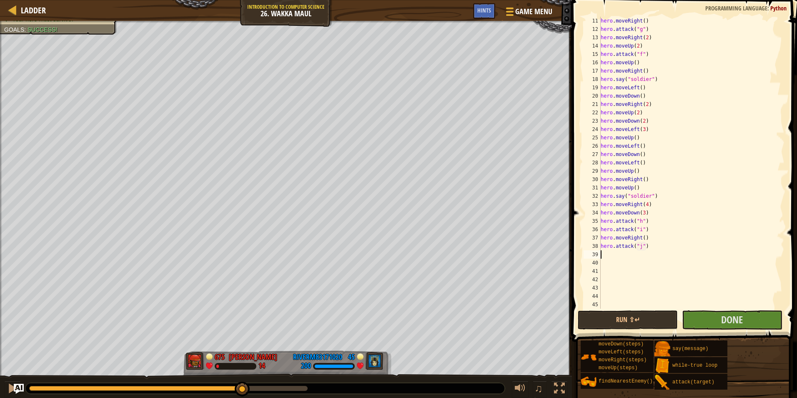
scroll to position [167, 0]
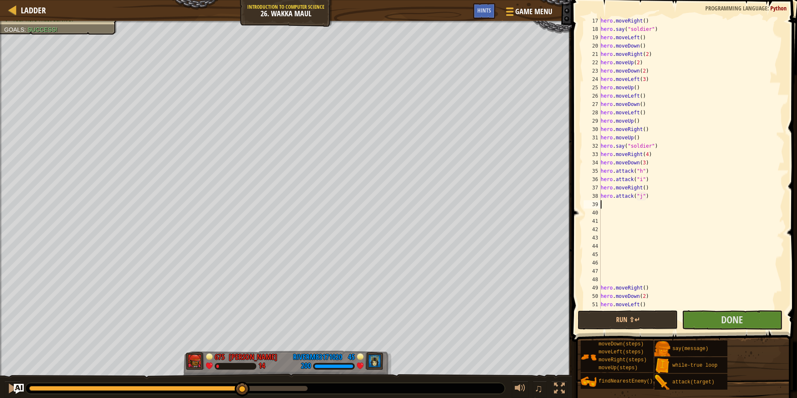
type textarea "h"
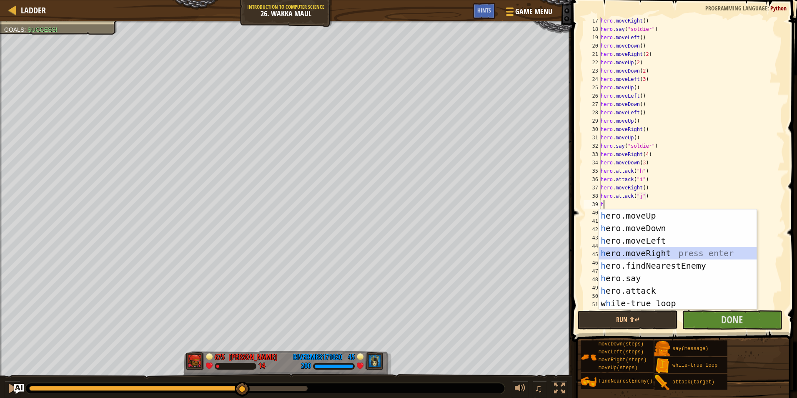
click at [654, 253] on div "h ero.moveUp press enter h ero.moveDown press enter h ero.moveLeft press enter …" at bounding box center [678, 271] width 158 height 125
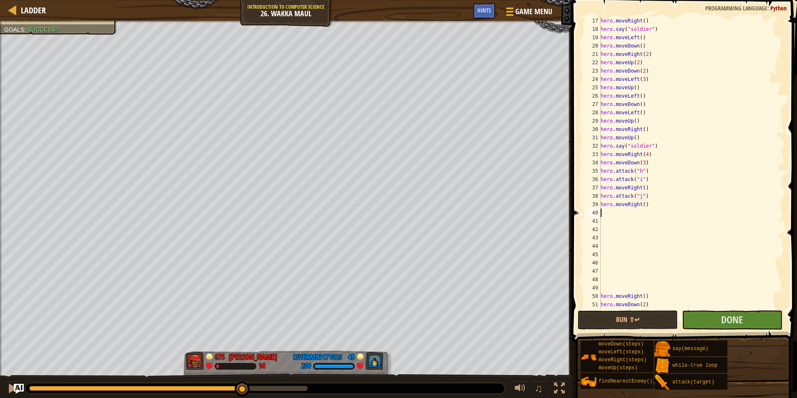
type textarea "h"
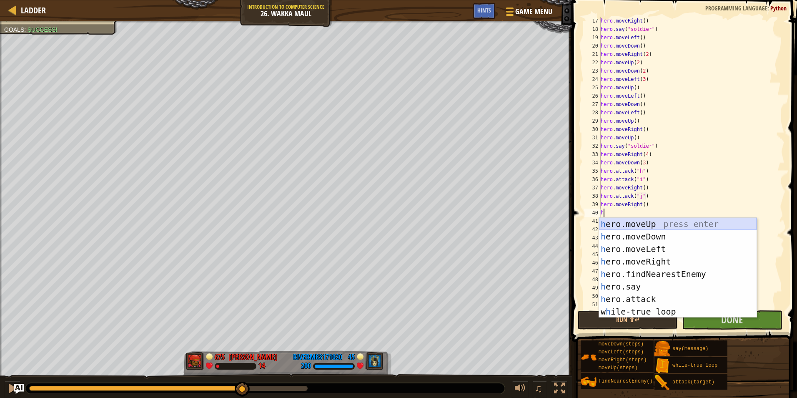
click at [646, 222] on div "h ero.moveUp press enter h ero.moveDown press enter h ero.moveLeft press enter …" at bounding box center [678, 280] width 158 height 125
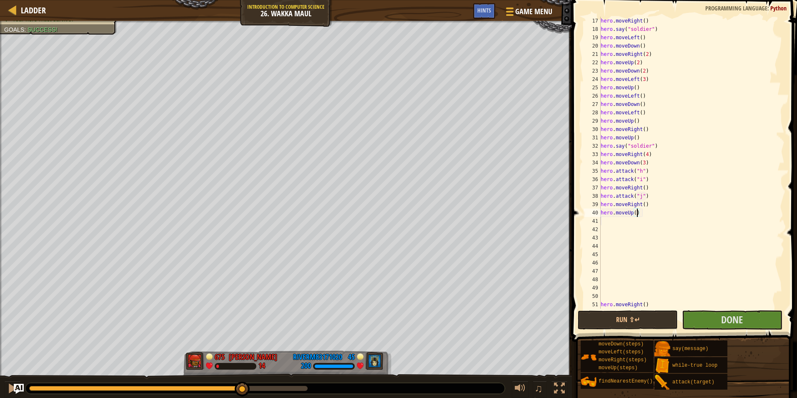
click at [636, 213] on div "hero . moveRight ( ) hero . say ( "soldier" ) hero . moveLeft ( ) hero . moveDo…" at bounding box center [688, 171] width 179 height 308
type textarea "hero.moveUp(2)"
click at [637, 221] on div "hero . moveRight ( ) hero . say ( "soldier" ) hero . moveLeft ( ) hero . moveDo…" at bounding box center [688, 171] width 179 height 308
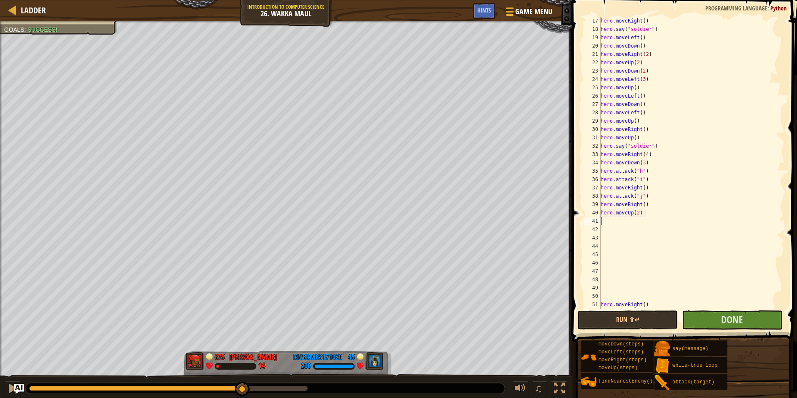
type textarea "h"
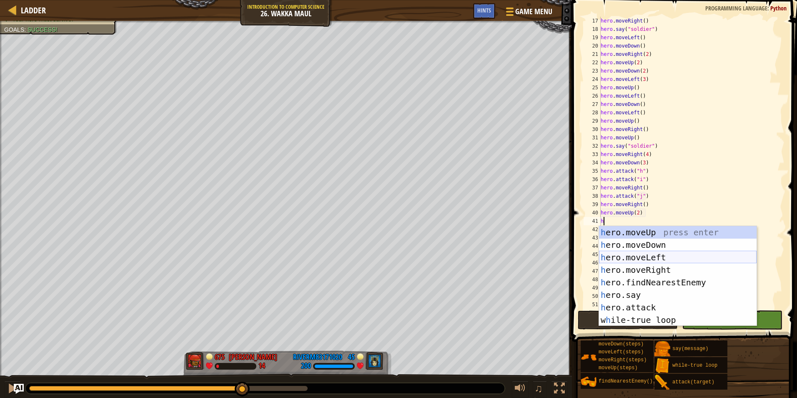
click at [643, 257] on div "h ero.moveUp press enter h ero.moveDown press enter h ero.moveLeft press enter …" at bounding box center [678, 288] width 158 height 125
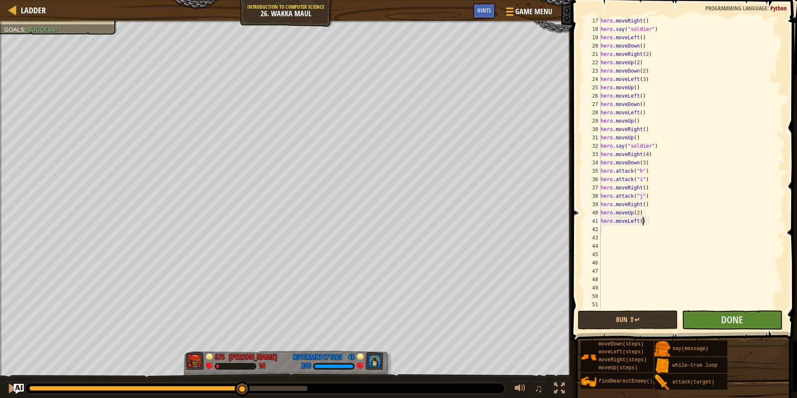
click at [644, 221] on div "hero . moveRight ( ) hero . say ( "soldier" ) hero . moveLeft ( ) hero . moveDo…" at bounding box center [688, 171] width 179 height 308
type textarea "hero.moveLeft(2)"
click at [634, 231] on div "hero . moveRight ( ) hero . say ( "soldier" ) hero . moveLeft ( ) hero . moveDo…" at bounding box center [688, 171] width 179 height 308
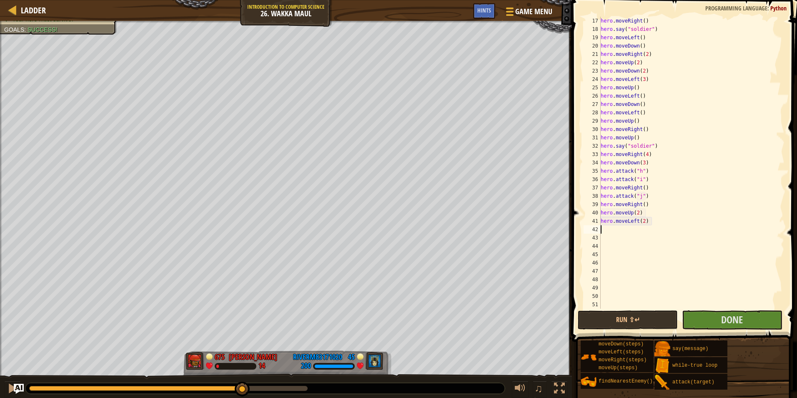
type textarea "h"
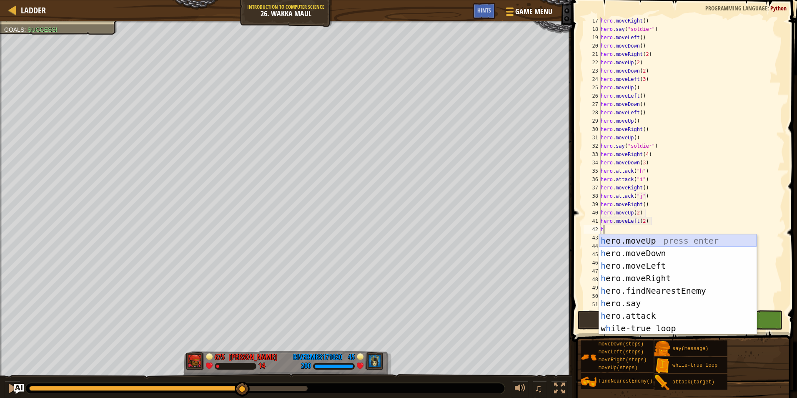
click at [639, 241] on div "h ero.moveUp press enter h ero.moveDown press enter h ero.moveLeft press enter …" at bounding box center [678, 296] width 158 height 125
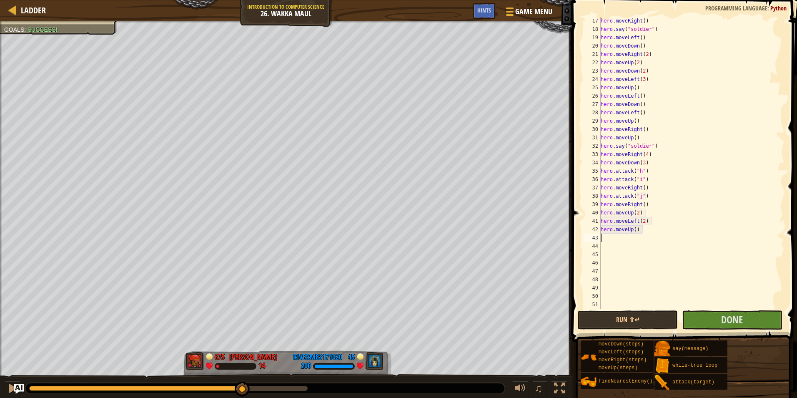
type textarea "h"
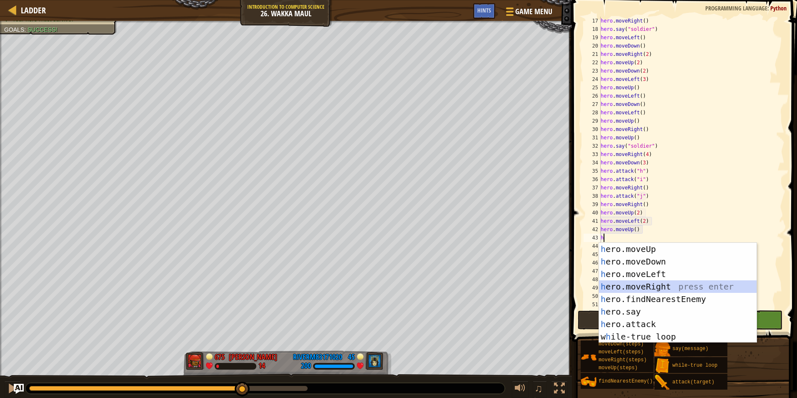
click at [636, 286] on div "h ero.moveUp press enter h ero.moveDown press enter h ero.moveLeft press enter …" at bounding box center [678, 305] width 158 height 125
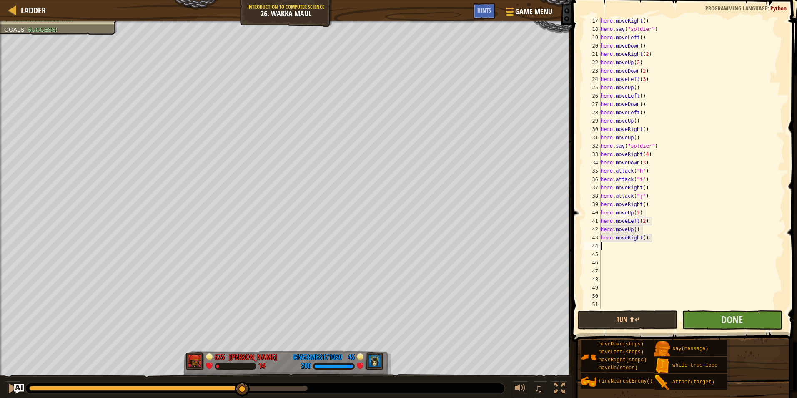
type textarea "h"
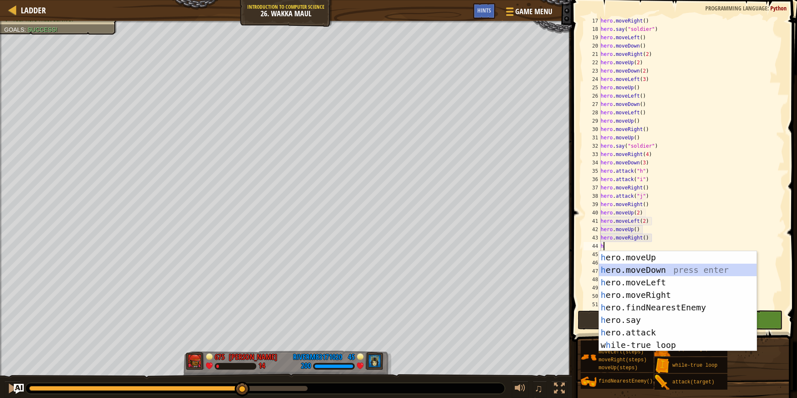
click at [636, 269] on div "h ero.moveUp press enter h ero.moveDown press enter h ero.moveLeft press enter …" at bounding box center [678, 313] width 158 height 125
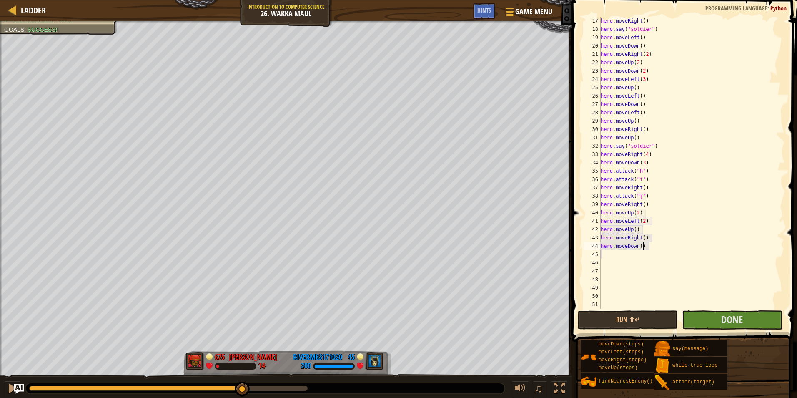
click at [643, 245] on div "hero . moveRight ( ) hero . say ( "soldier" ) hero . moveLeft ( ) hero . moveDo…" at bounding box center [688, 171] width 179 height 308
click at [642, 321] on button "Run ⇧↵" at bounding box center [628, 319] width 100 height 19
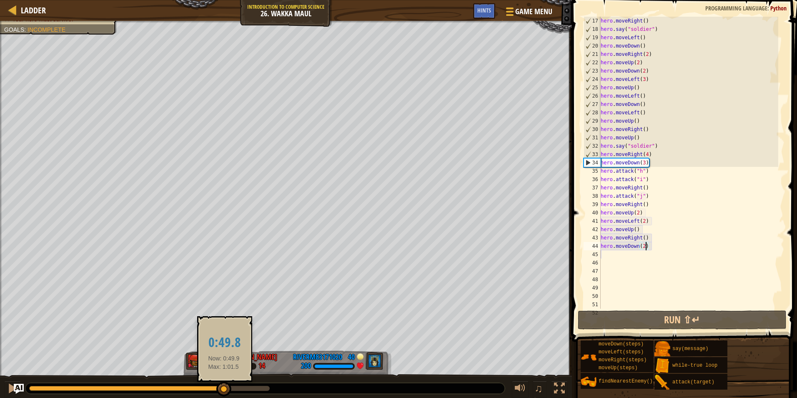
click at [224, 387] on div at bounding box center [149, 388] width 241 height 5
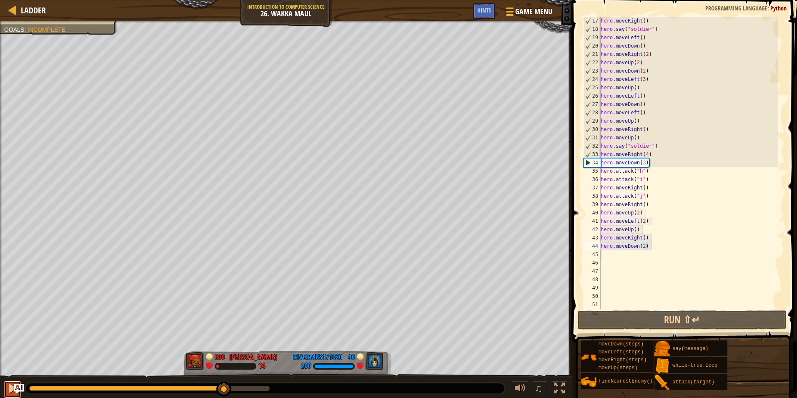
click at [7, 386] on button at bounding box center [12, 389] width 17 height 17
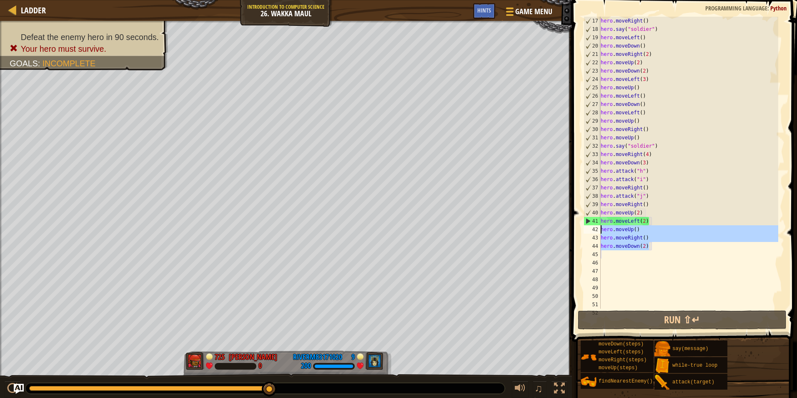
drag, startPoint x: 657, startPoint y: 249, endPoint x: 601, endPoint y: 230, distance: 58.9
click at [601, 230] on div "hero . moveRight ( ) hero . say ( "soldier" ) hero . moveLeft ( ) hero . moveDo…" at bounding box center [688, 171] width 179 height 308
type textarea "hero.moveUp() hero.moveRight()"
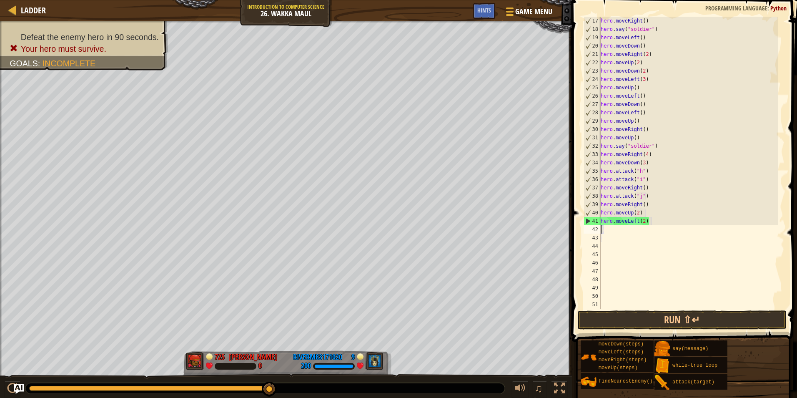
click at [655, 221] on div "hero . moveRight ( ) hero . say ( "soldier" ) hero . moveLeft ( ) hero . moveDo…" at bounding box center [688, 171] width 179 height 308
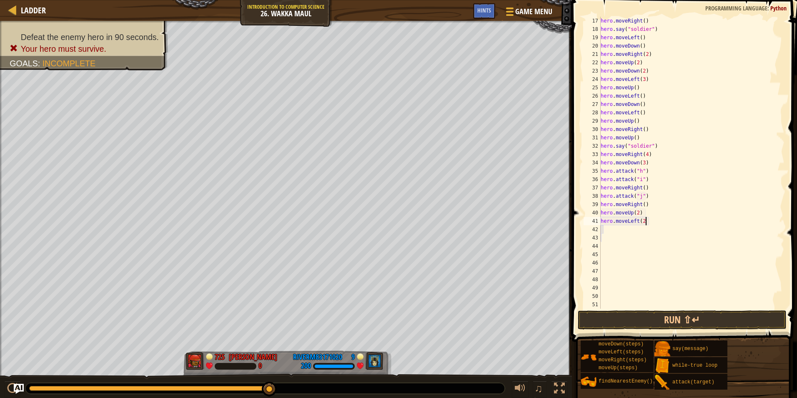
click at [656, 221] on div "hero . moveRight ( ) hero . say ( "soldier" ) hero . moveLeft ( ) hero . moveDo…" at bounding box center [688, 171] width 179 height 308
type textarea "h"
click at [640, 215] on div "hero . moveRight ( ) hero . say ( "soldier" ) hero . moveLeft ( ) hero . moveDo…" at bounding box center [688, 171] width 179 height 308
type textarea "hero.moveUp(5)"
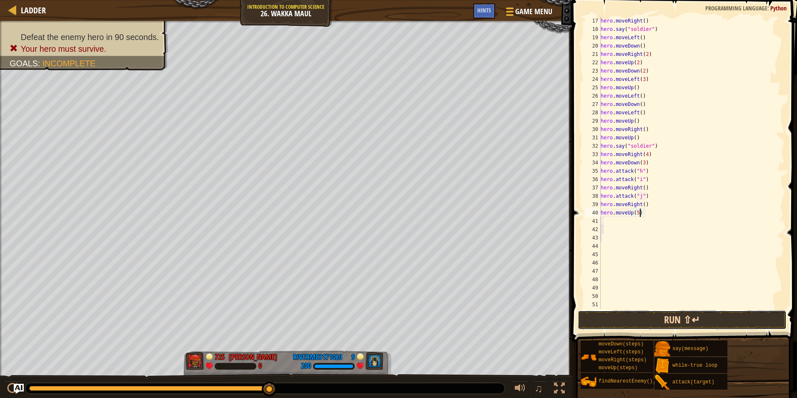
click at [633, 323] on button "Run ⇧↵" at bounding box center [682, 319] width 209 height 19
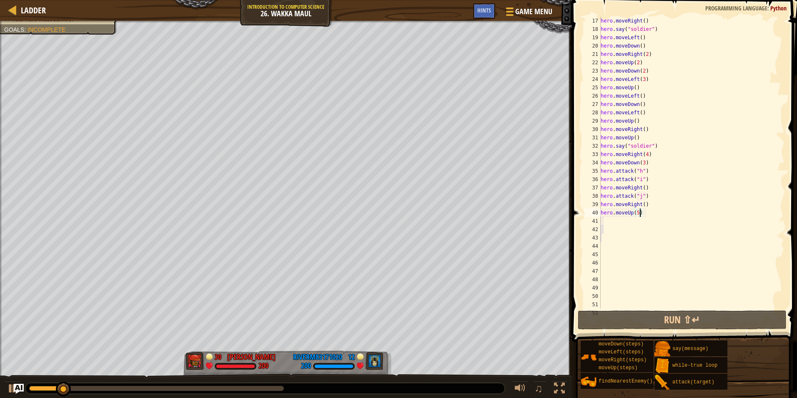
click at [244, 389] on div at bounding box center [156, 388] width 255 height 5
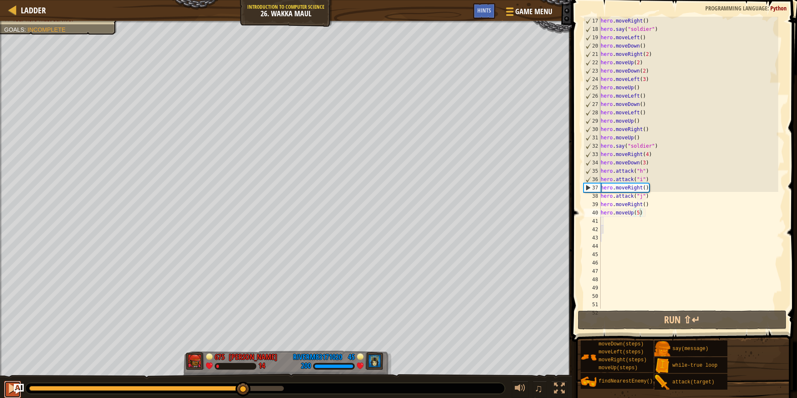
click at [5, 386] on button at bounding box center [12, 389] width 17 height 17
